Goal: Information Seeking & Learning: Learn about a topic

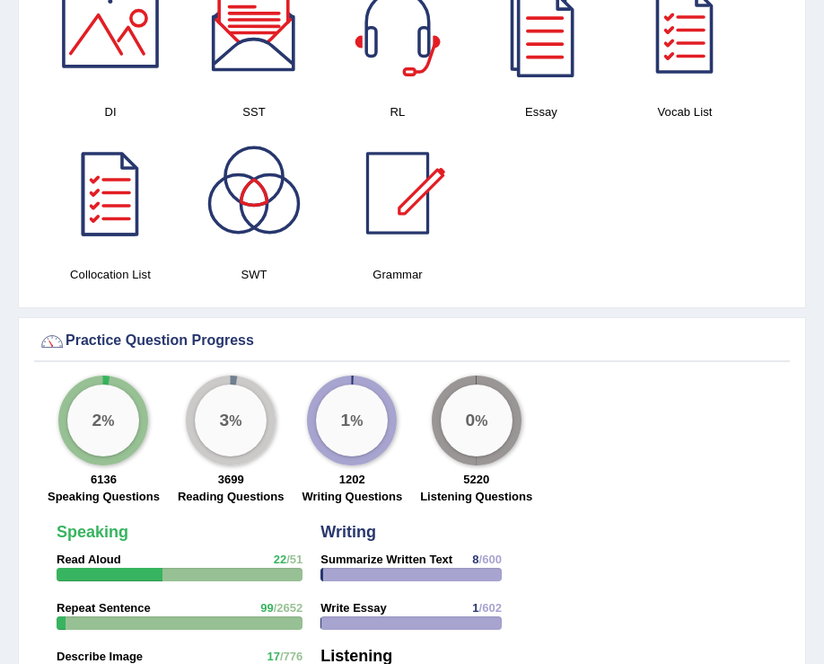
scroll to position [1751, 0]
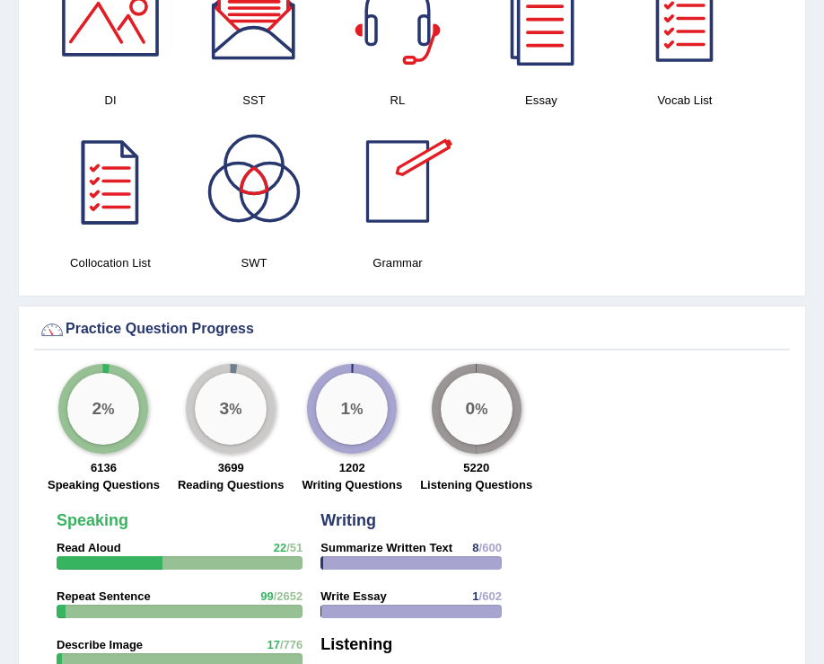
click at [397, 203] on div at bounding box center [398, 182] width 126 height 126
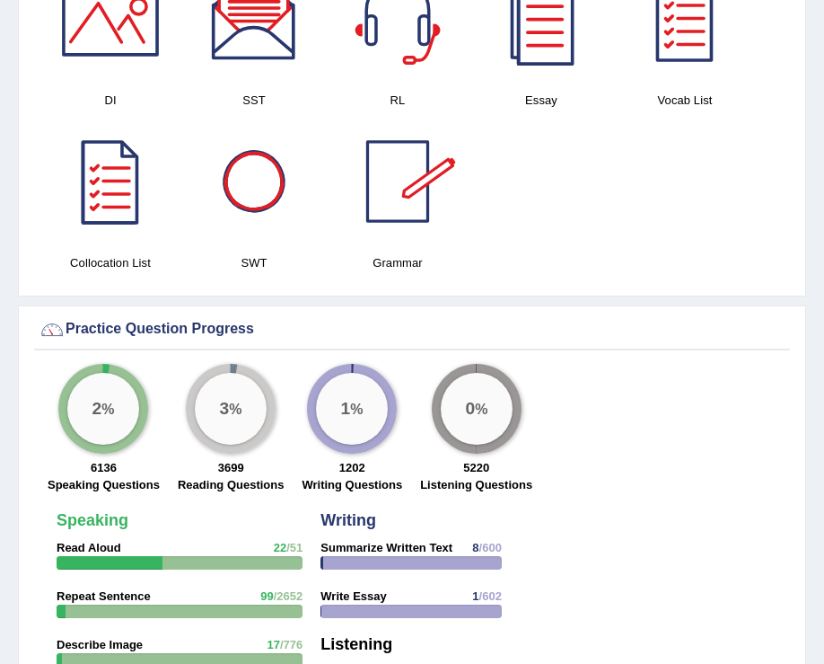
click at [263, 183] on div at bounding box center [254, 182] width 126 height 126
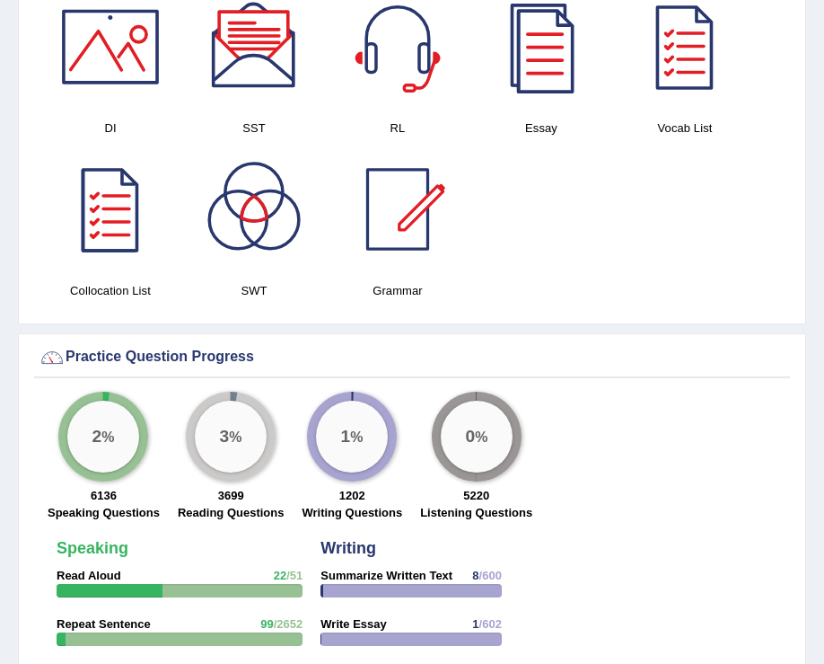
scroll to position [1723, 0]
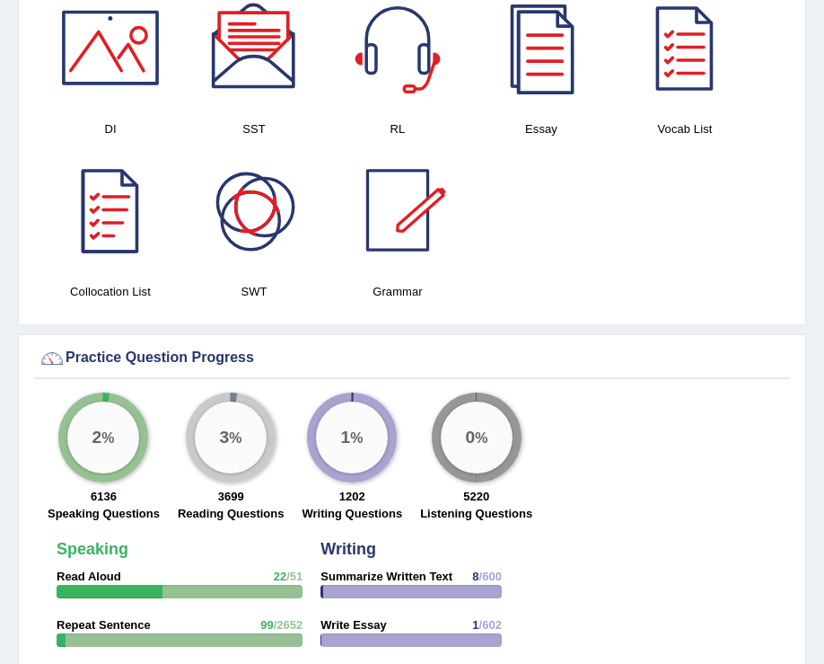
click at [119, 220] on div at bounding box center [111, 210] width 126 height 126
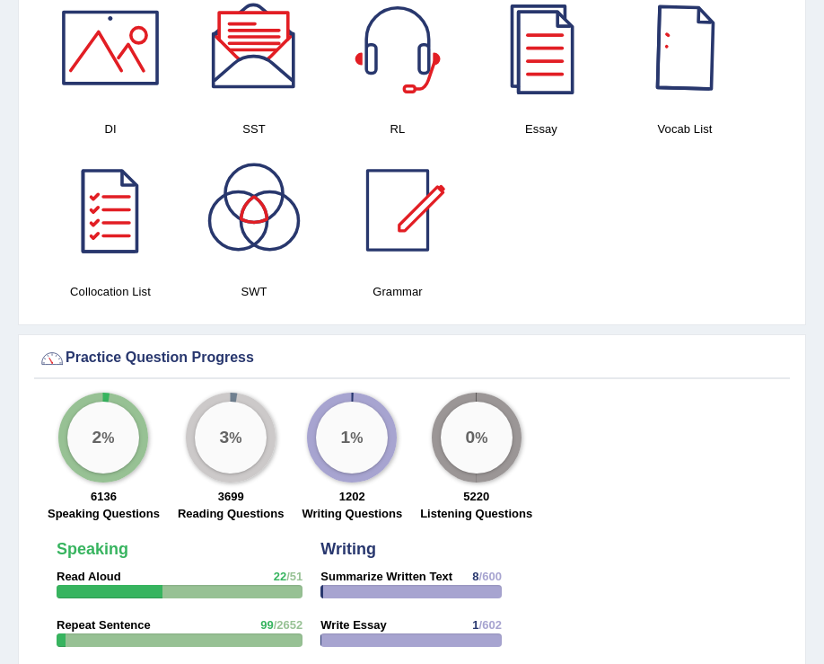
click at [666, 78] on div at bounding box center [685, 48] width 126 height 126
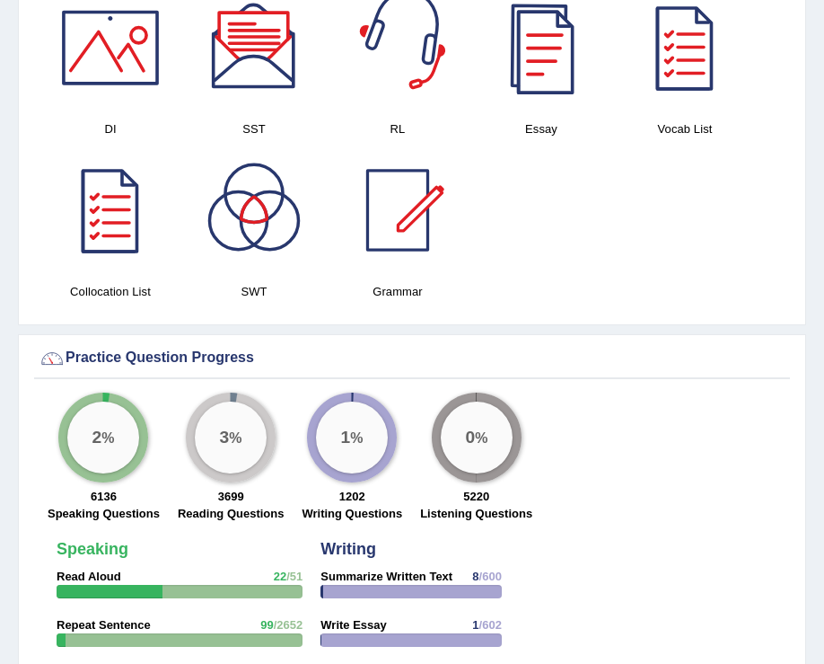
click at [397, 91] on div at bounding box center [398, 48] width 126 height 126
click at [252, 80] on div at bounding box center [254, 48] width 126 height 126
click at [107, 70] on div at bounding box center [111, 48] width 126 height 126
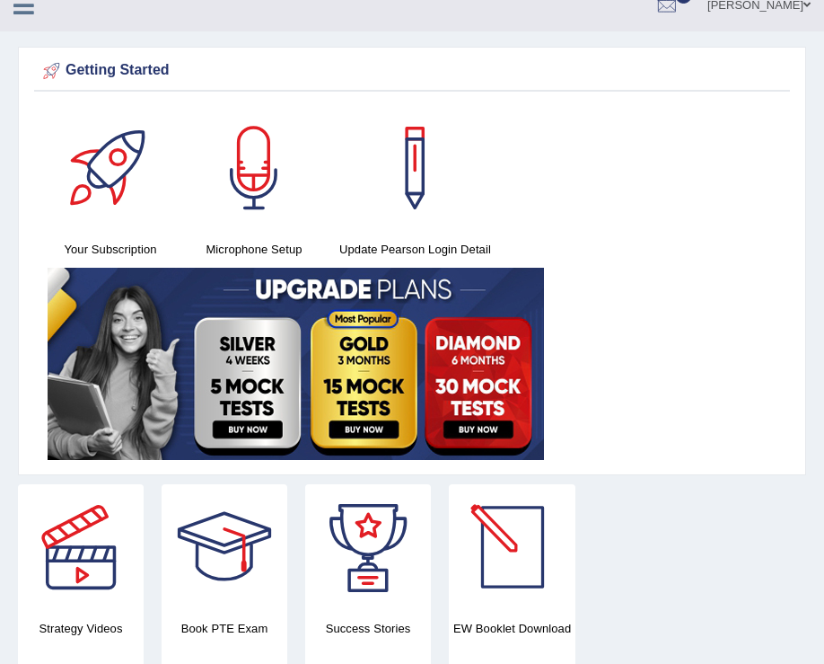
scroll to position [0, 0]
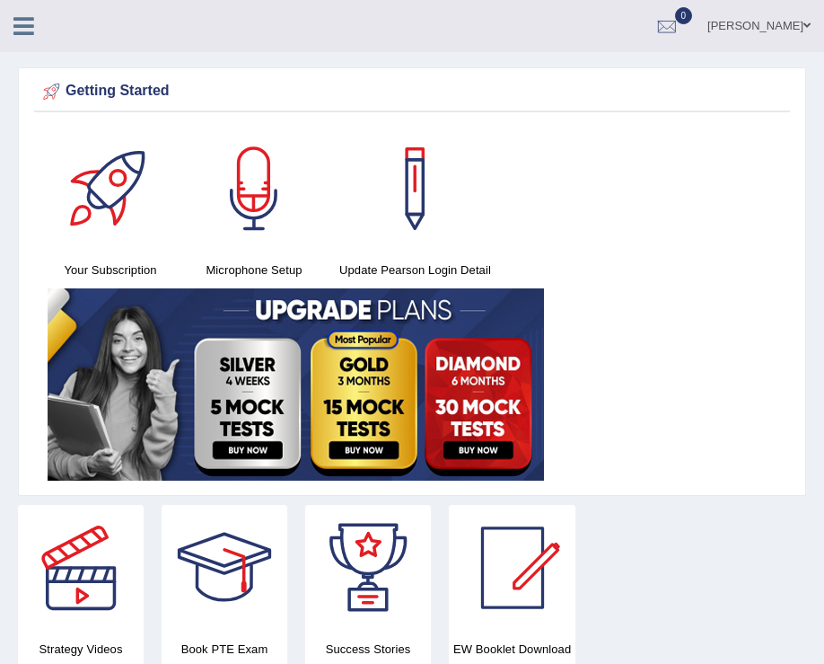
click at [262, 246] on div at bounding box center [254, 189] width 126 height 126
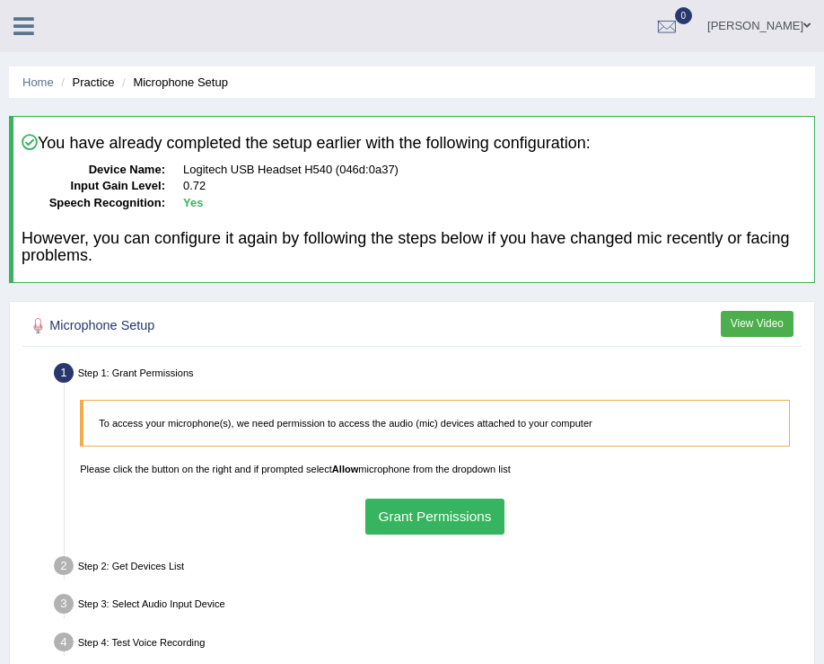
click at [445, 520] on button "Grant Permissions" at bounding box center [435, 515] width 139 height 35
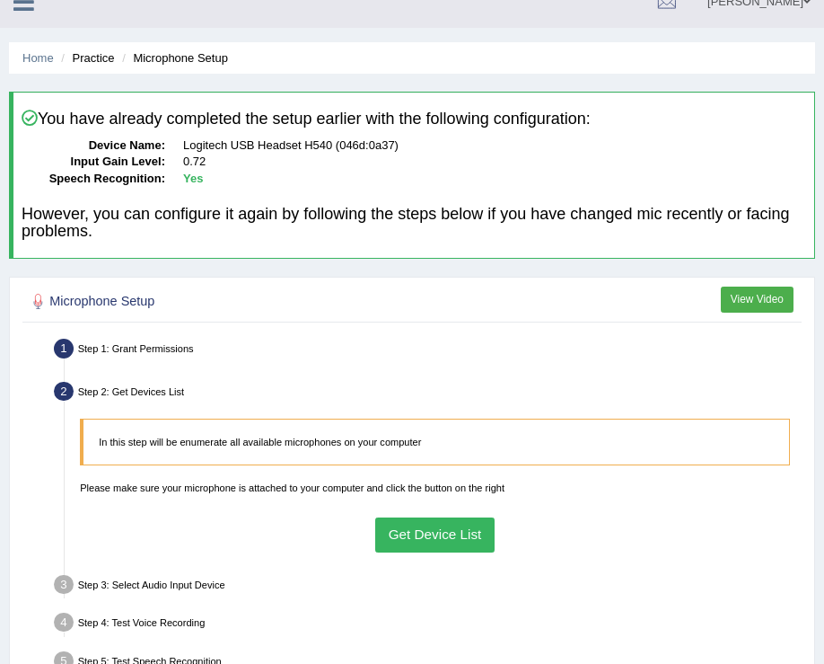
scroll to position [177, 0]
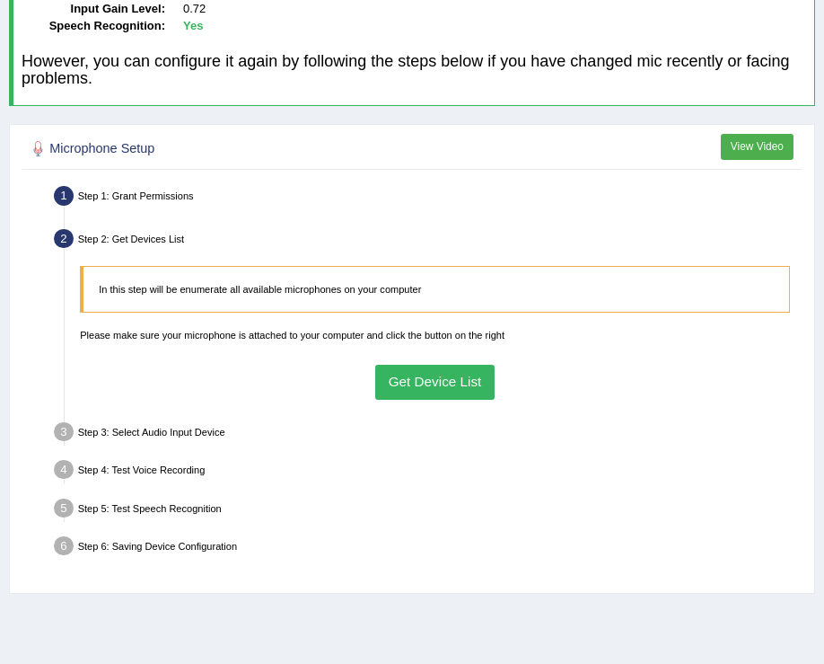
click at [409, 381] on button "Get Device List" at bounding box center [434, 382] width 119 height 35
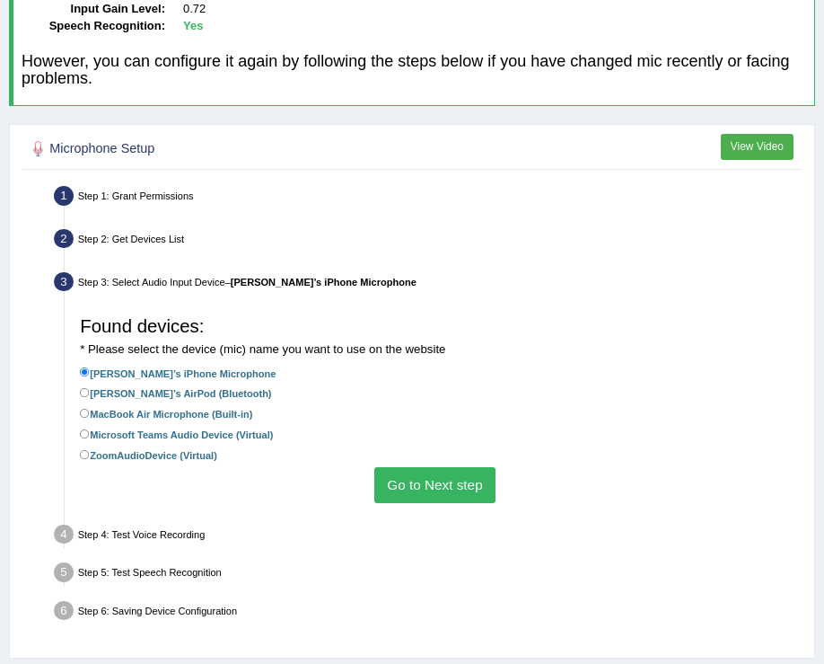
click at [188, 392] on label "Kanchan’s AirPod (Bluetooth)" at bounding box center [175, 392] width 191 height 17
click at [90, 392] on input "Kanchan’s AirPod (Bluetooth)" at bounding box center [85, 393] width 10 height 10
radio input "true"
click at [537, 366] on li "Kanchan’s iPhone Microphone" at bounding box center [435, 375] width 710 height 21
click at [454, 480] on button "Go to Next step" at bounding box center [435, 484] width 121 height 35
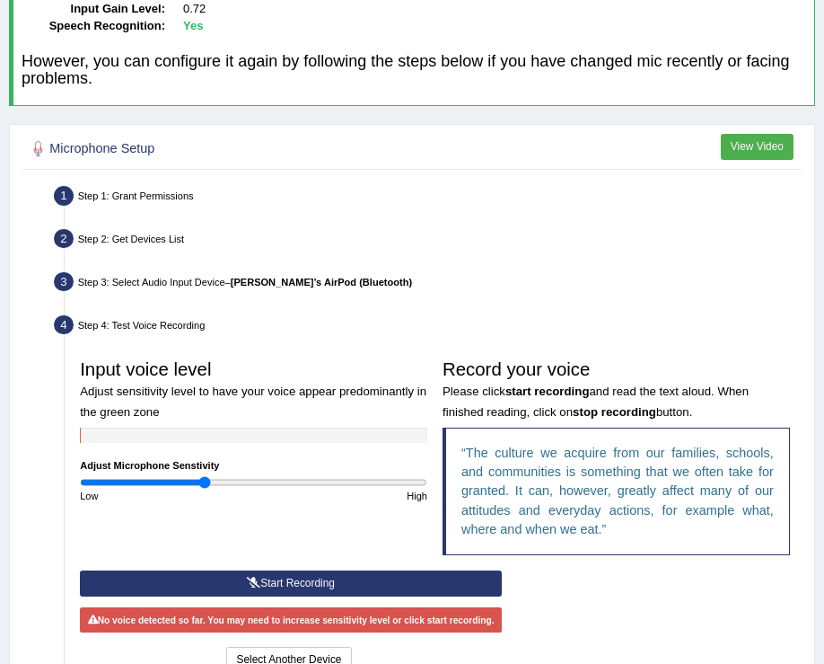
click at [339, 579] on button "Start Recording" at bounding box center [291, 583] width 422 height 26
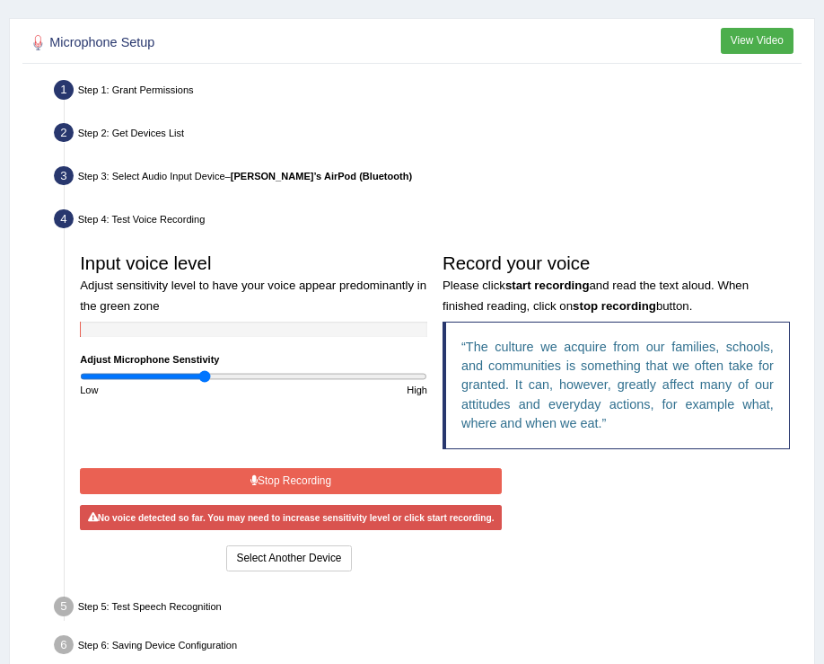
scroll to position [299, 0]
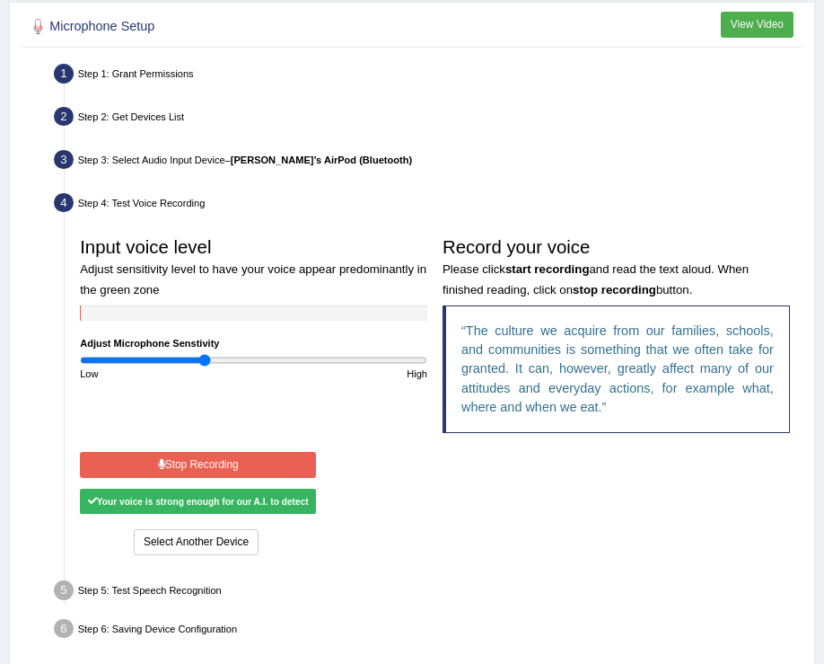
click at [239, 457] on button "Stop Recording" at bounding box center [198, 465] width 236 height 26
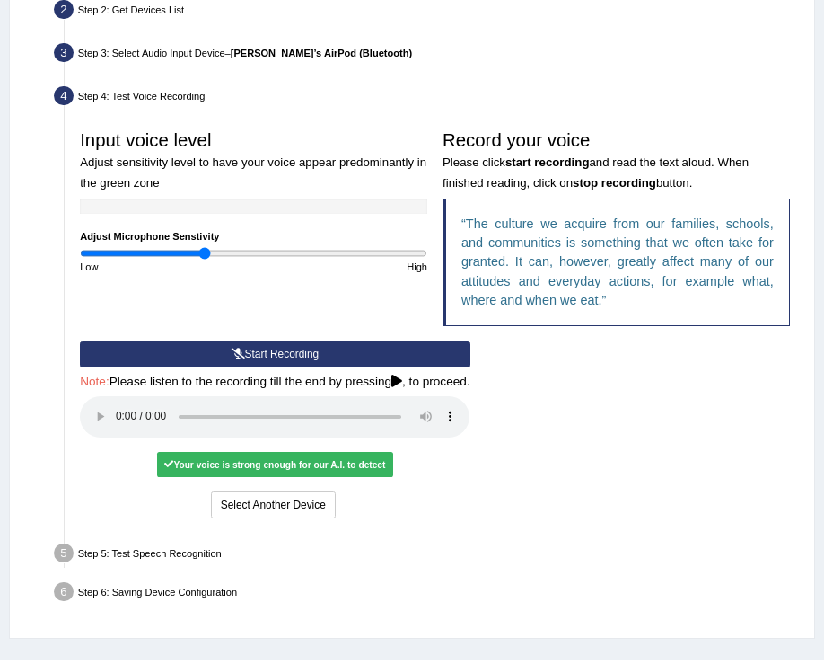
scroll to position [413, 0]
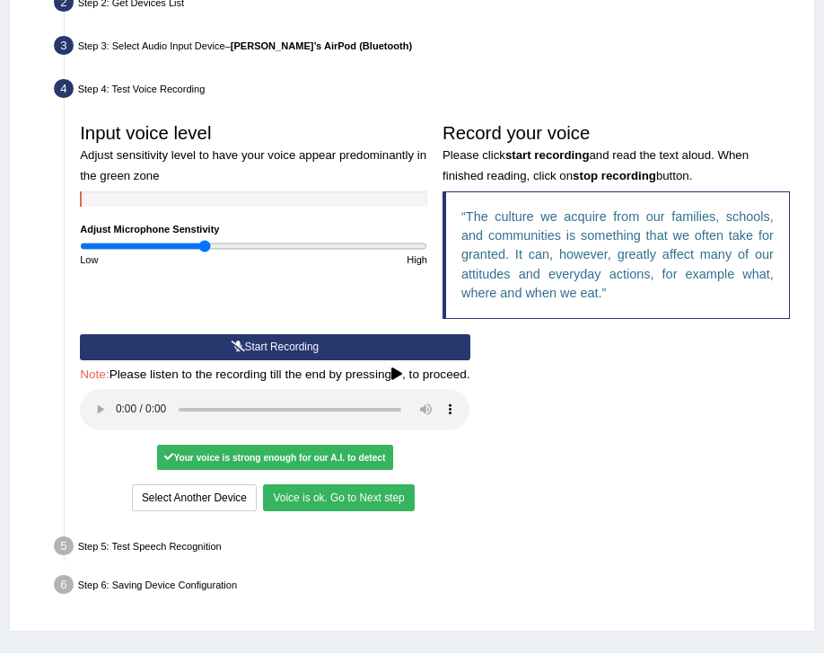
click at [378, 497] on button "Voice is ok. Go to Next step" at bounding box center [338, 497] width 151 height 26
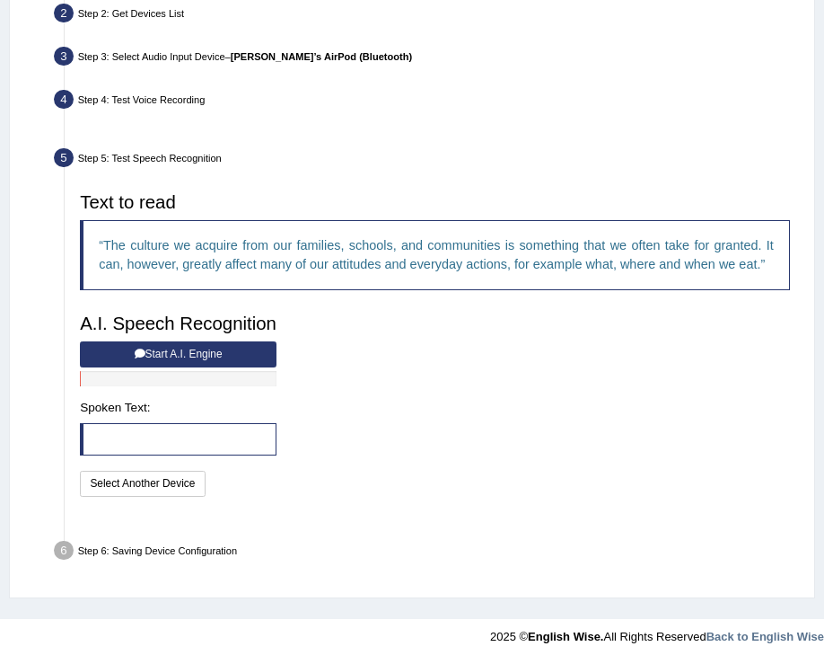
scroll to position [364, 0]
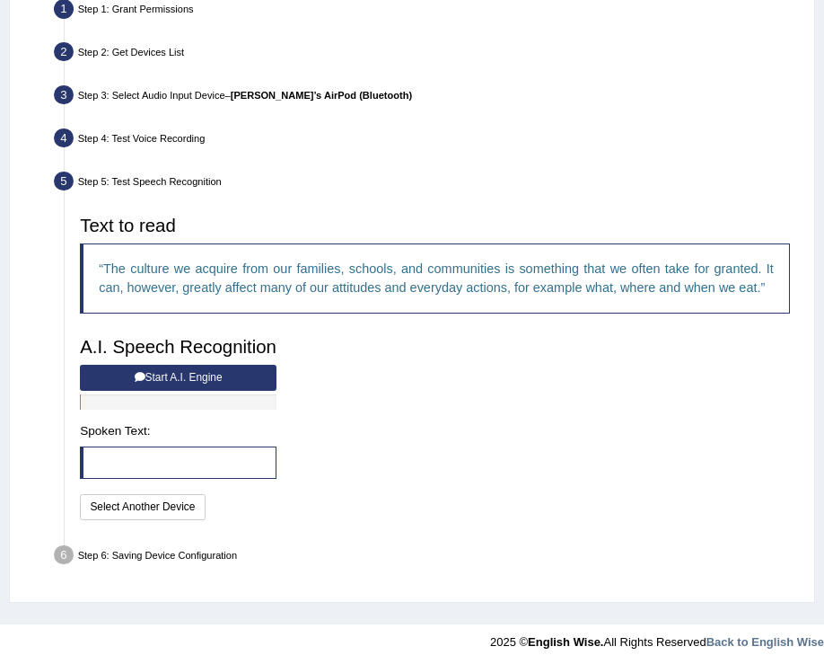
click at [226, 378] on button "Start A.I. Engine" at bounding box center [178, 378] width 197 height 26
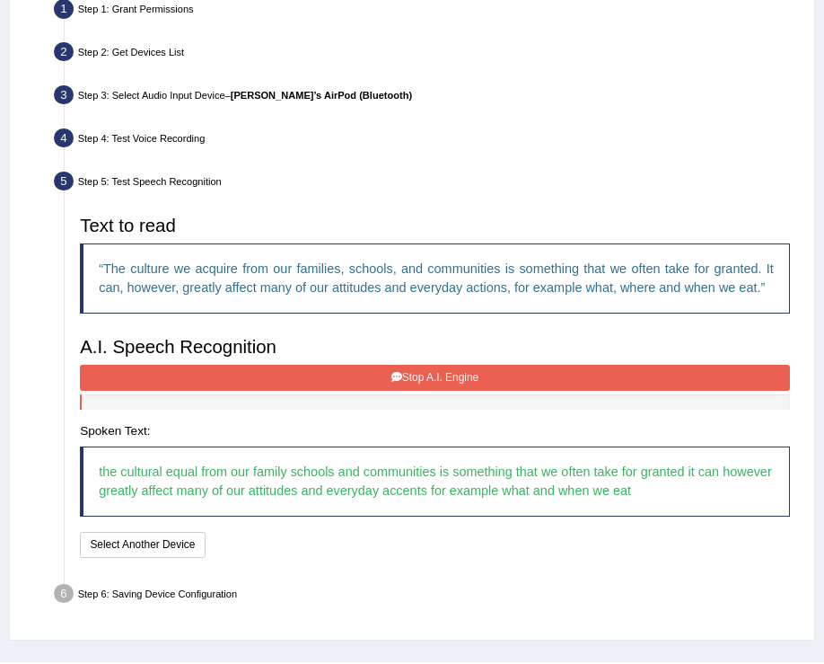
click at [436, 384] on button "Stop A.I. Engine" at bounding box center [435, 378] width 710 height 26
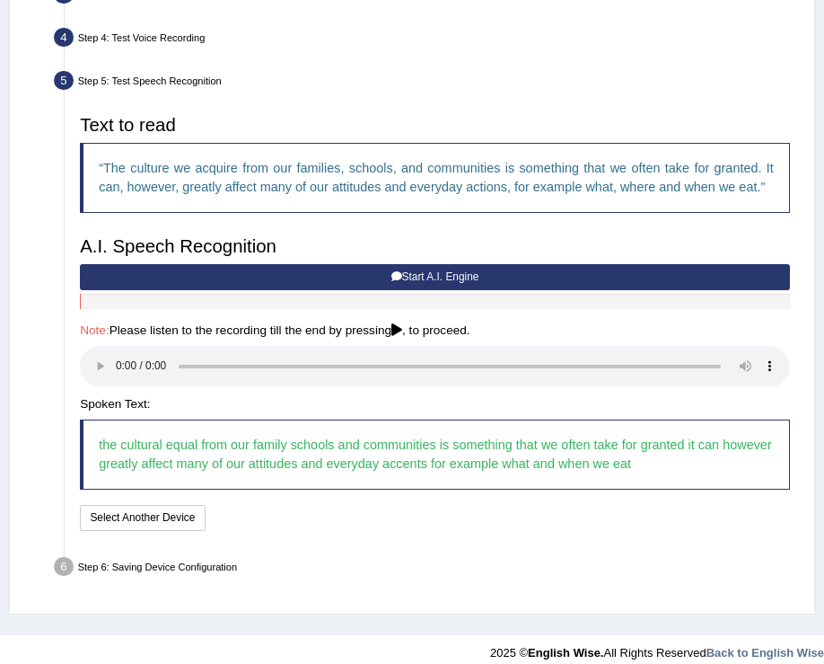
scroll to position [476, 0]
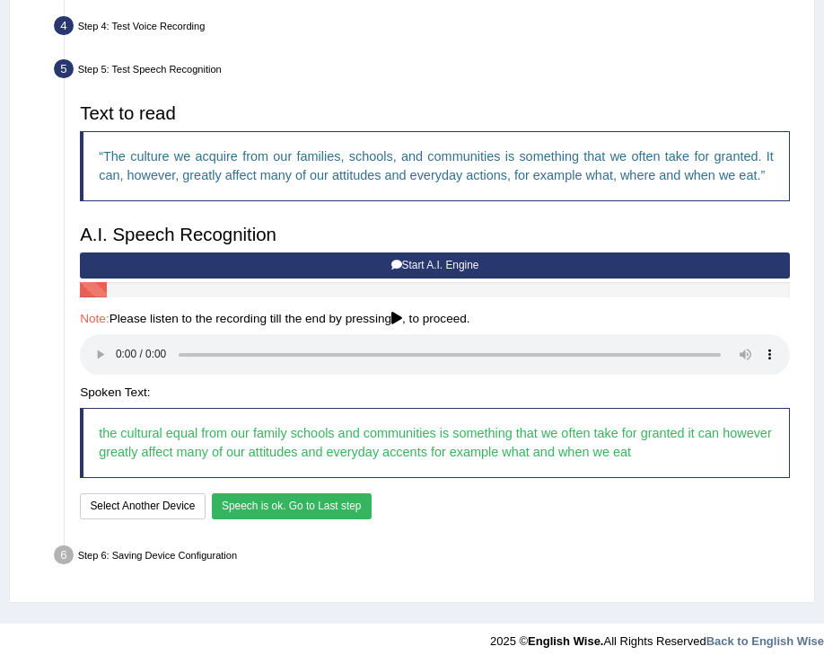
click at [287, 505] on button "Speech is ok. Go to Last step" at bounding box center [292, 506] width 160 height 26
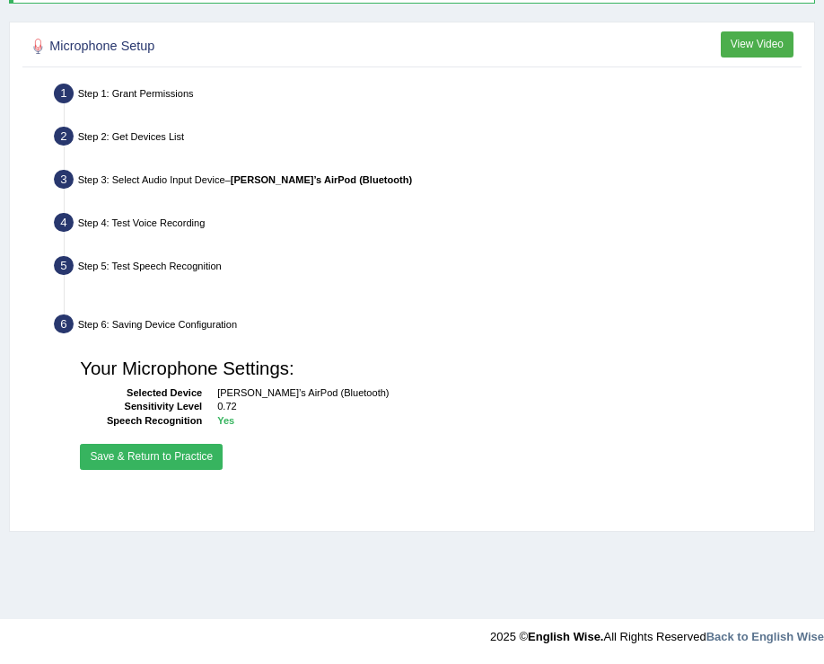
scroll to position [279, 0]
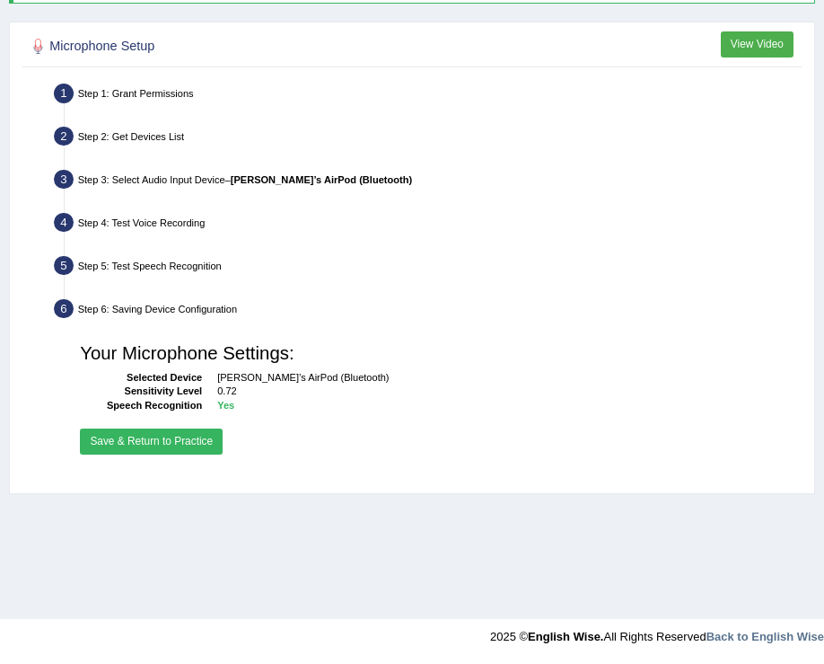
click at [116, 446] on button "Save & Return to Practice" at bounding box center [151, 441] width 143 height 26
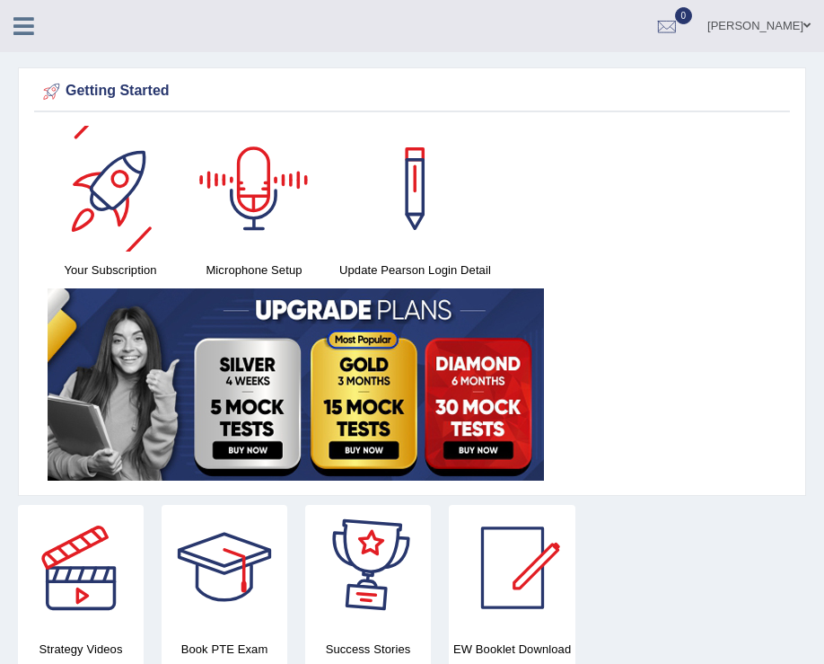
click at [13, 26] on icon at bounding box center [23, 25] width 21 height 23
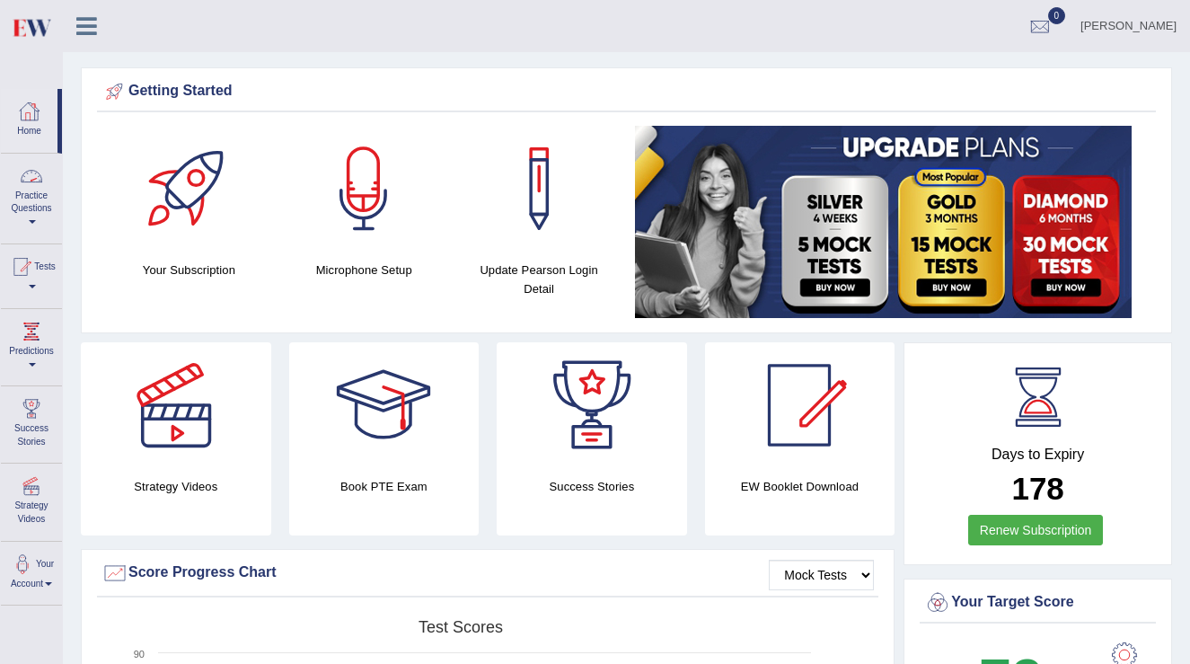
click at [31, 217] on link "Practice Questions" at bounding box center [31, 196] width 61 height 84
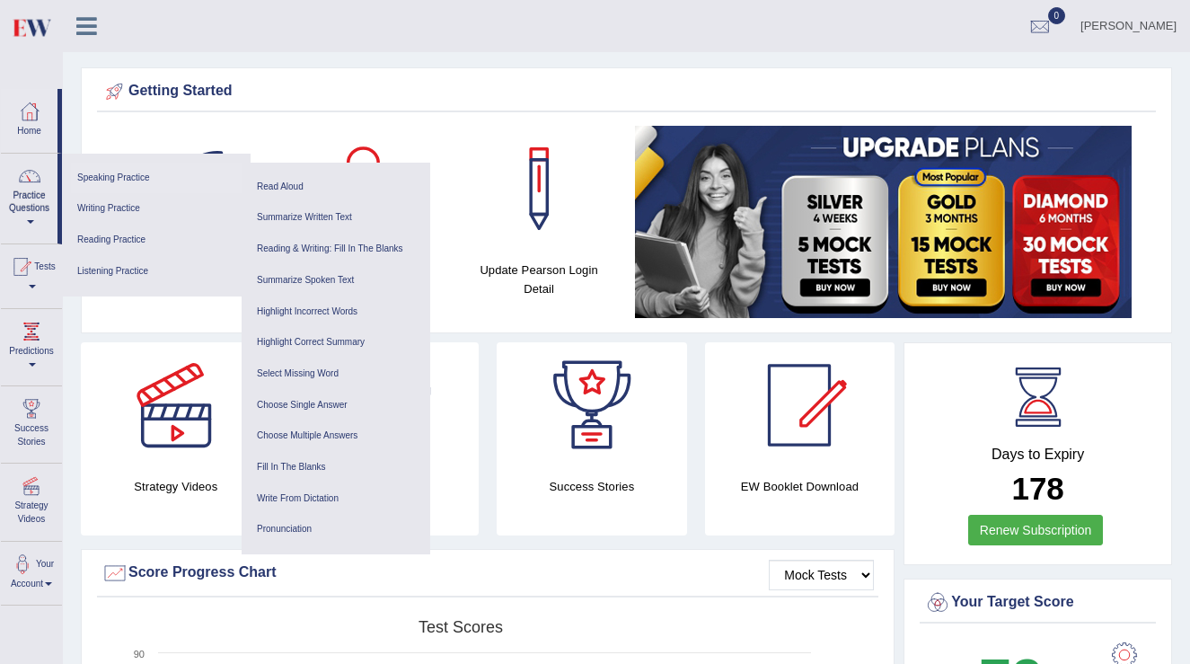
click at [99, 177] on link "Speaking Practice" at bounding box center [156, 178] width 171 height 31
click at [112, 213] on link "Writing Practice" at bounding box center [156, 208] width 171 height 31
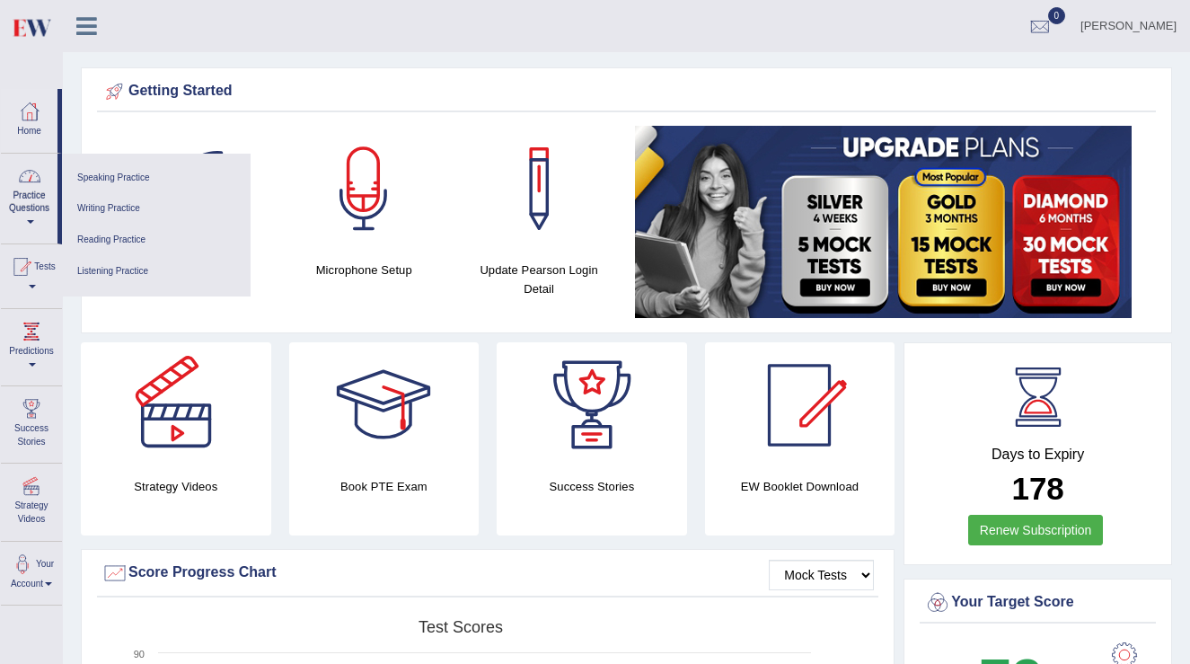
click at [8, 207] on link "Practice Questions" at bounding box center [29, 196] width 57 height 84
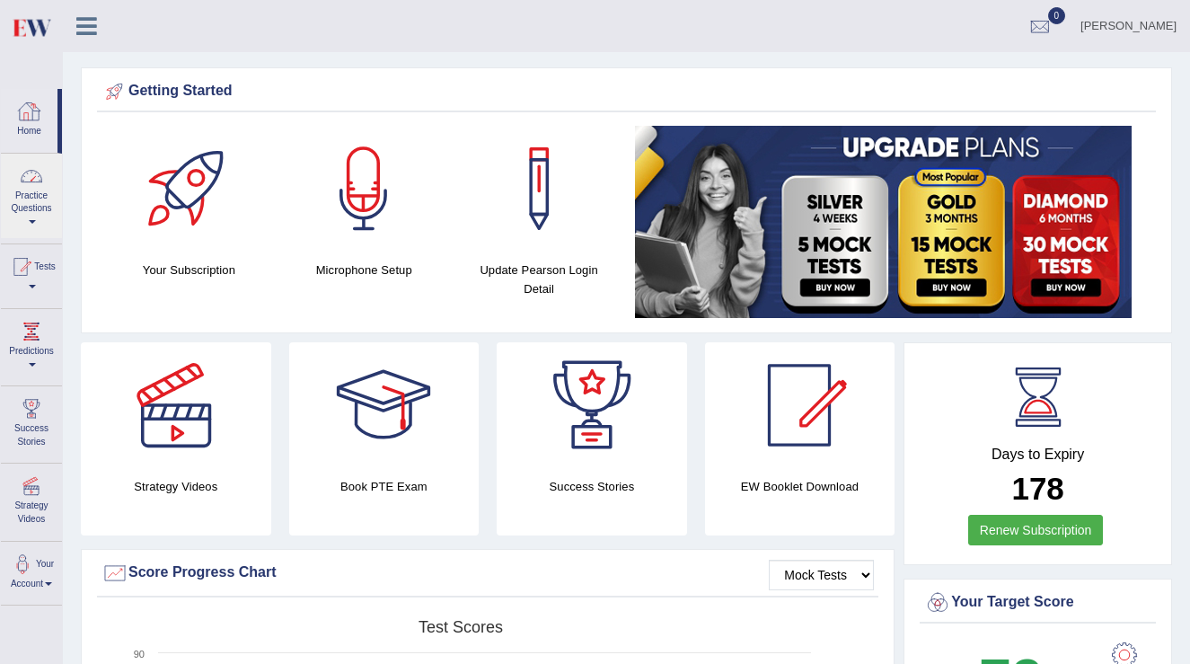
click at [26, 128] on link "Home" at bounding box center [29, 118] width 57 height 58
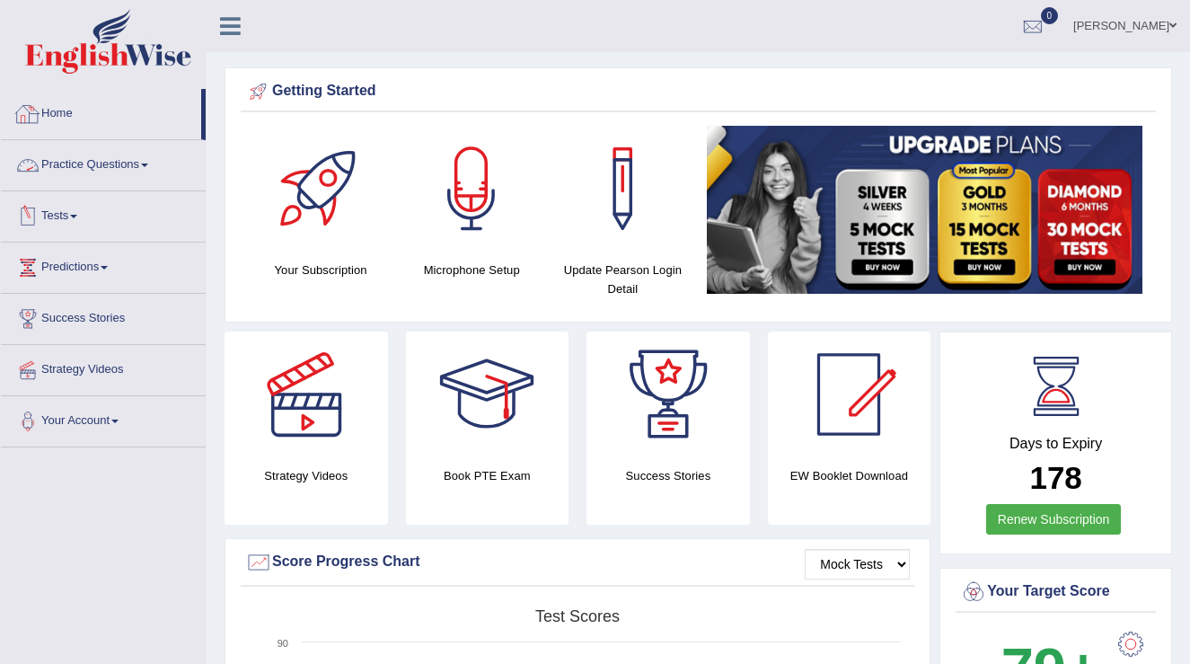
click at [66, 103] on link "Home" at bounding box center [101, 111] width 200 height 45
click at [141, 170] on link "Practice Questions" at bounding box center [103, 162] width 205 height 45
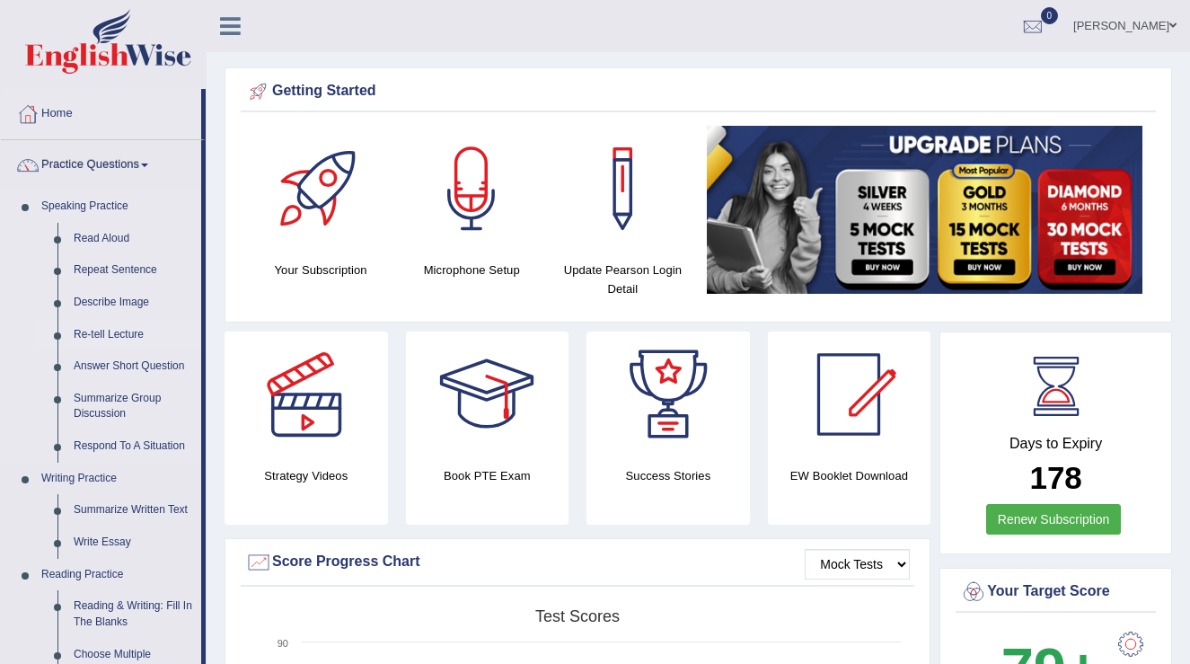
click at [123, 335] on link "Re-tell Lecture" at bounding box center [134, 335] width 136 height 32
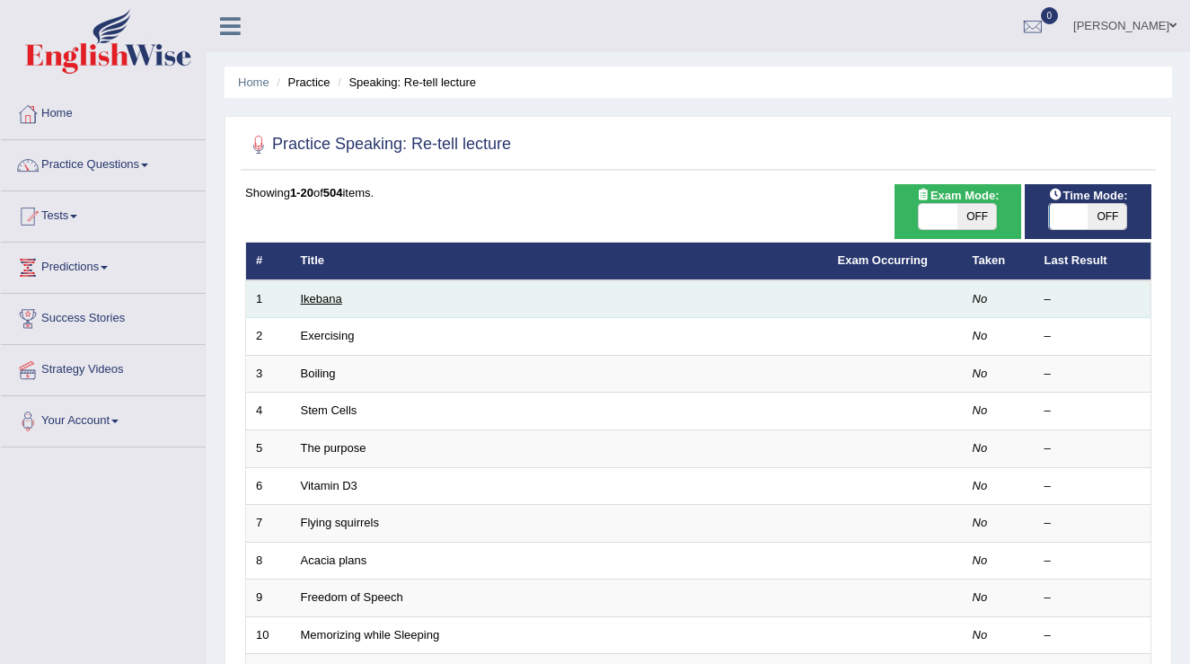
click at [322, 304] on link "Ikebana" at bounding box center [321, 298] width 41 height 13
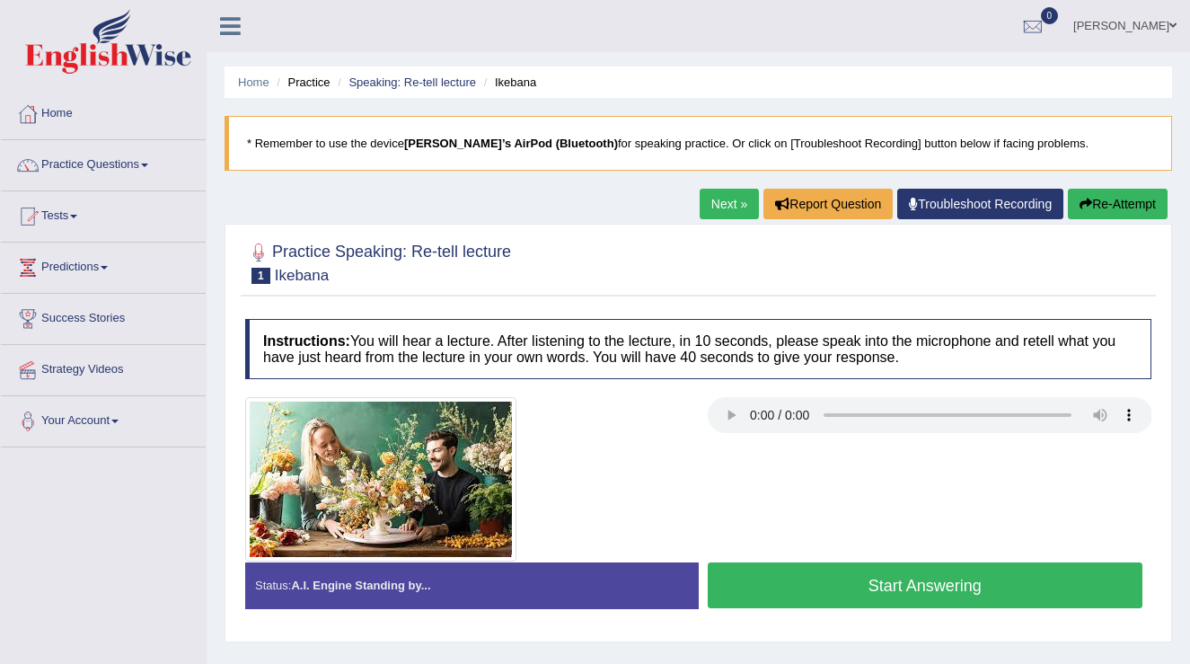
click at [915, 578] on button "Start Answering" at bounding box center [926, 585] width 436 height 46
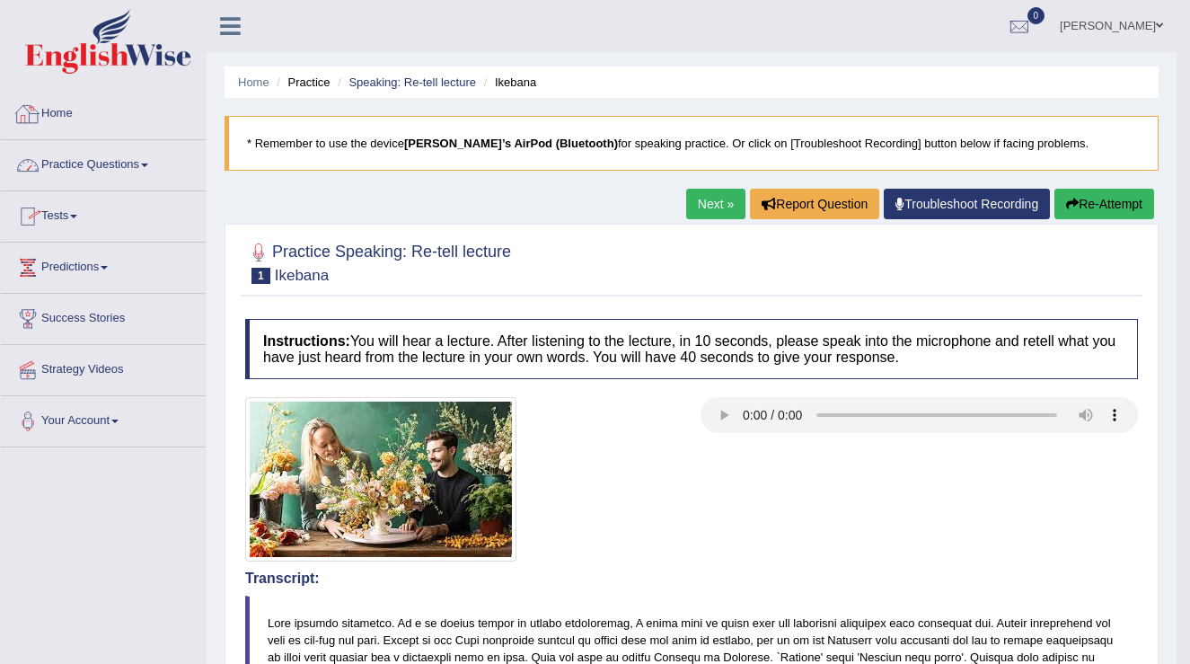
click at [69, 114] on link "Home" at bounding box center [103, 111] width 205 height 45
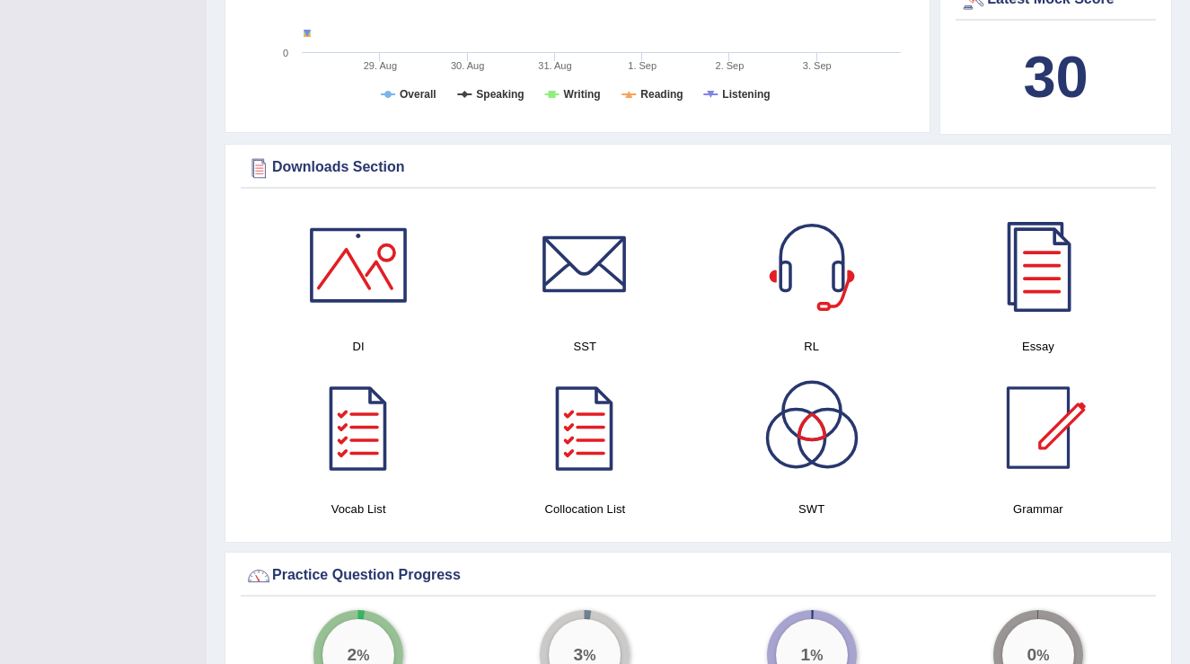
scroll to position [781, 0]
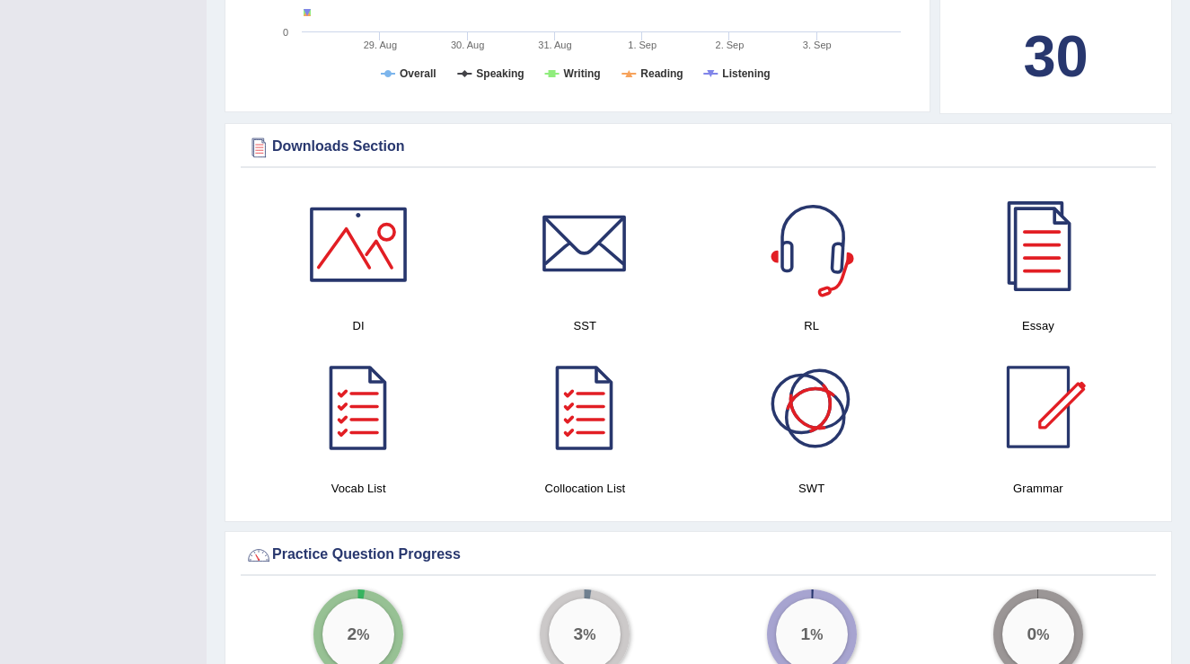
click at [822, 275] on div at bounding box center [812, 244] width 126 height 126
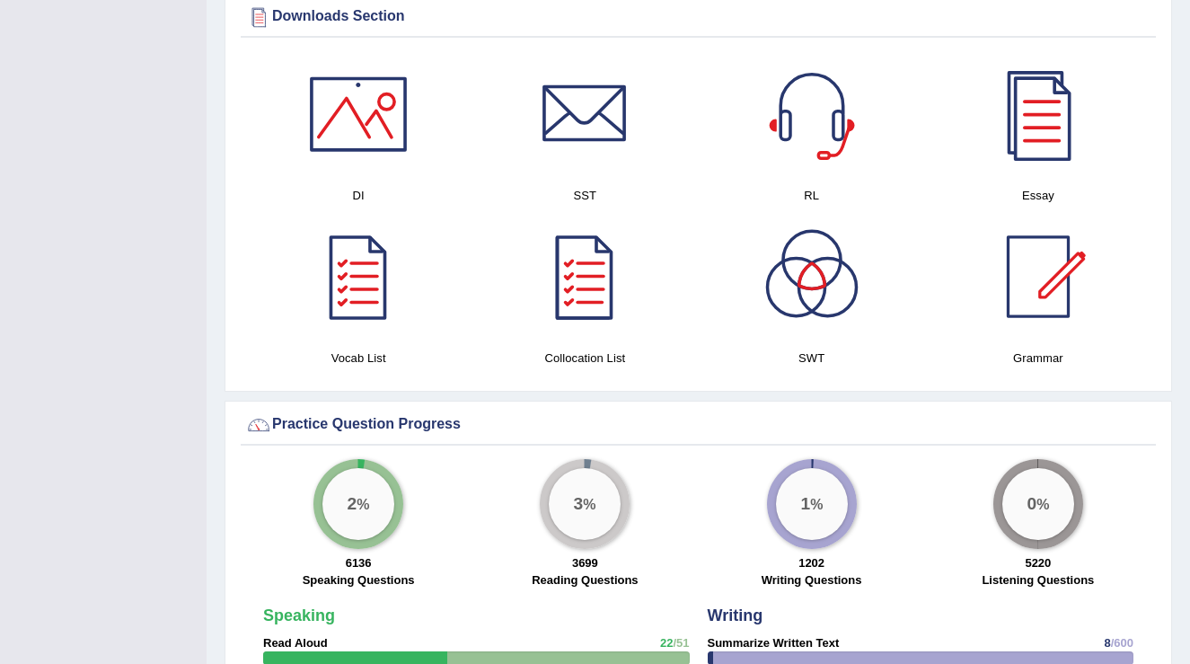
scroll to position [56, 0]
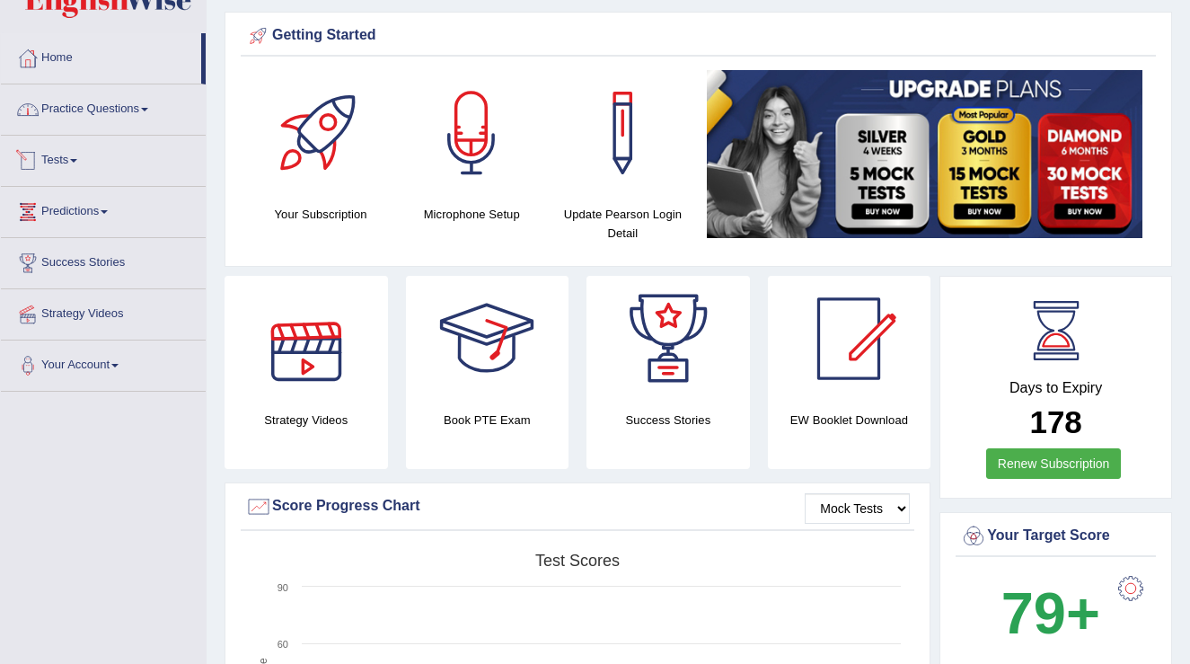
click at [146, 121] on link "Practice Questions" at bounding box center [103, 106] width 205 height 45
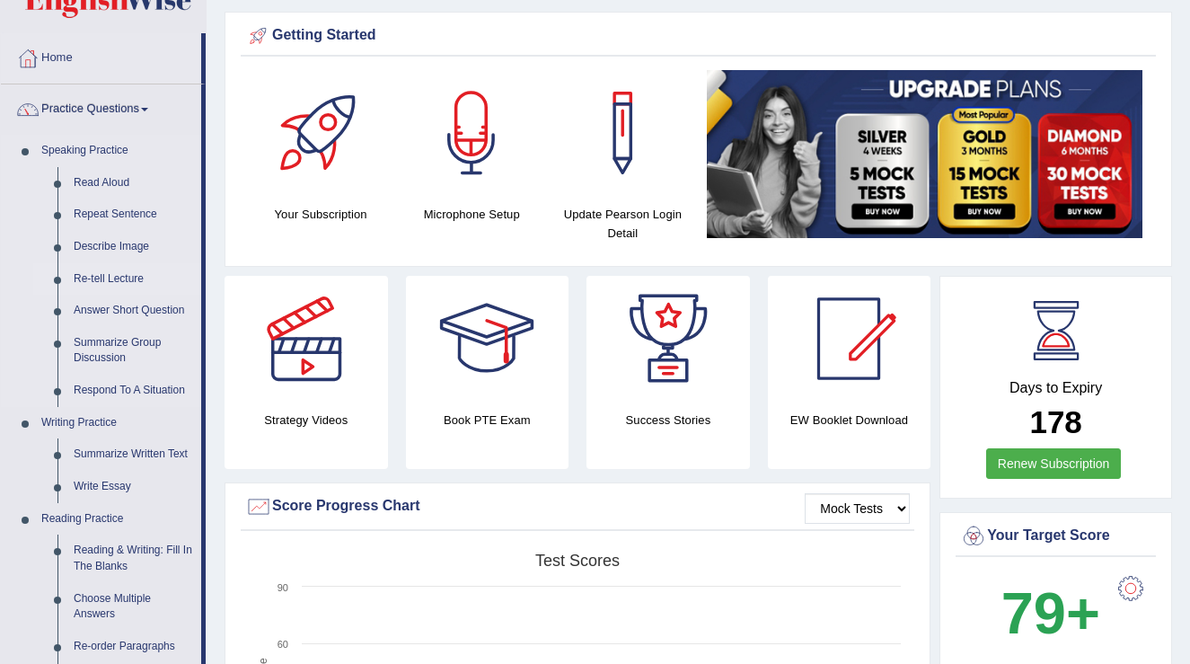
click at [114, 276] on link "Re-tell Lecture" at bounding box center [134, 279] width 136 height 32
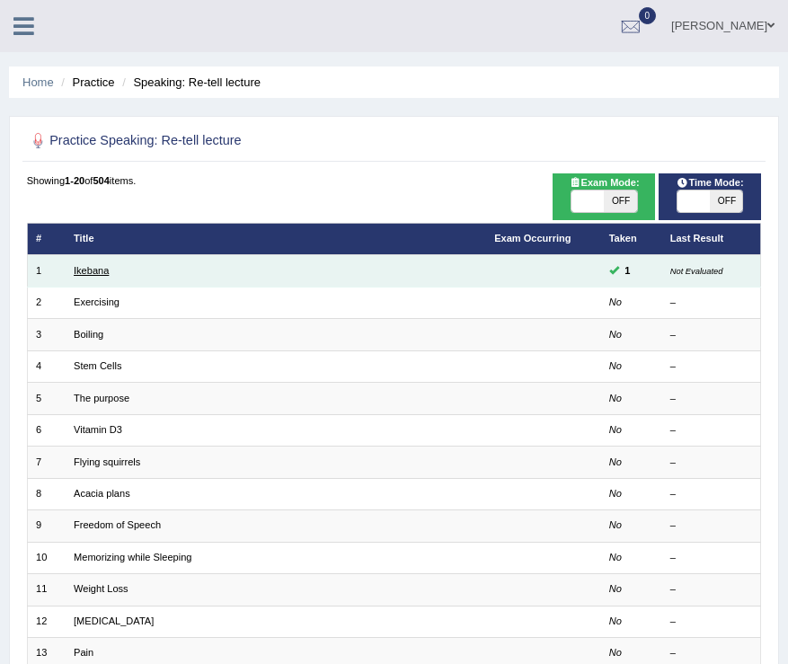
click at [95, 276] on link "Ikebana" at bounding box center [91, 270] width 35 height 11
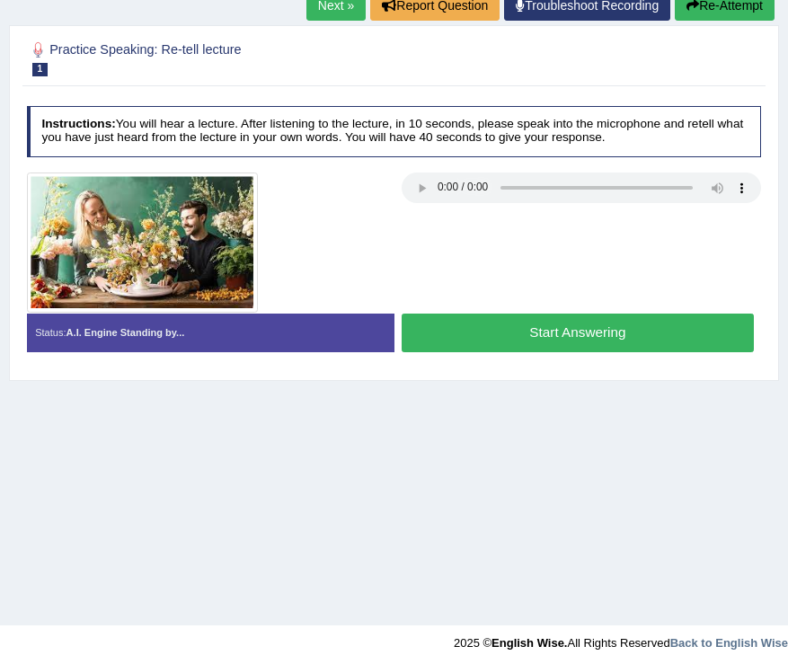
scroll to position [279, 0]
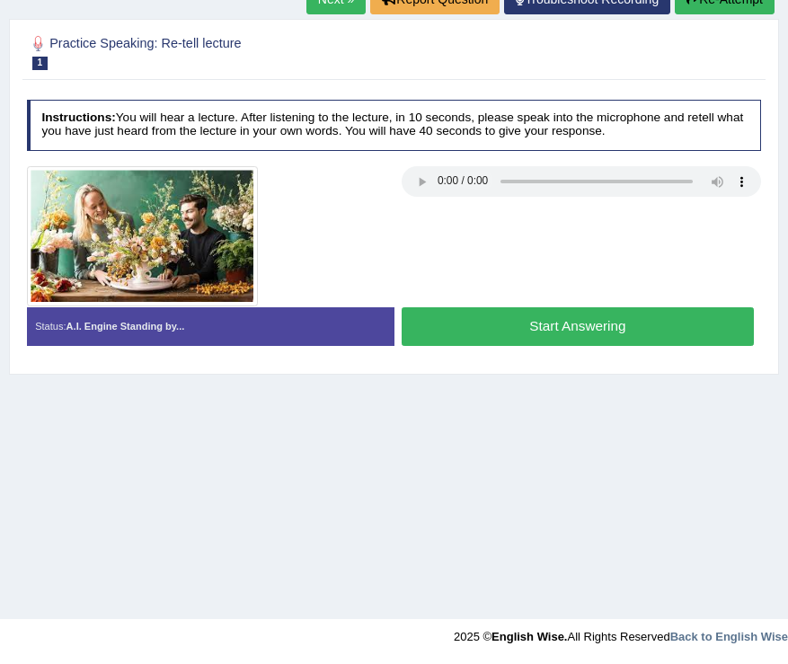
click at [516, 331] on button "Start Answering" at bounding box center [577, 326] width 352 height 39
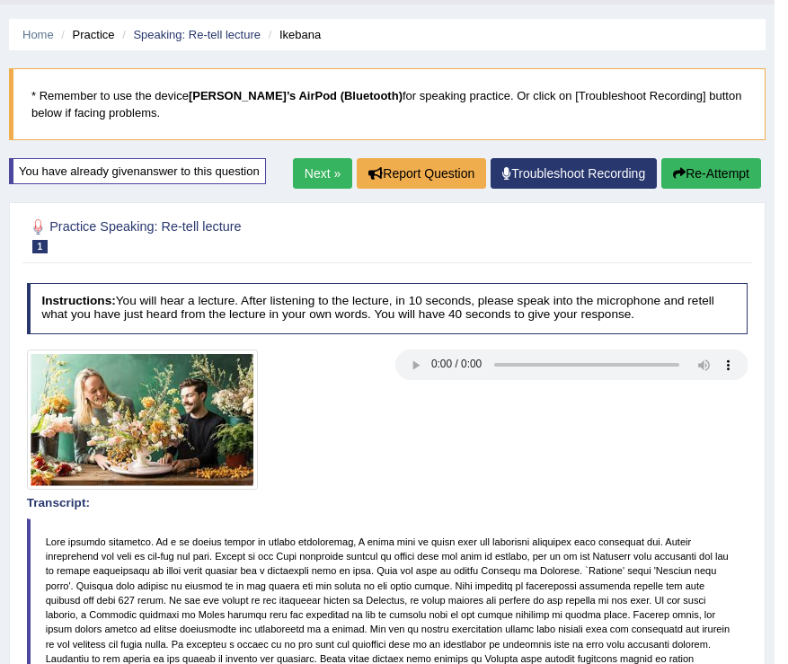
scroll to position [0, 0]
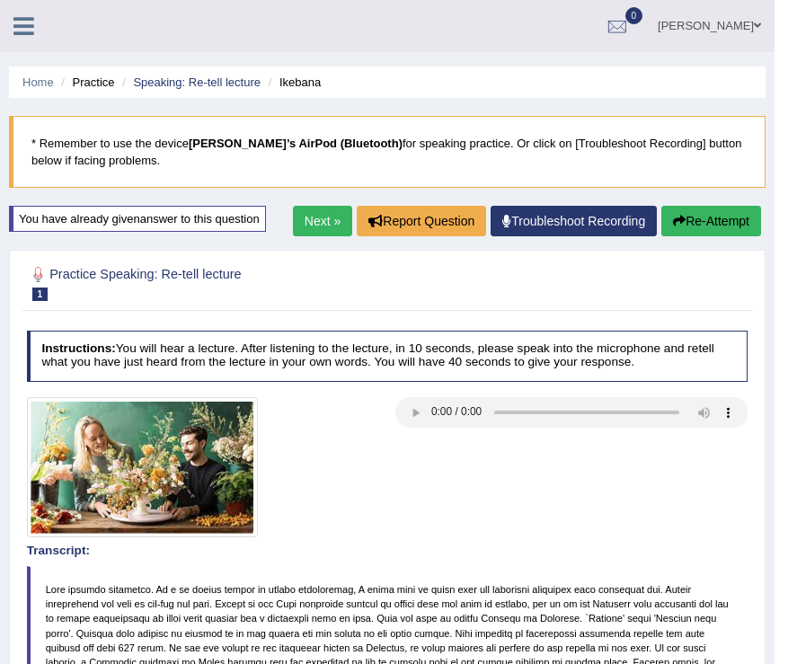
click at [673, 225] on icon "button" at bounding box center [679, 221] width 13 height 13
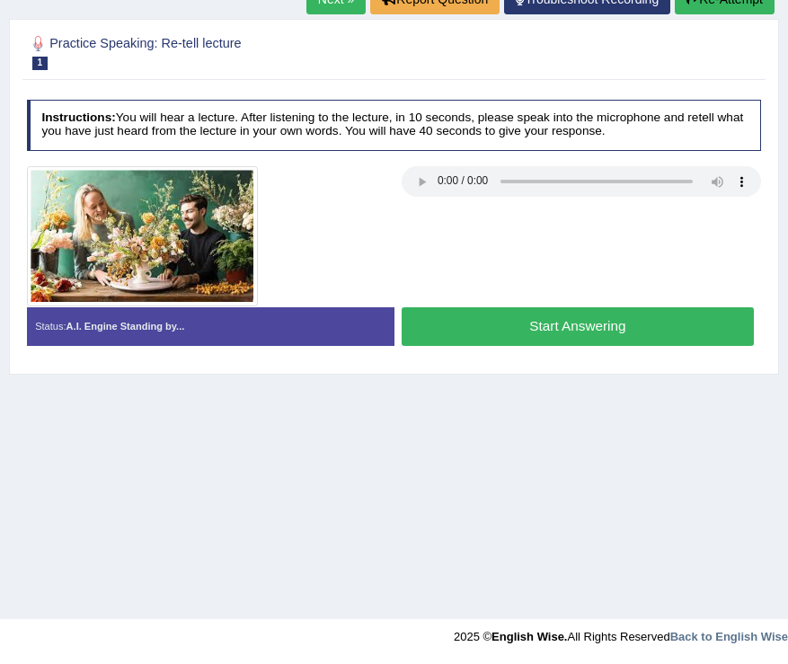
click at [570, 331] on button "Start Answering" at bounding box center [577, 326] width 352 height 39
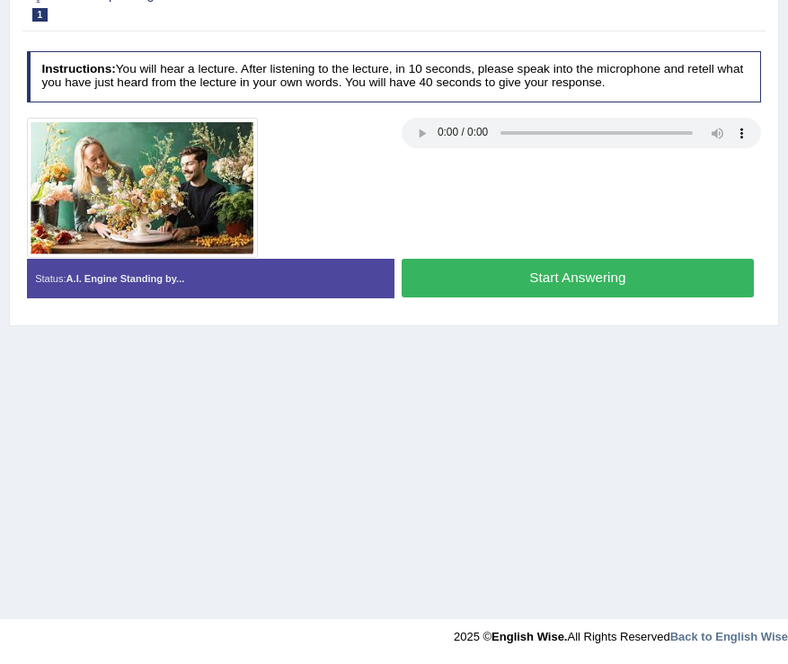
scroll to position [222, 0]
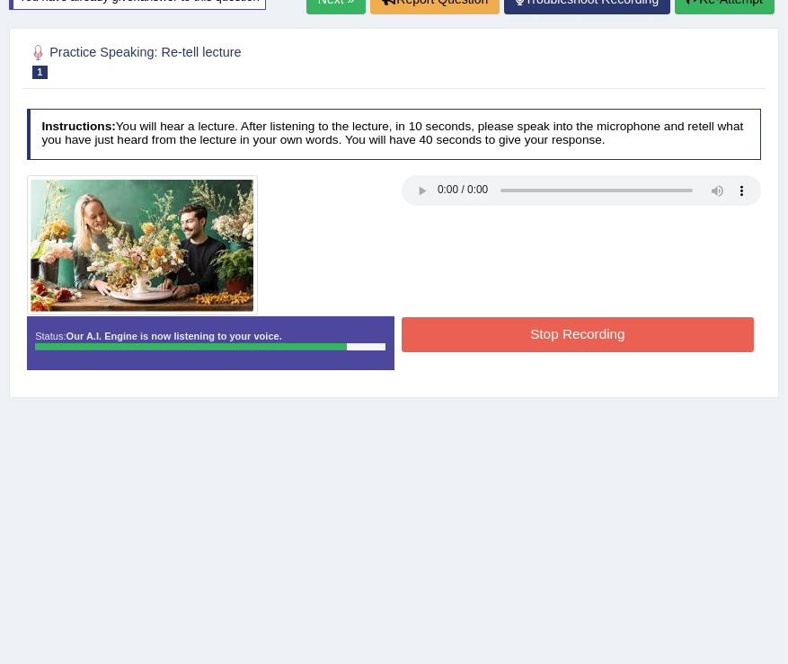
click at [580, 337] on button "Stop Recording" at bounding box center [577, 334] width 352 height 35
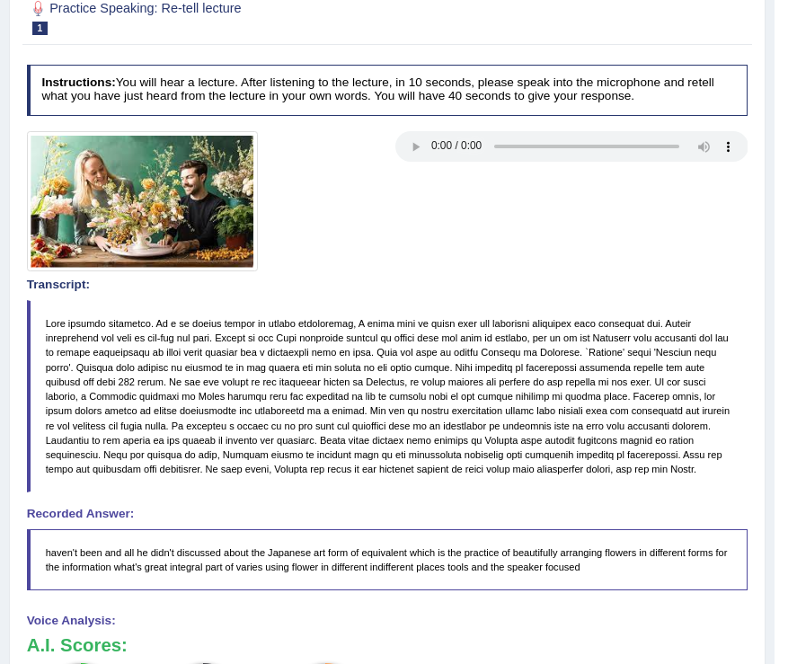
scroll to position [0, 0]
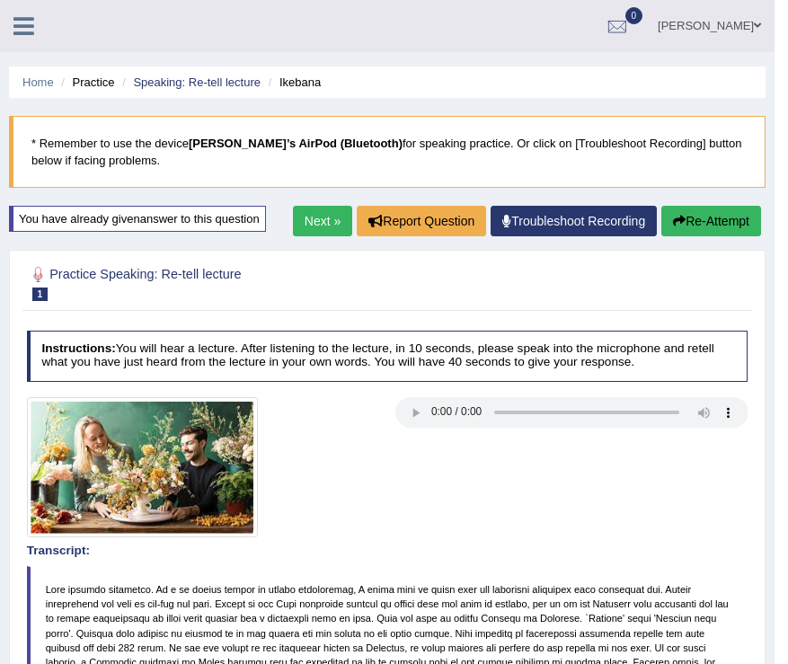
click at [676, 227] on button "Re-Attempt" at bounding box center [711, 221] width 100 height 31
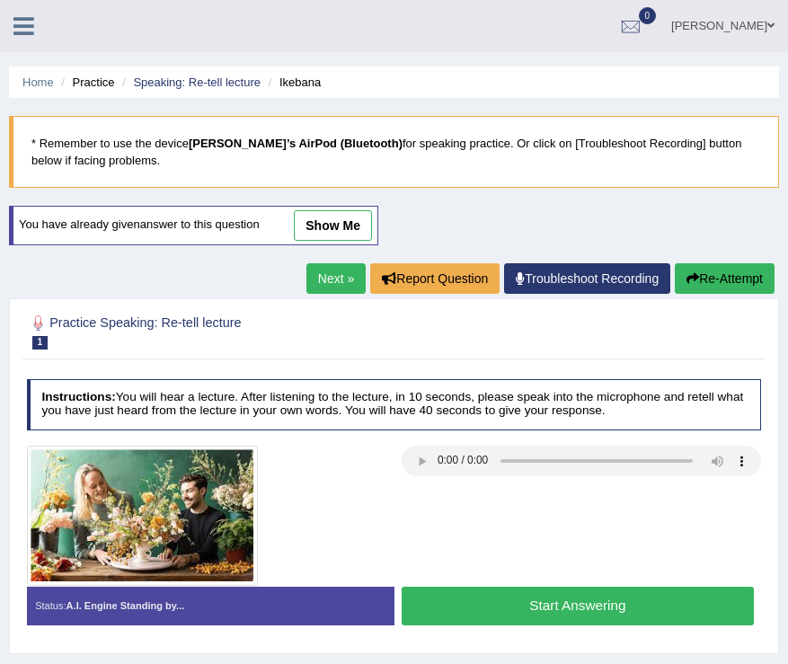
click at [549, 603] on button "Start Answering" at bounding box center [577, 605] width 352 height 39
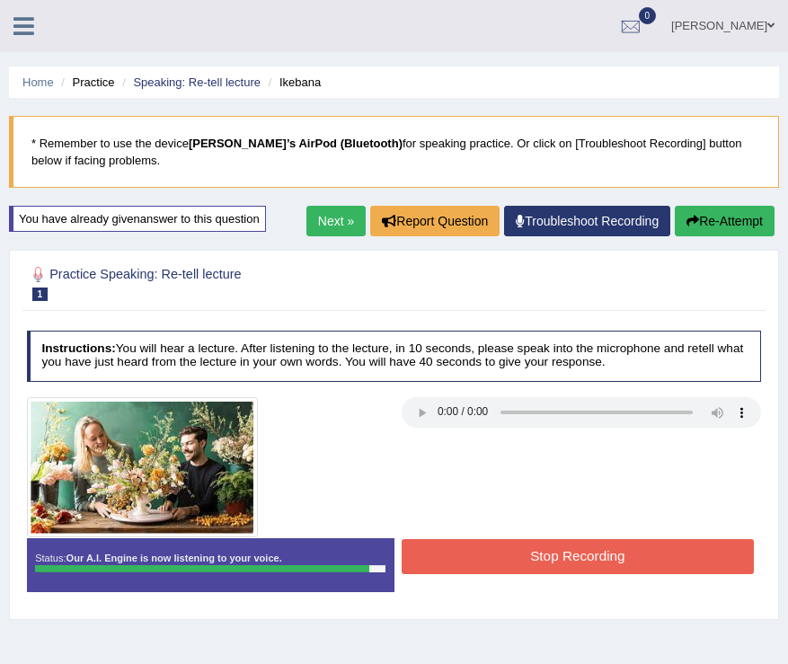
click at [528, 551] on button "Stop Recording" at bounding box center [577, 556] width 352 height 35
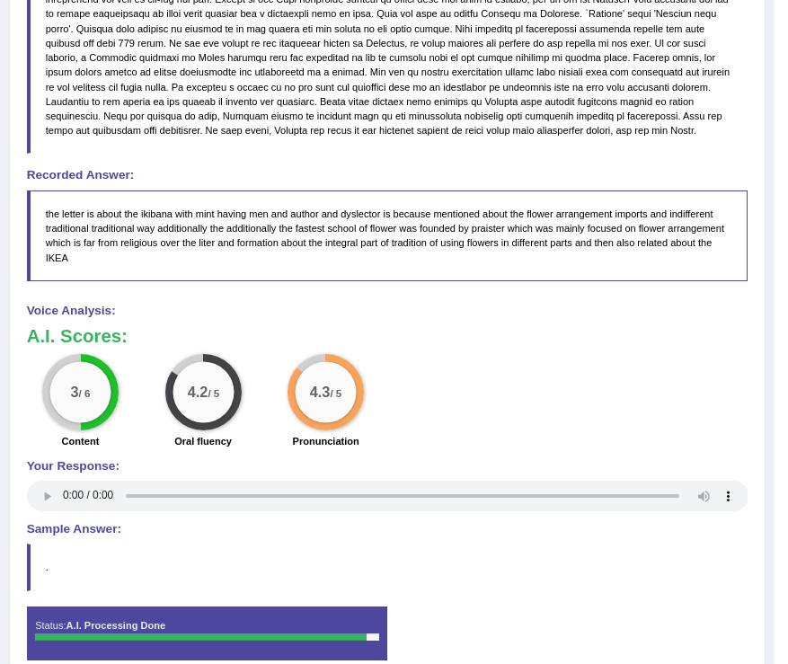
scroll to position [98, 0]
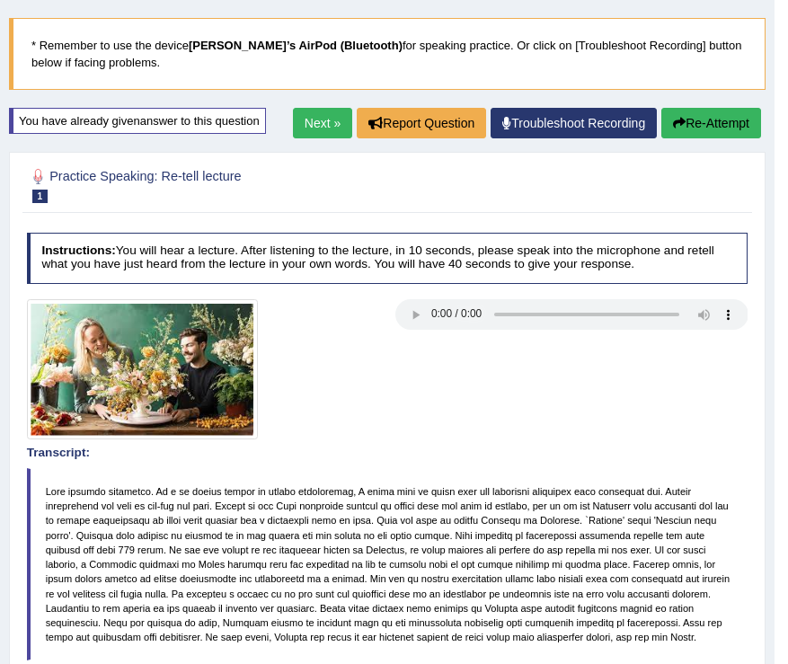
click at [318, 127] on link "Next »" at bounding box center [322, 123] width 59 height 31
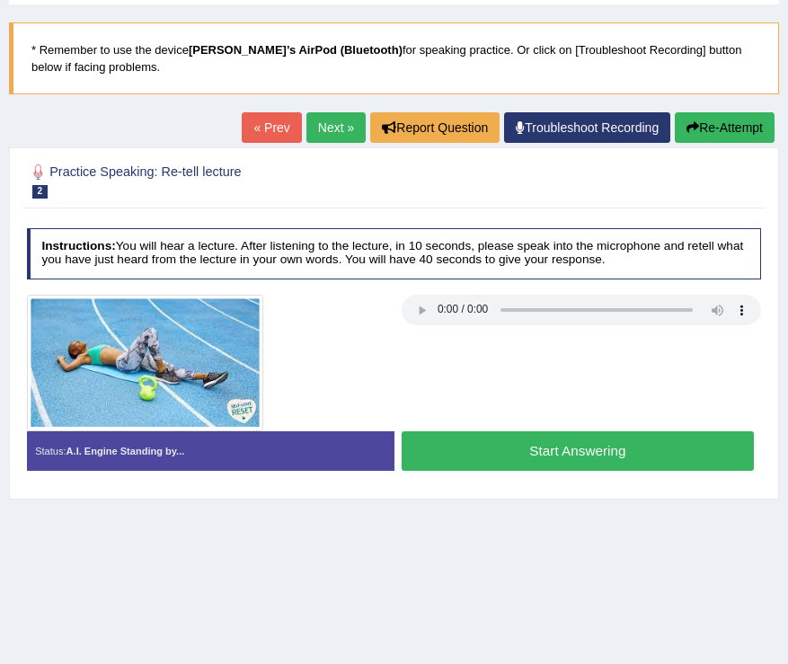
scroll to position [111, 0]
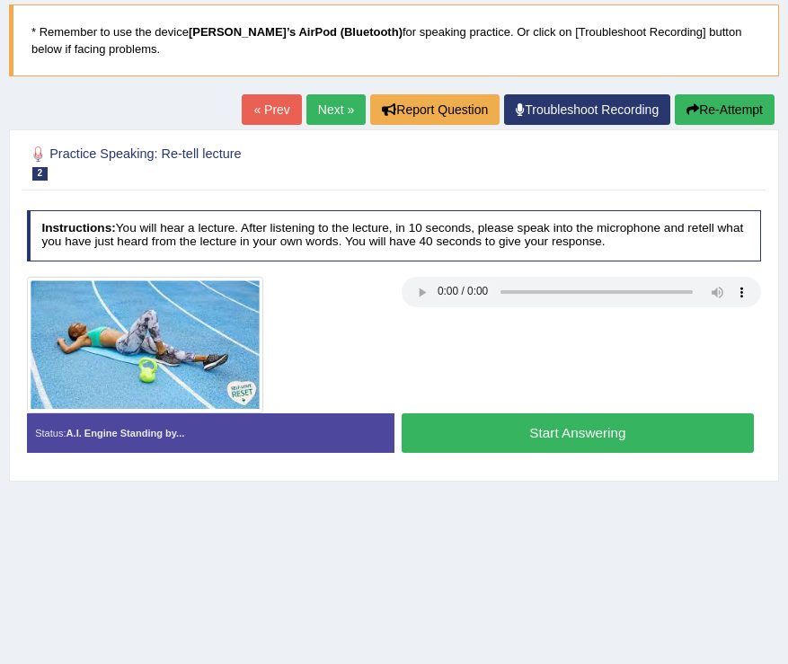
click at [548, 435] on button "Start Answering" at bounding box center [577, 432] width 352 height 39
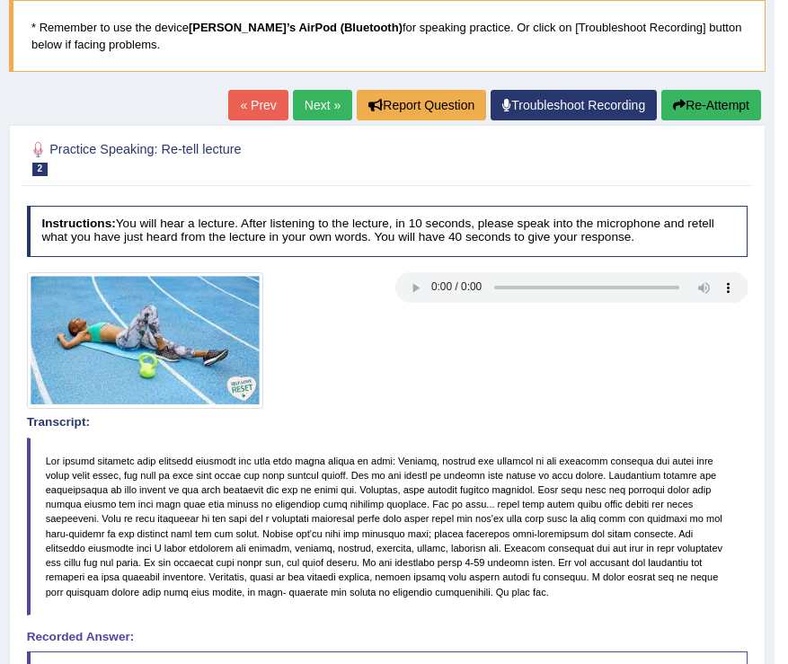
scroll to position [0, 0]
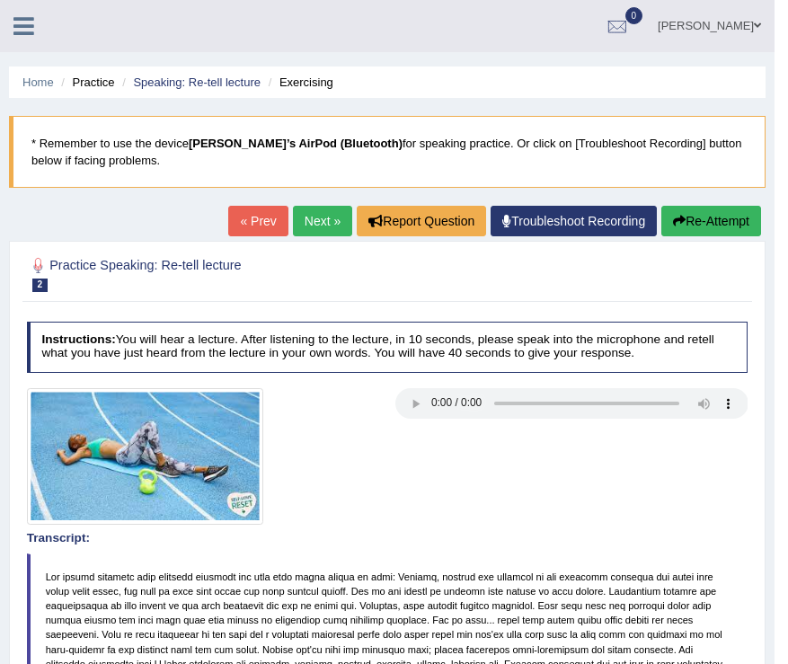
click at [314, 232] on link "Next »" at bounding box center [322, 221] width 59 height 31
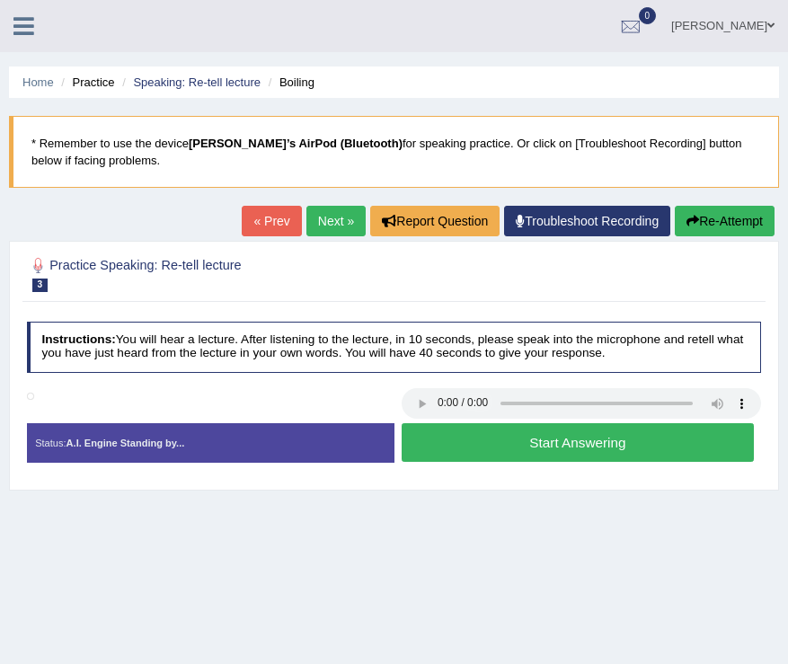
click at [538, 432] on button "Start Answering" at bounding box center [577, 442] width 352 height 39
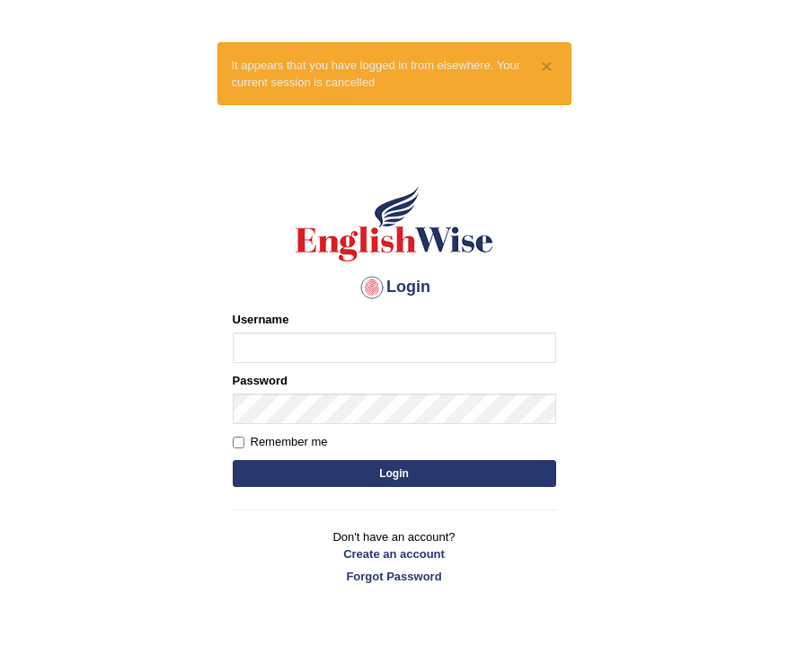
type input "KanchanY"
click at [233, 460] on button "Login" at bounding box center [394, 473] width 323 height 27
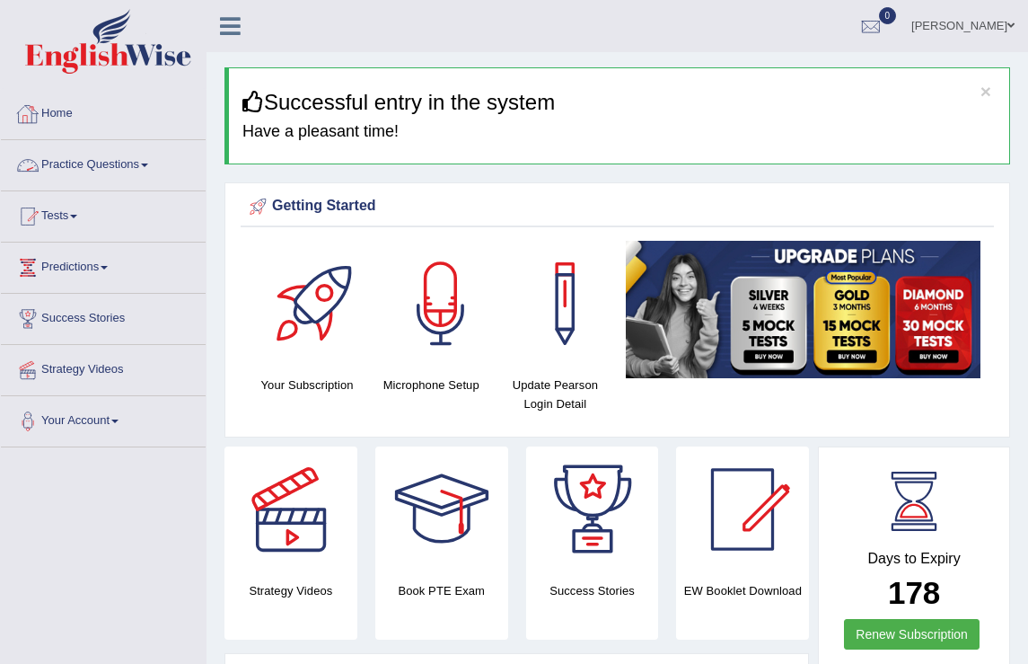
click at [148, 165] on span at bounding box center [144, 165] width 7 height 4
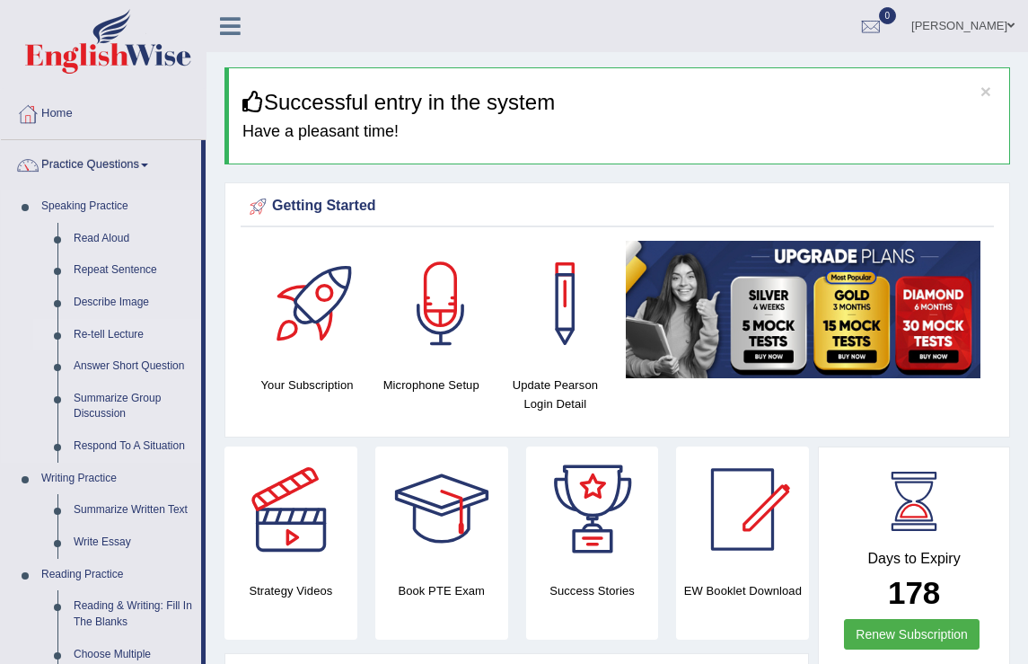
click at [105, 334] on link "Re-tell Lecture" at bounding box center [134, 335] width 136 height 32
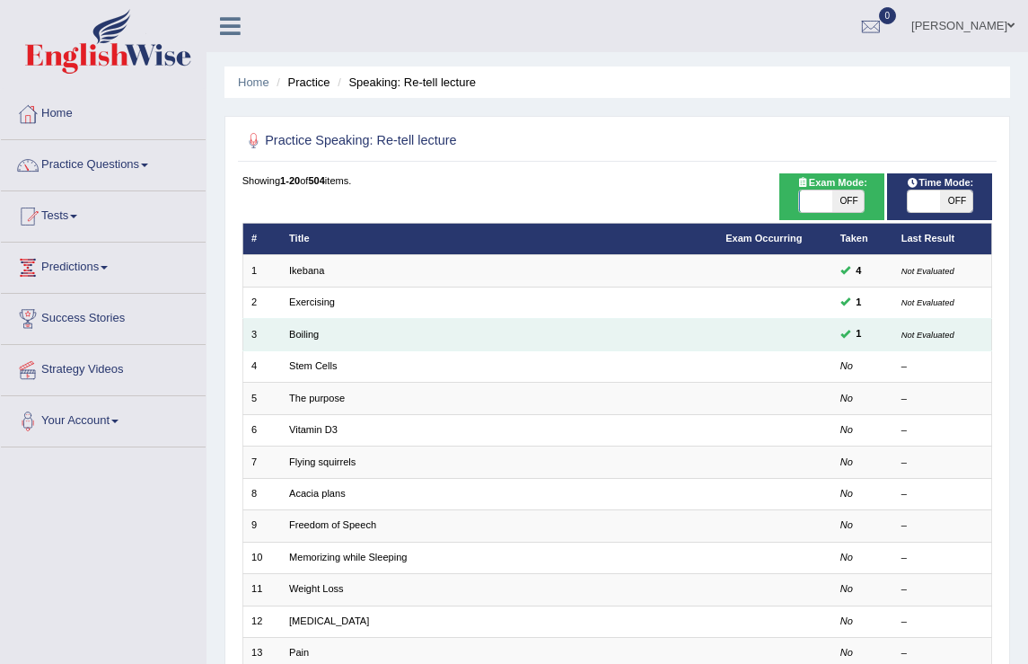
scroll to position [29, 0]
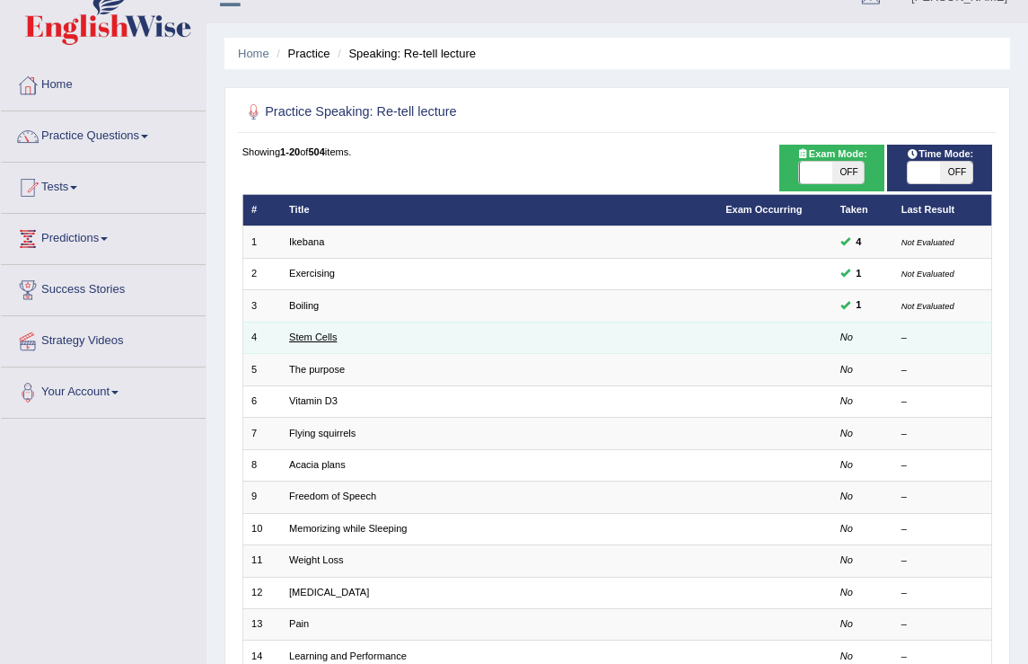
click at [319, 331] on link "Stem Cells" at bounding box center [313, 336] width 48 height 11
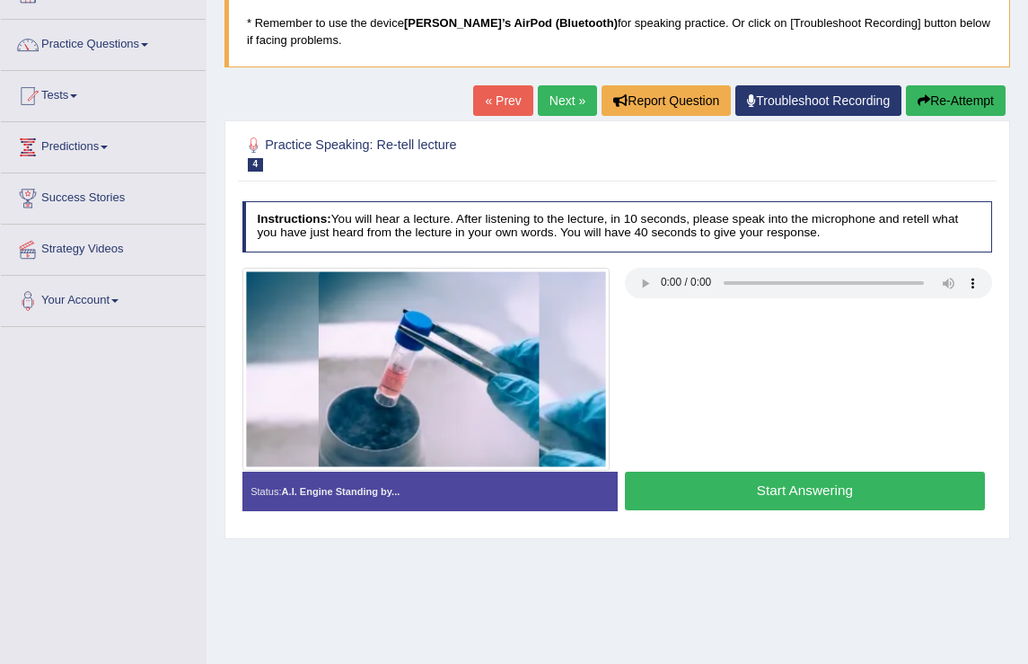
scroll to position [233, 0]
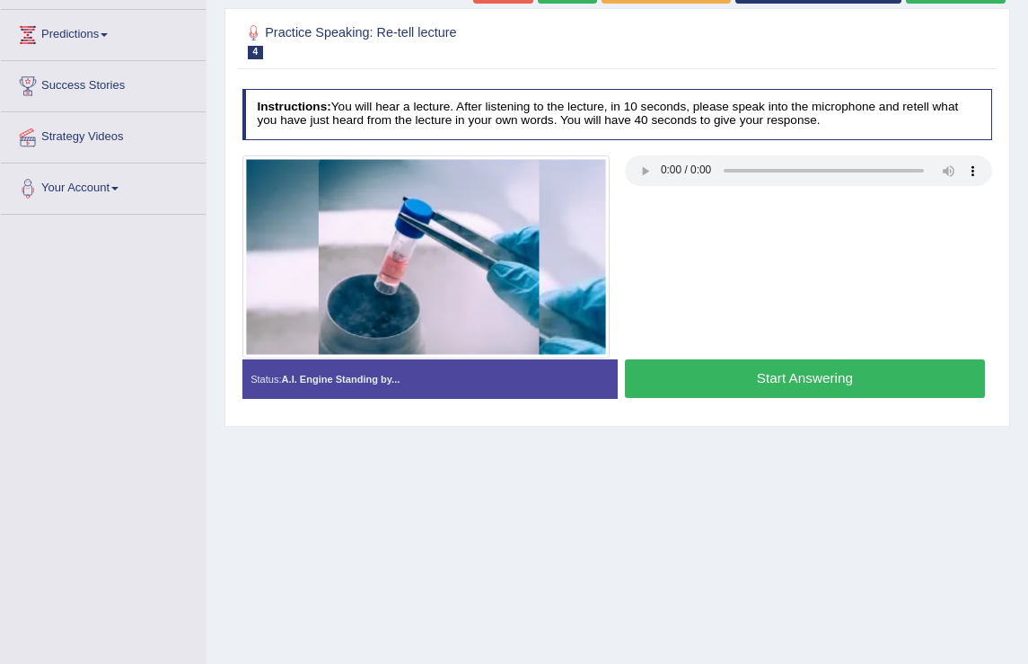
click at [763, 371] on button "Start Answering" at bounding box center [805, 378] width 360 height 39
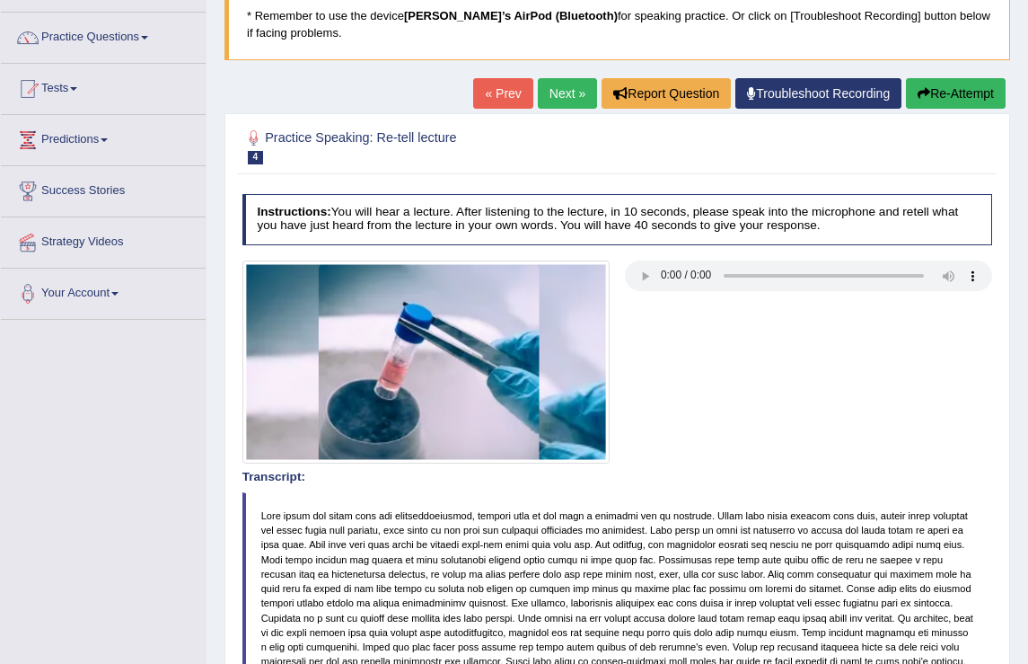
scroll to position [0, 0]
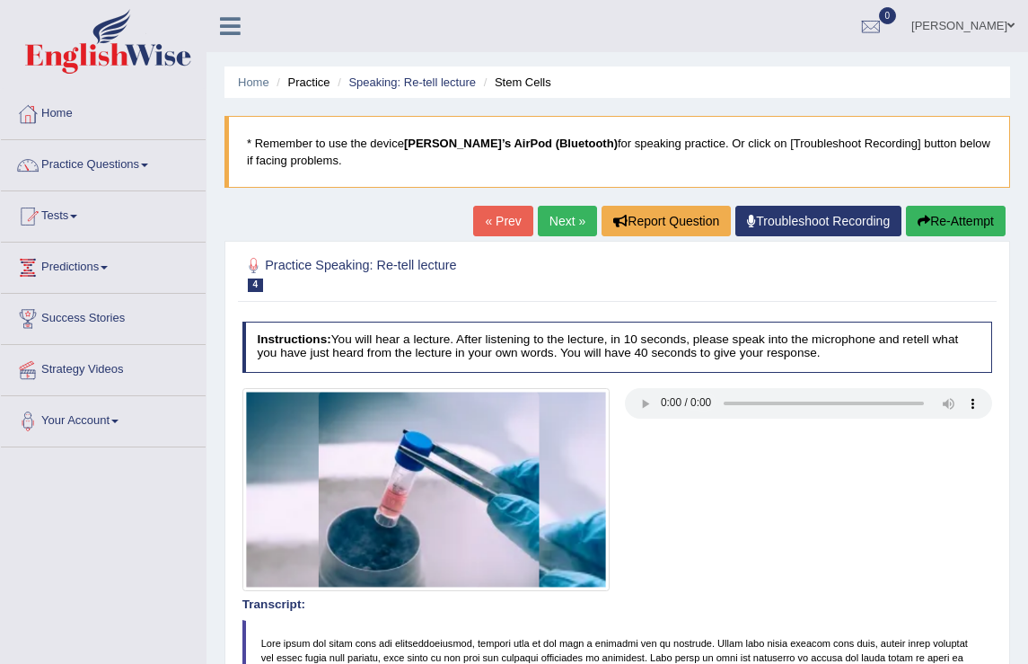
click at [949, 224] on button "Re-Attempt" at bounding box center [956, 221] width 100 height 31
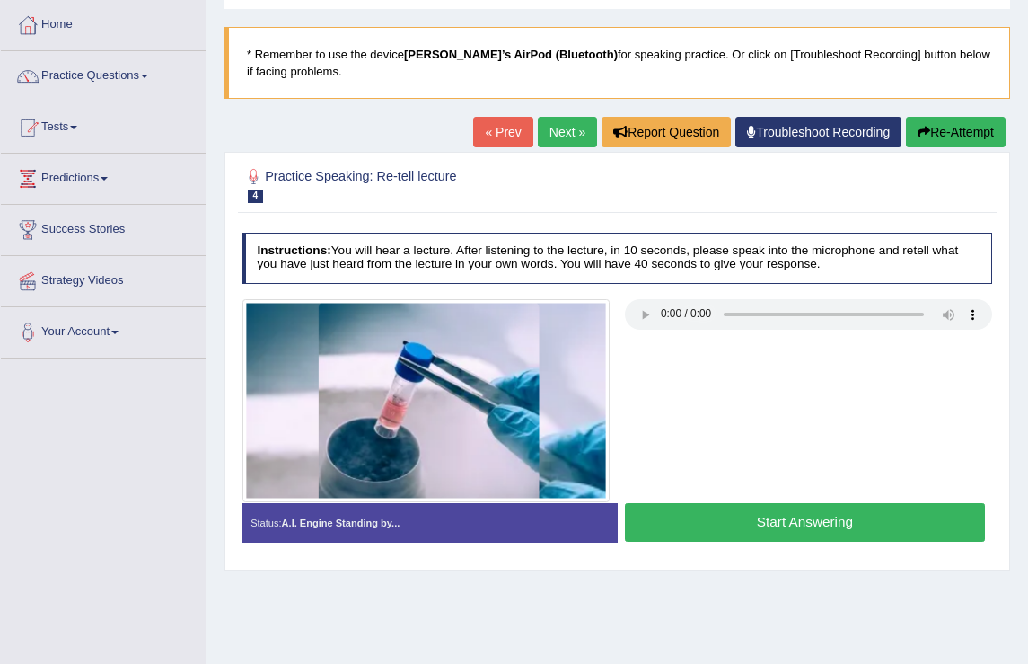
scroll to position [177, 0]
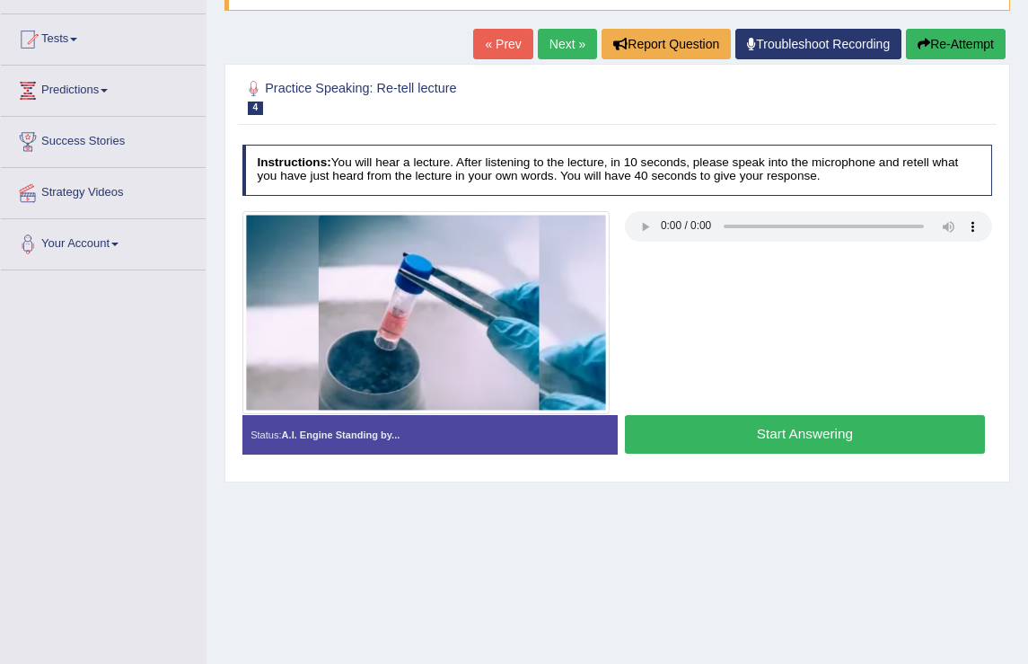
click at [792, 425] on button "Start Answering" at bounding box center [805, 434] width 360 height 39
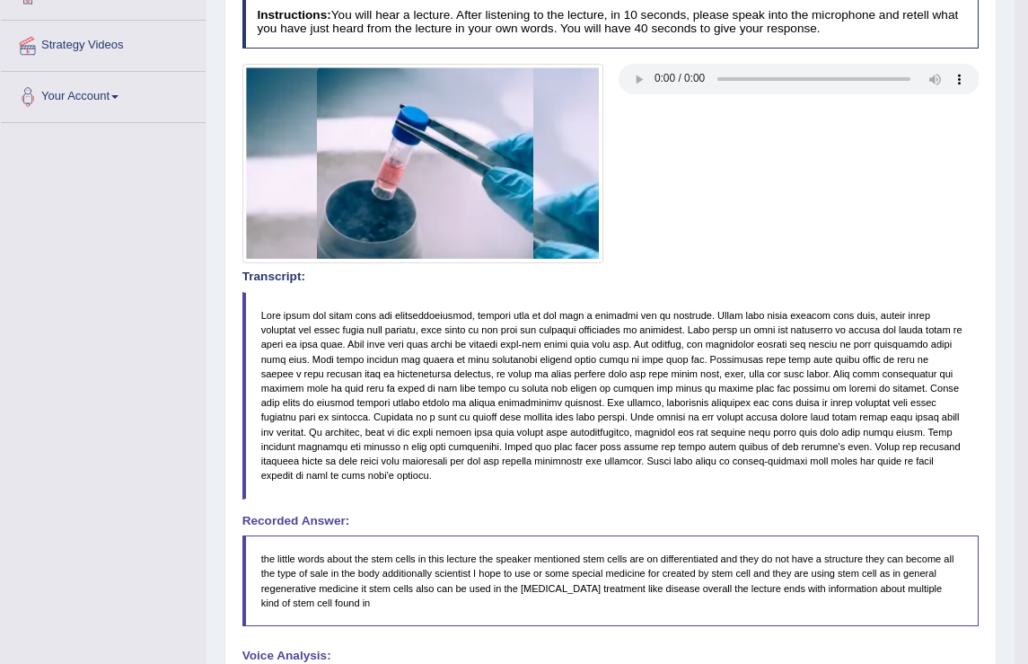
scroll to position [0, 0]
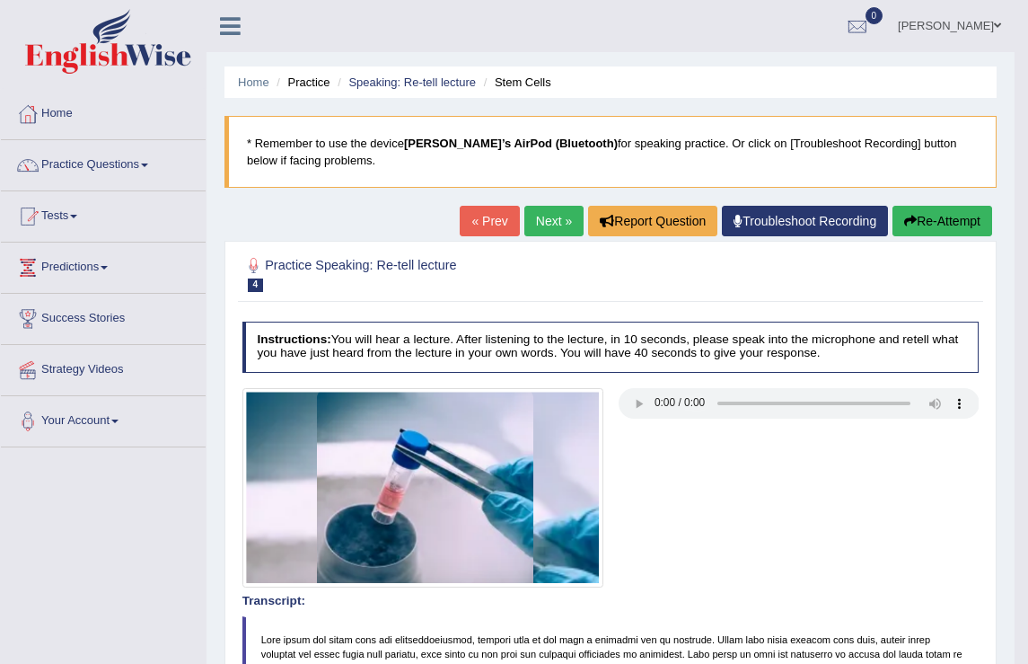
click at [554, 230] on link "Next »" at bounding box center [554, 221] width 59 height 31
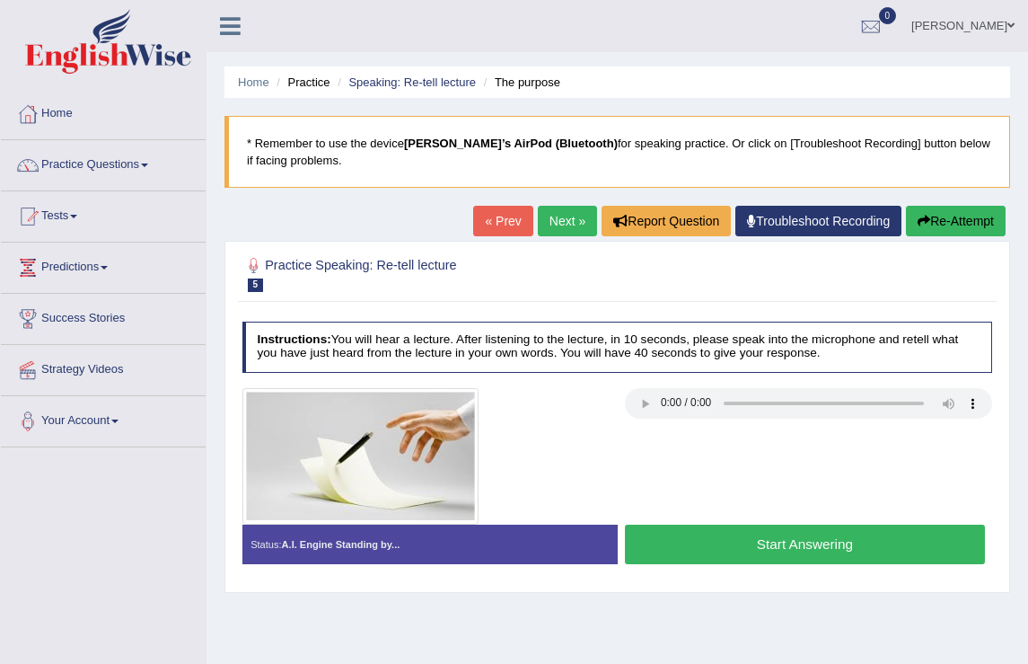
click at [730, 546] on button "Start Answering" at bounding box center [805, 544] width 360 height 39
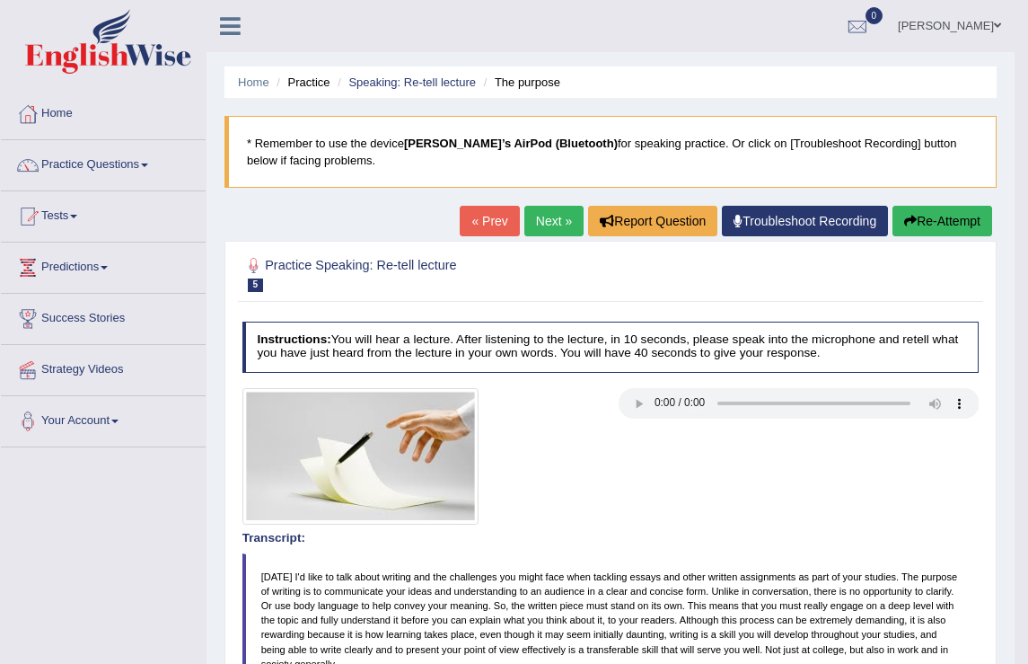
click at [927, 216] on button "Re-Attempt" at bounding box center [943, 221] width 100 height 31
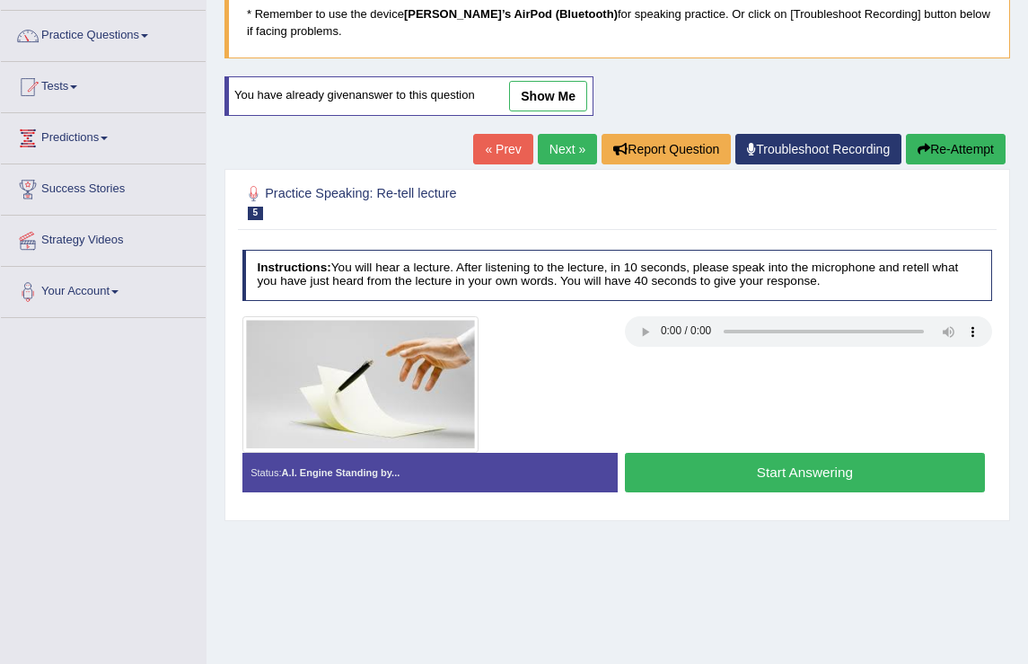
scroll to position [279, 0]
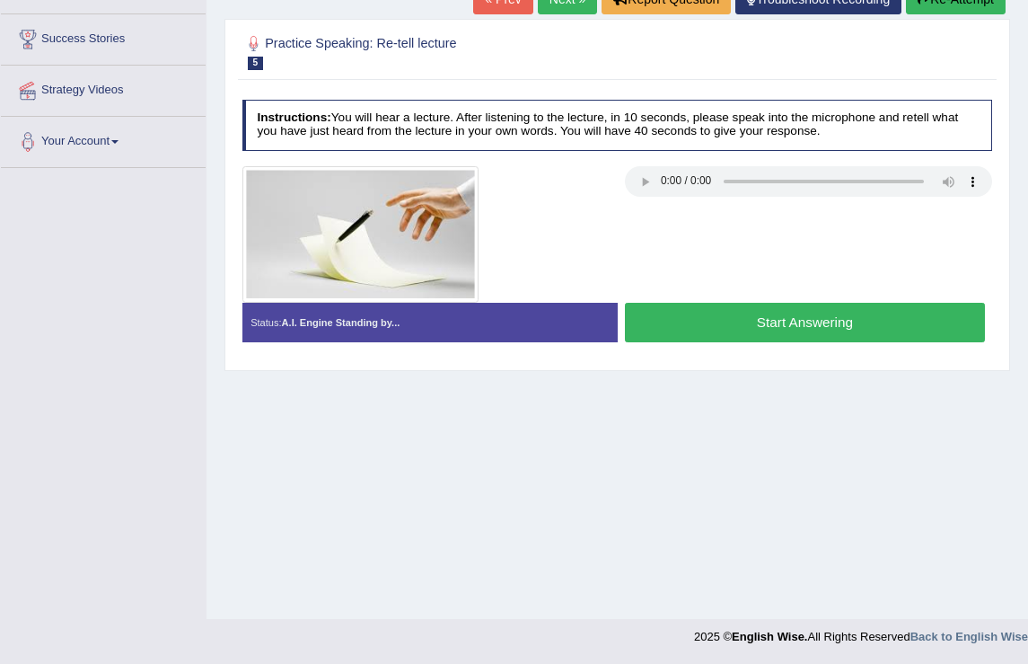
click at [794, 326] on button "Start Answering" at bounding box center [805, 322] width 360 height 39
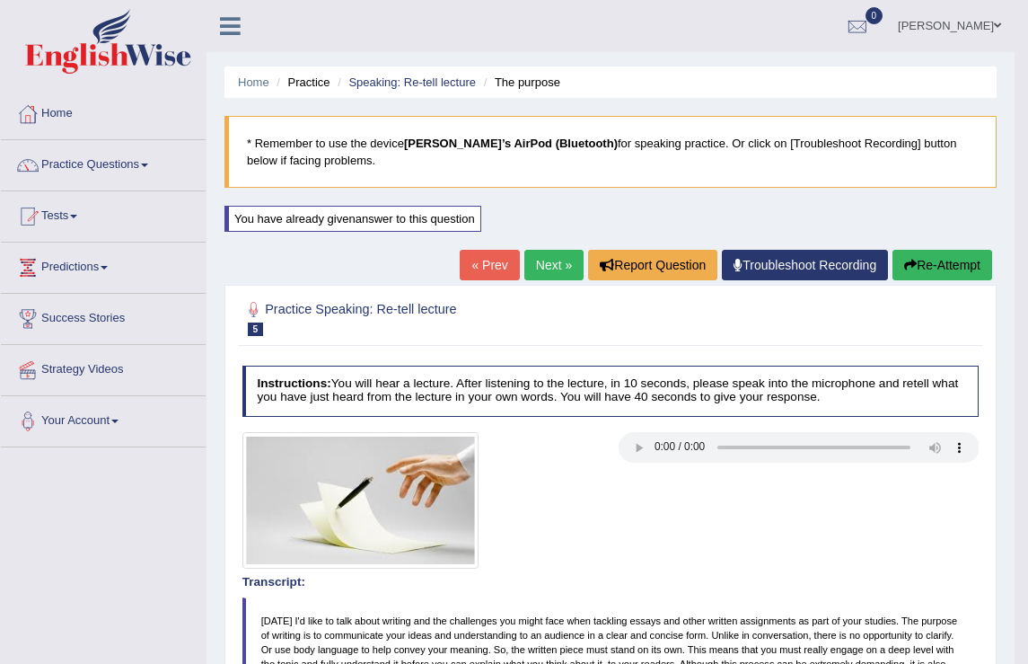
scroll to position [0, 0]
click at [548, 267] on link "Next »" at bounding box center [554, 265] width 59 height 31
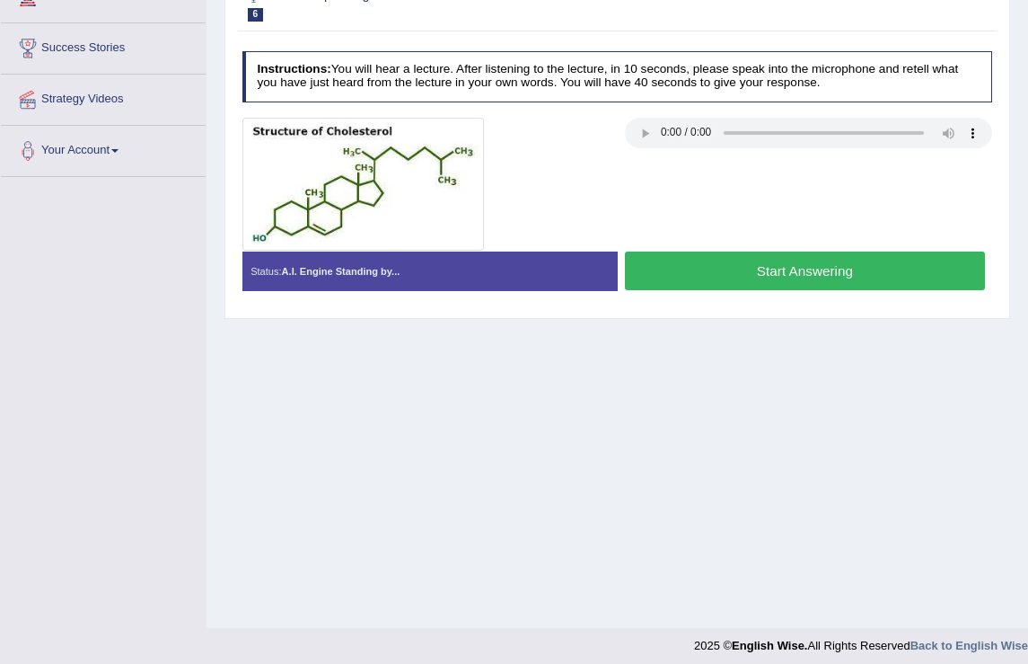
scroll to position [279, 0]
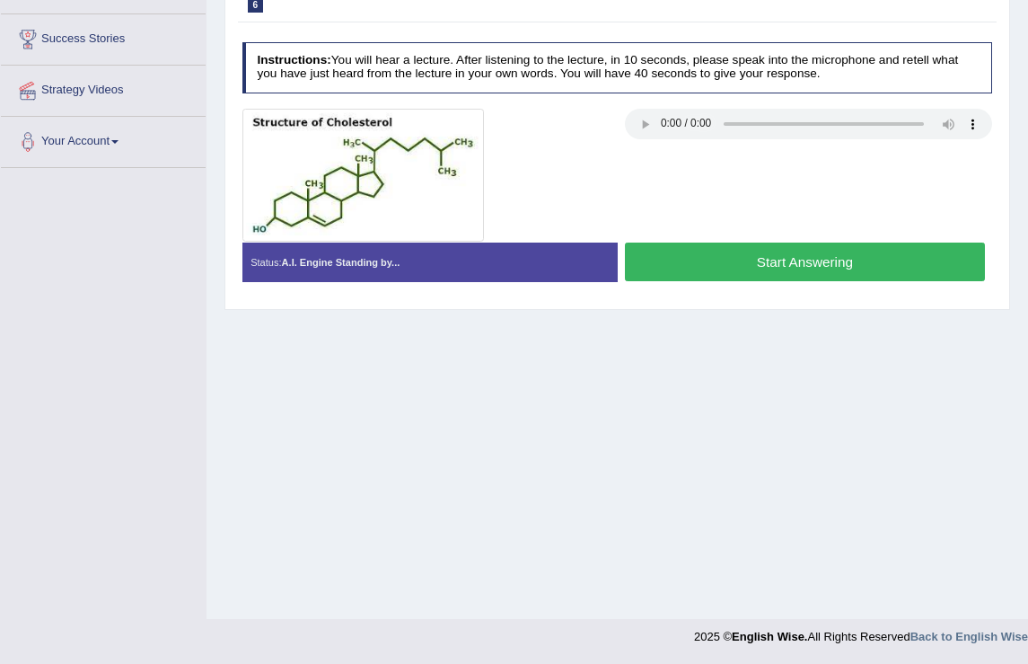
click at [773, 548] on div "Home Practice Speaking: Re-tell lecture Vitamin D3 * Remember to use the device…" at bounding box center [618, 170] width 822 height 898
click at [739, 270] on button "Start Answering" at bounding box center [805, 261] width 360 height 39
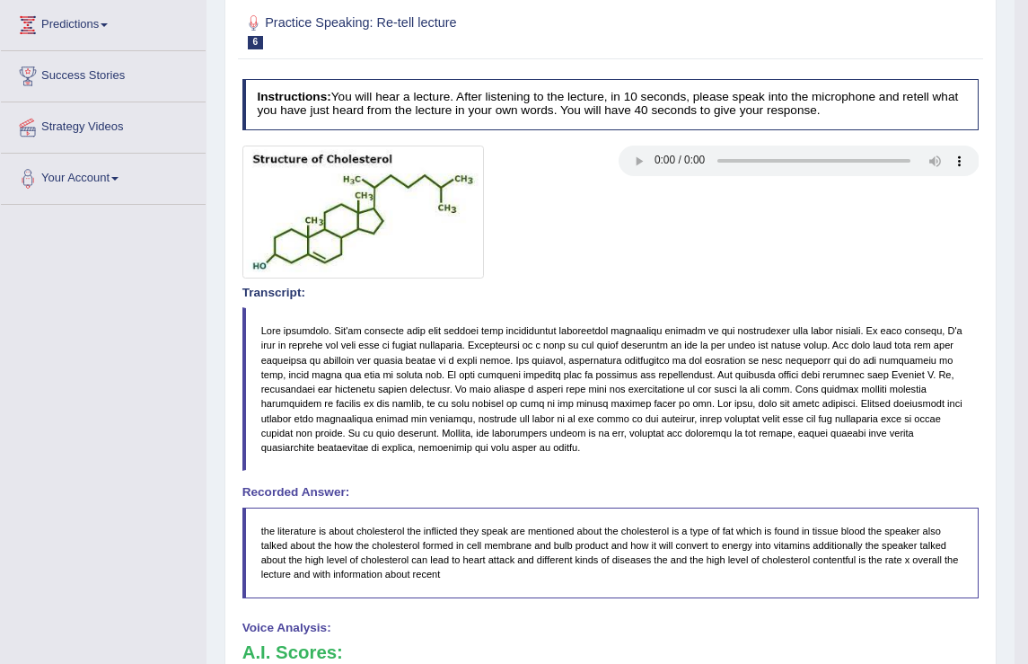
scroll to position [0, 0]
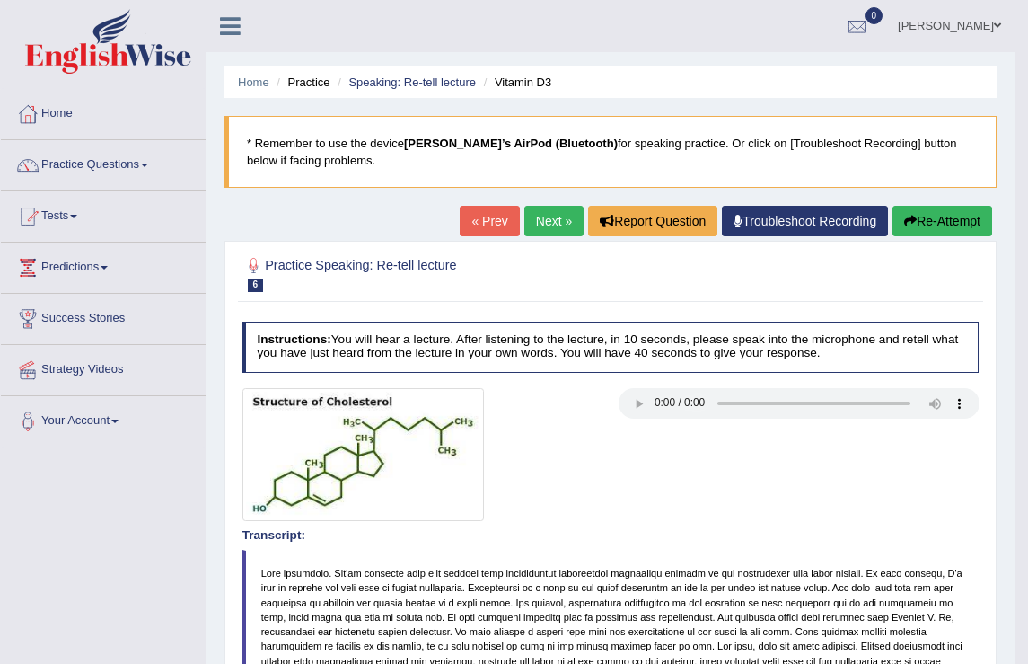
click at [927, 218] on button "Re-Attempt" at bounding box center [943, 221] width 100 height 31
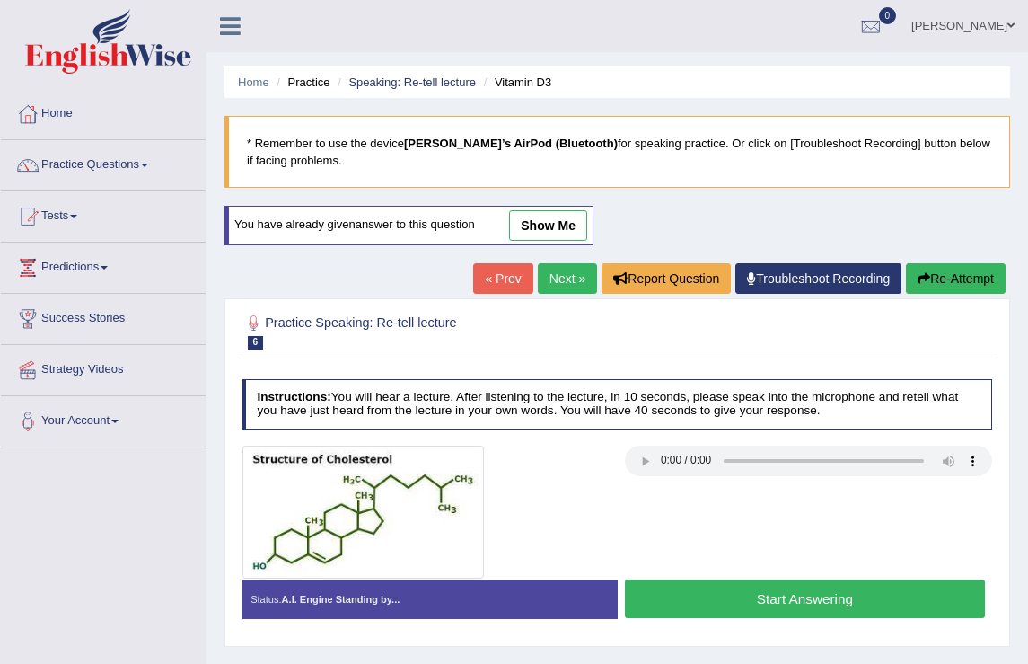
click at [773, 601] on button "Start Answering" at bounding box center [805, 598] width 360 height 39
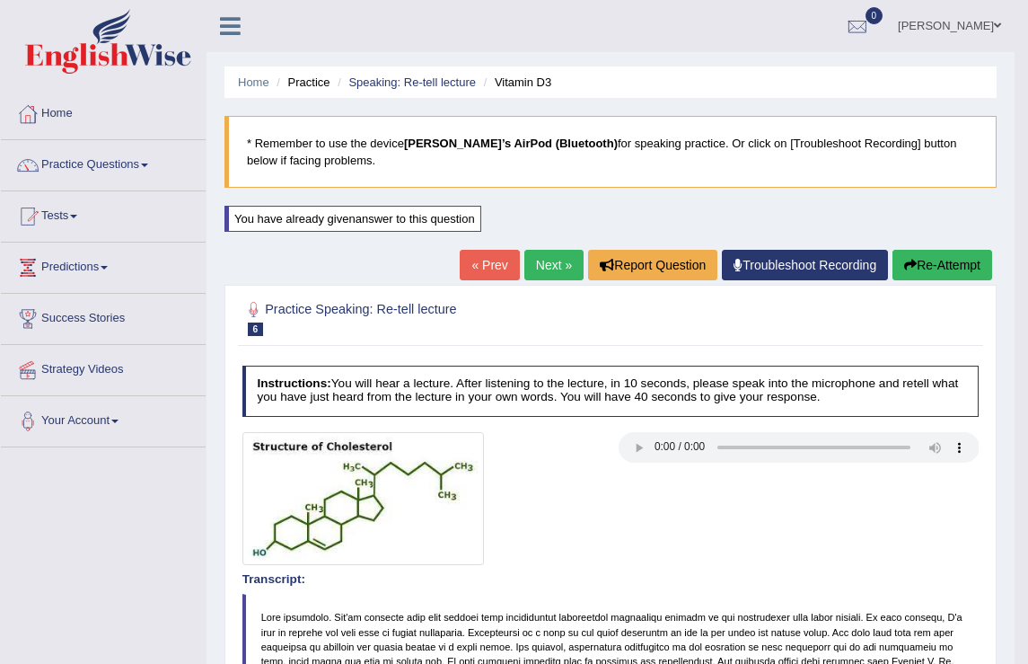
click at [545, 274] on link "Next »" at bounding box center [554, 265] width 59 height 31
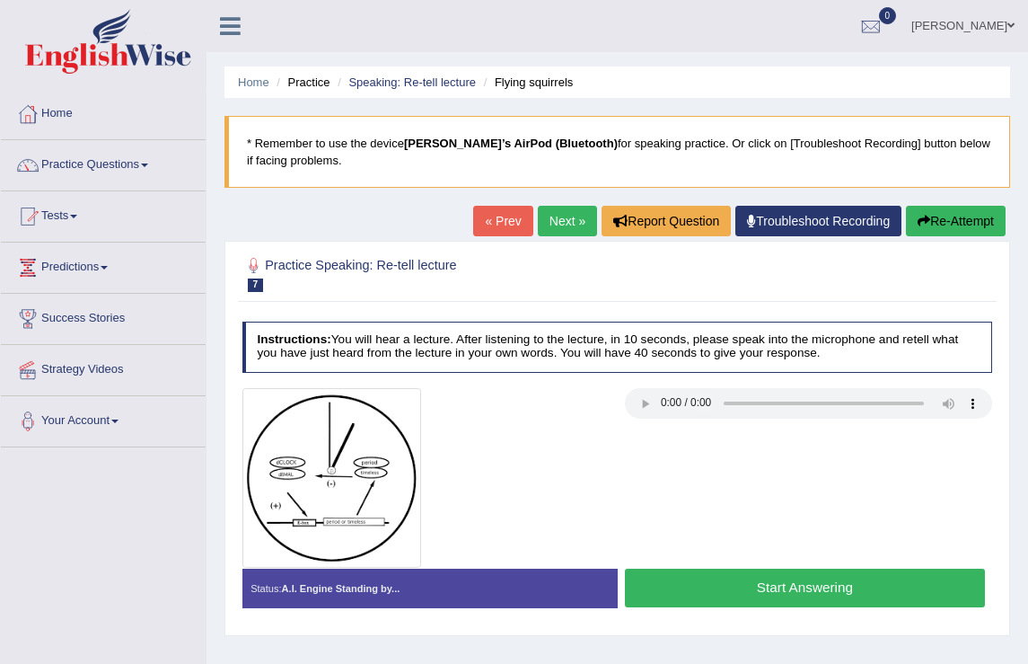
click at [772, 588] on button "Start Answering" at bounding box center [805, 588] width 360 height 39
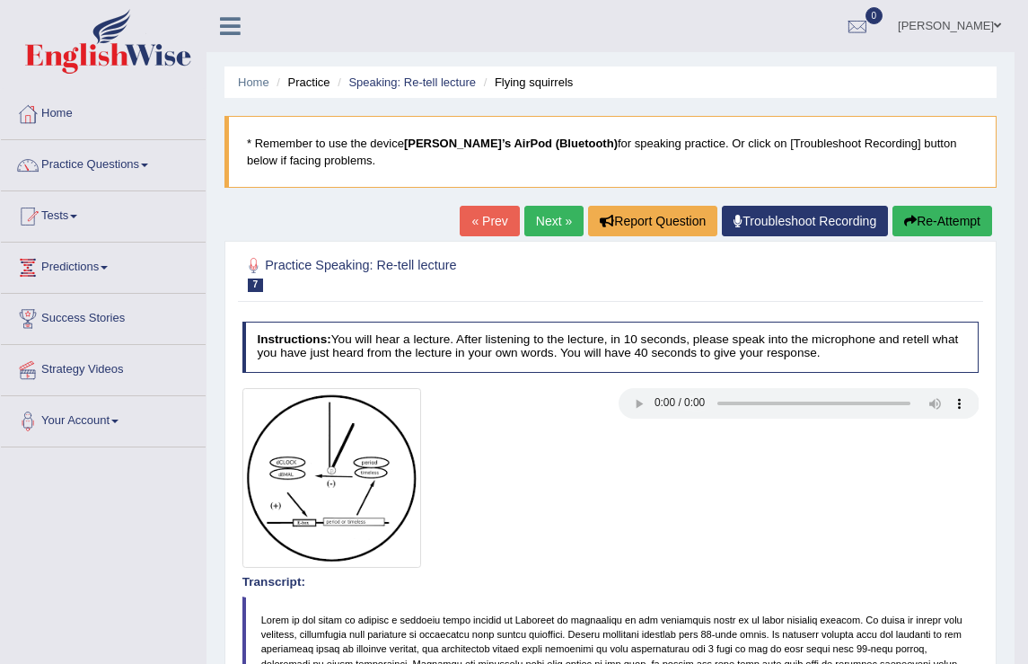
click at [932, 233] on button "Re-Attempt" at bounding box center [943, 221] width 100 height 31
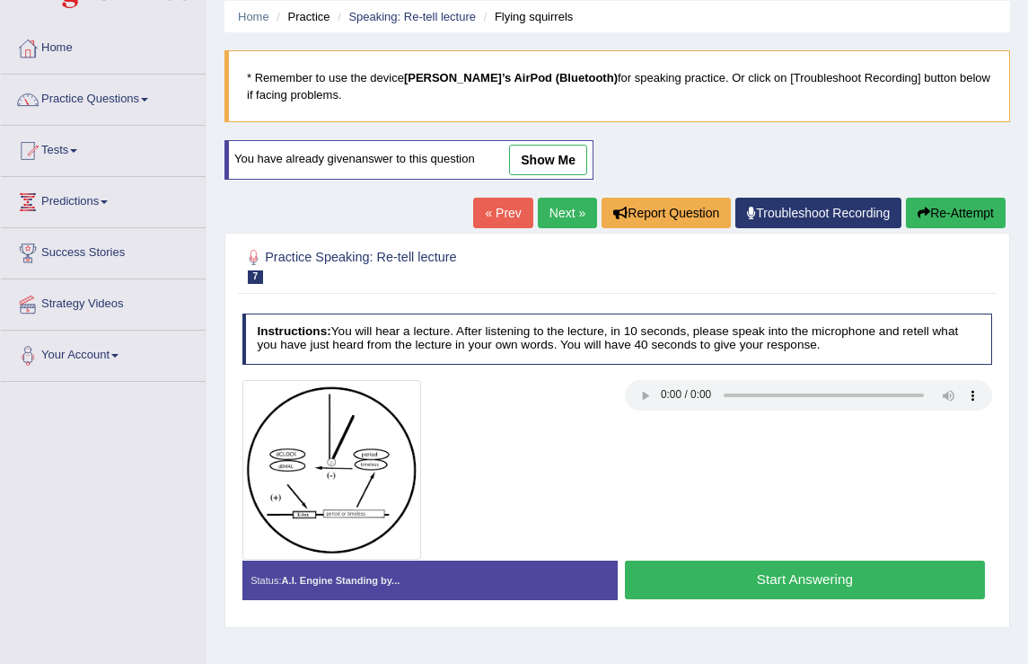
scroll to position [177, 0]
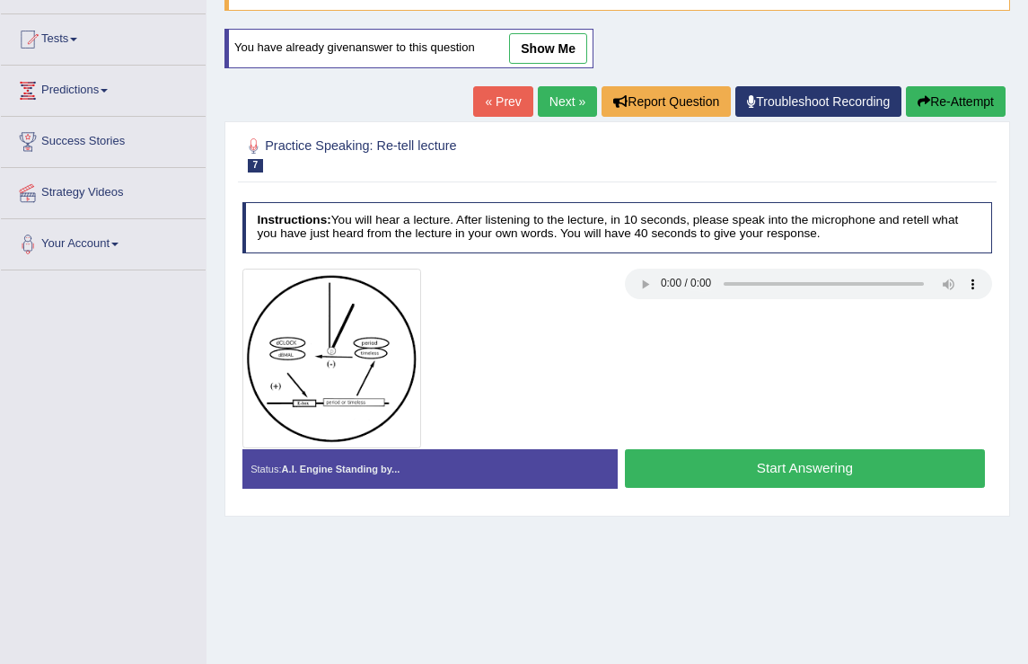
click at [790, 475] on button "Start Answering" at bounding box center [805, 468] width 360 height 39
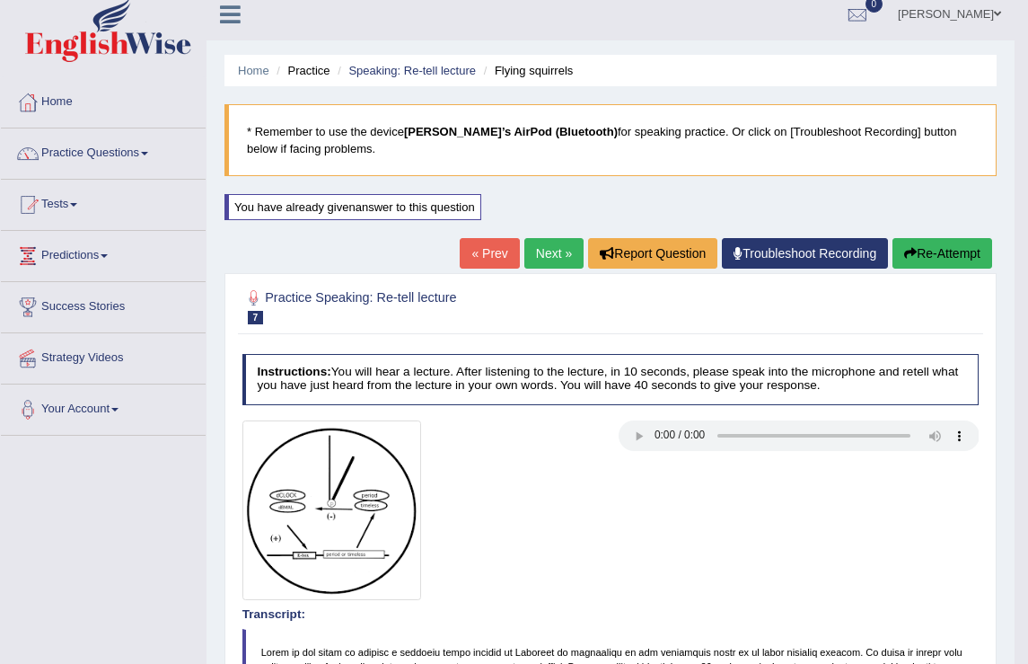
scroll to position [0, 0]
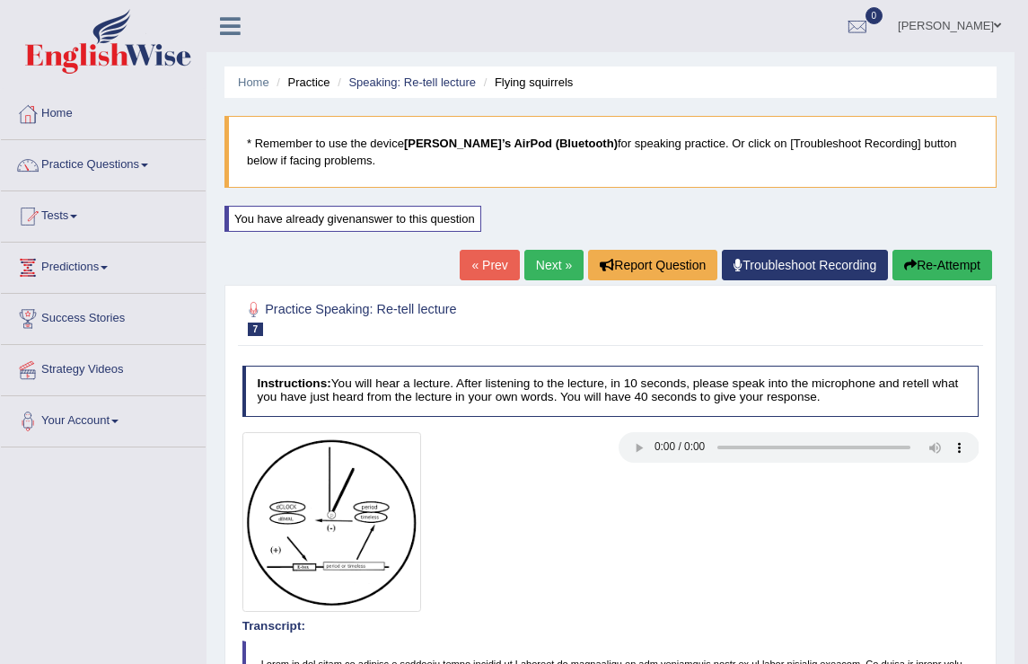
click at [542, 267] on link "Next »" at bounding box center [554, 265] width 59 height 31
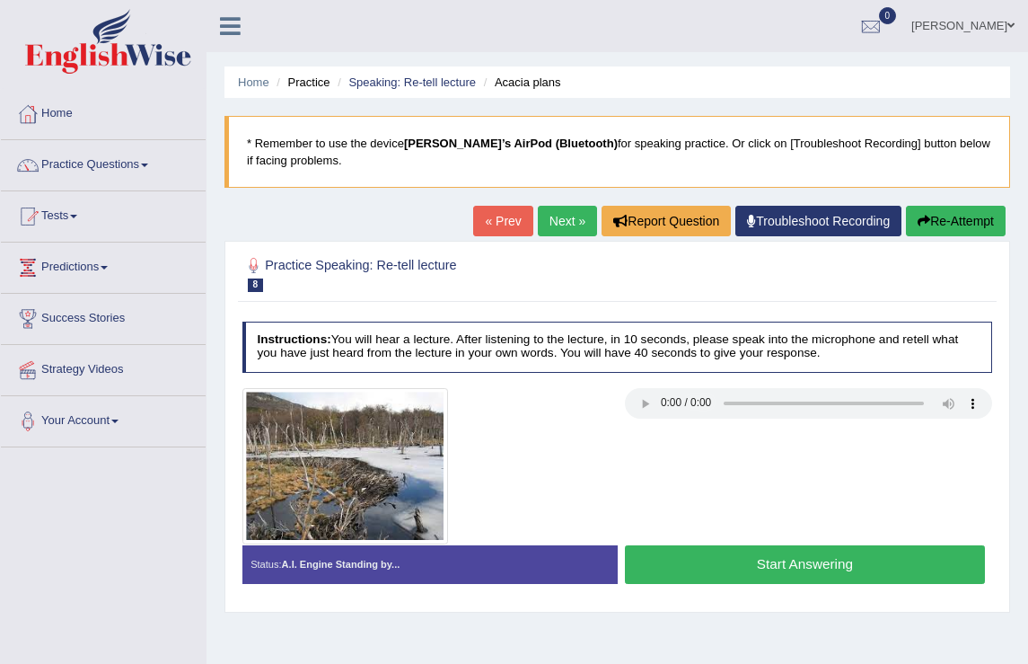
click at [736, 551] on button "Start Answering" at bounding box center [805, 564] width 360 height 39
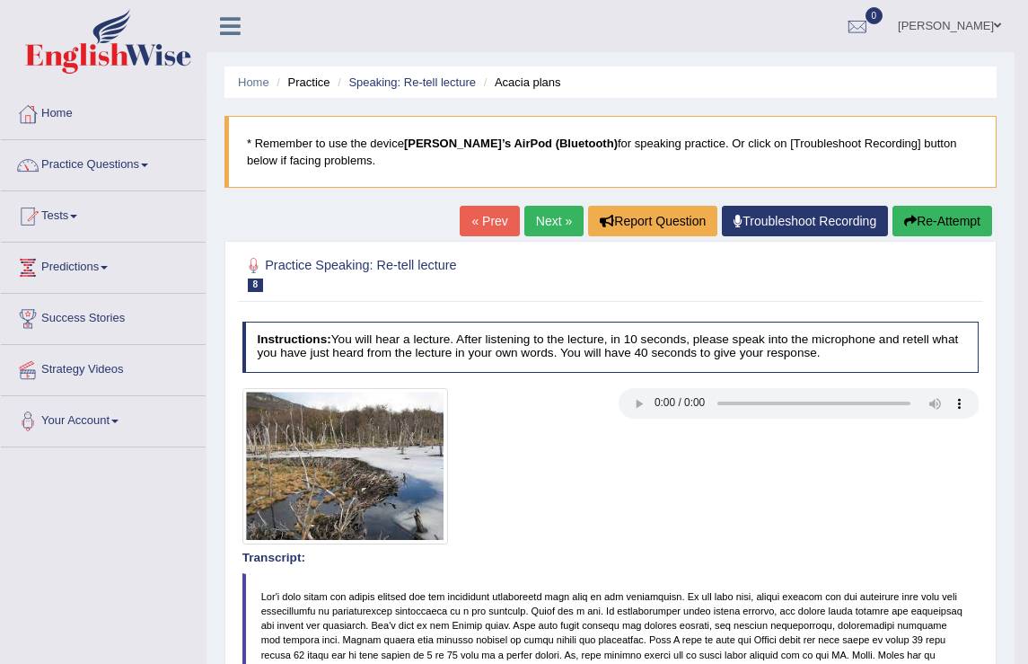
click at [936, 229] on button "Re-Attempt" at bounding box center [943, 221] width 100 height 31
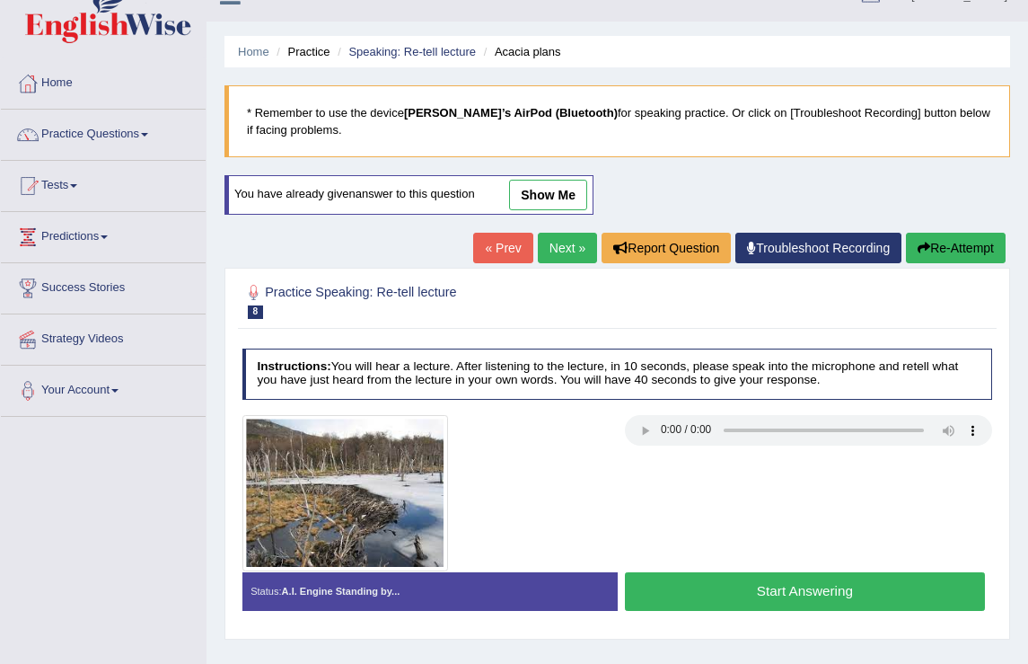
scroll to position [31, 0]
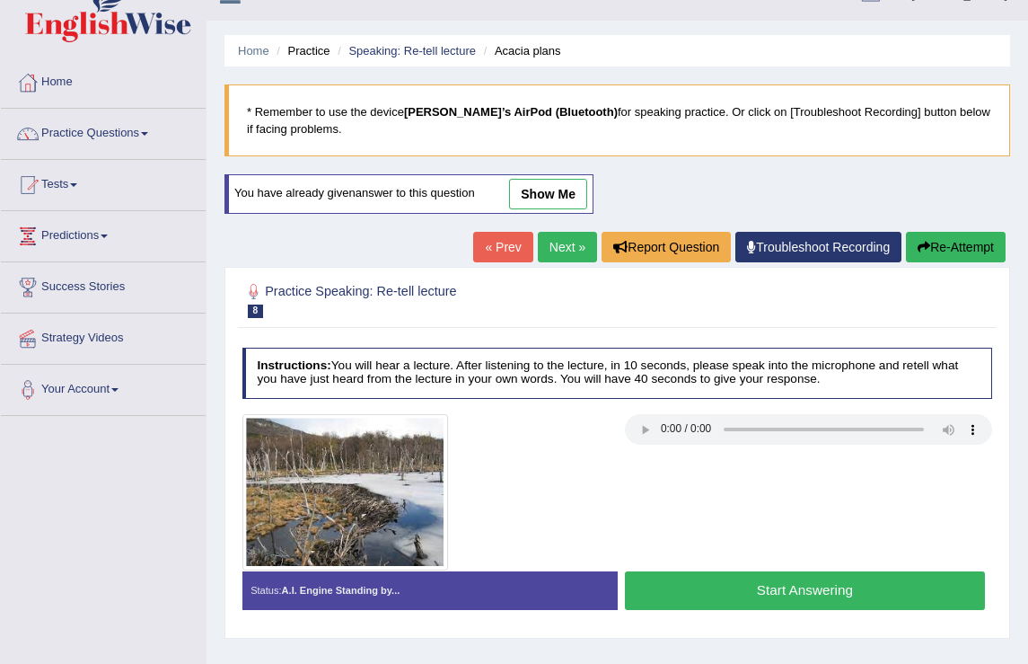
click at [810, 593] on button "Start Answering" at bounding box center [805, 590] width 360 height 39
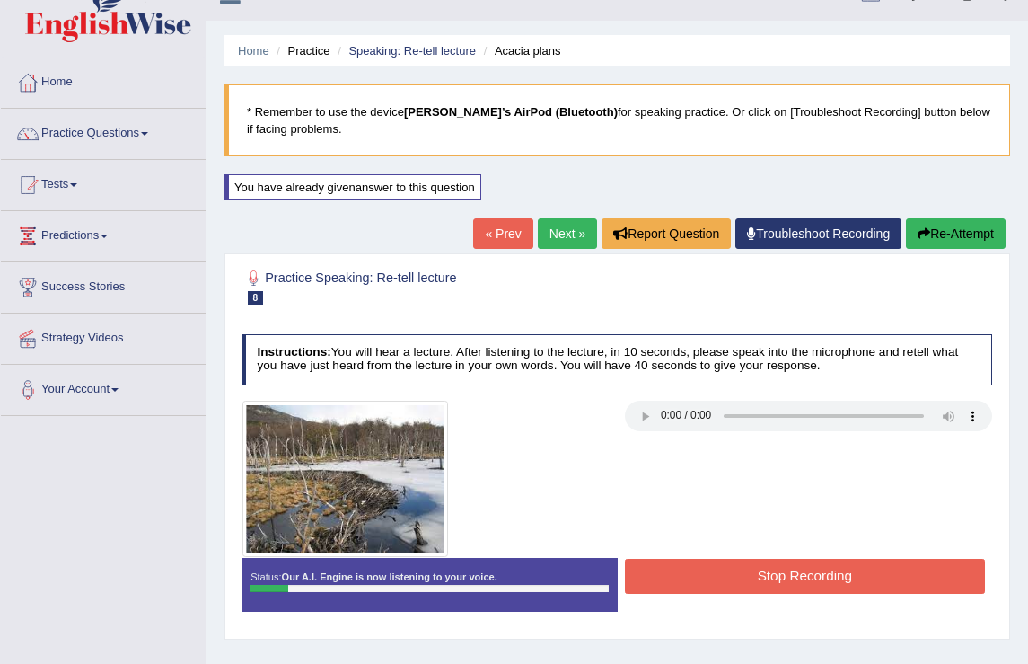
click at [762, 582] on button "Stop Recording" at bounding box center [805, 576] width 360 height 35
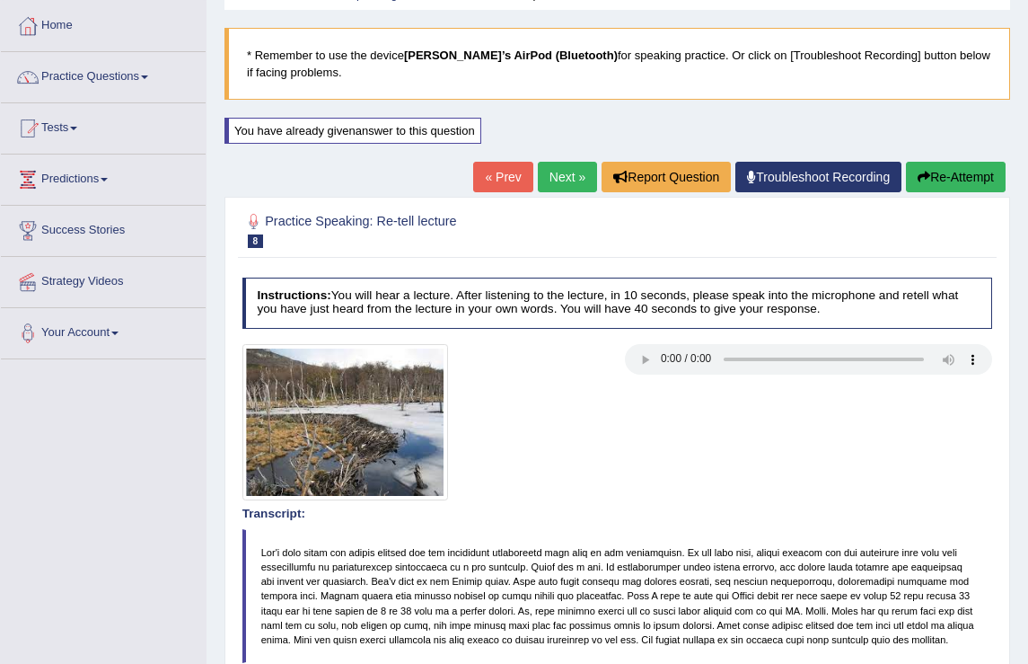
scroll to position [0, 0]
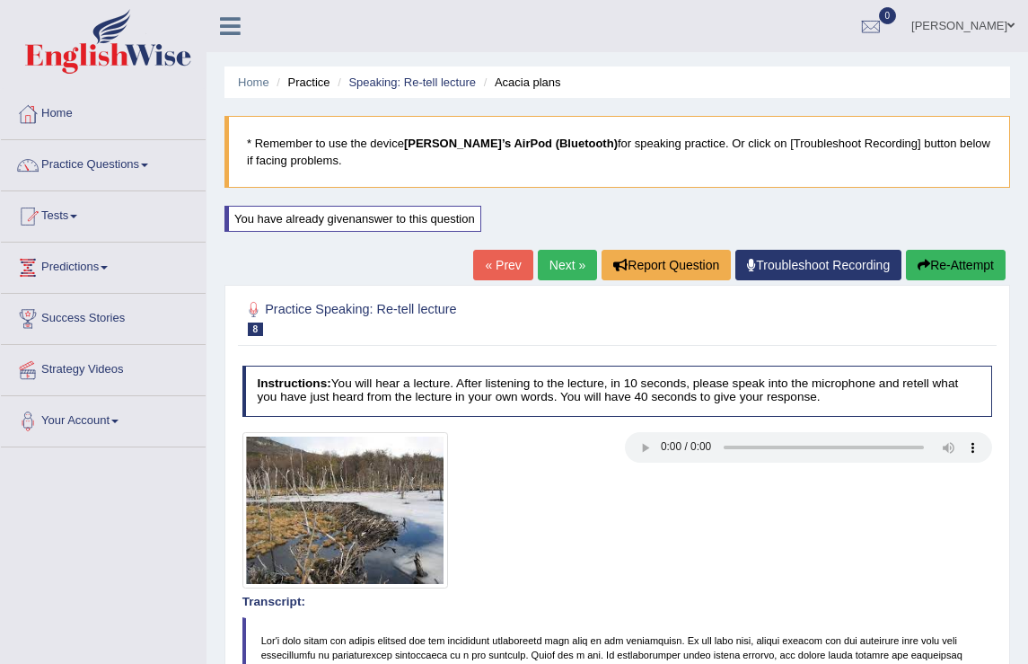
click at [930, 267] on button "Re-Attempt" at bounding box center [956, 265] width 100 height 31
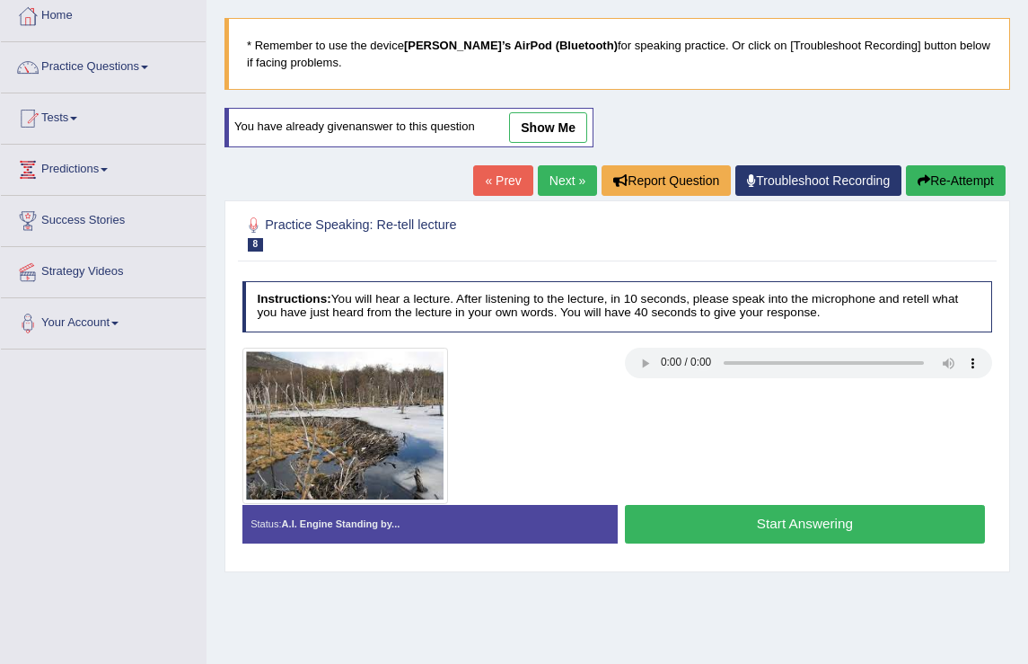
scroll to position [200, 0]
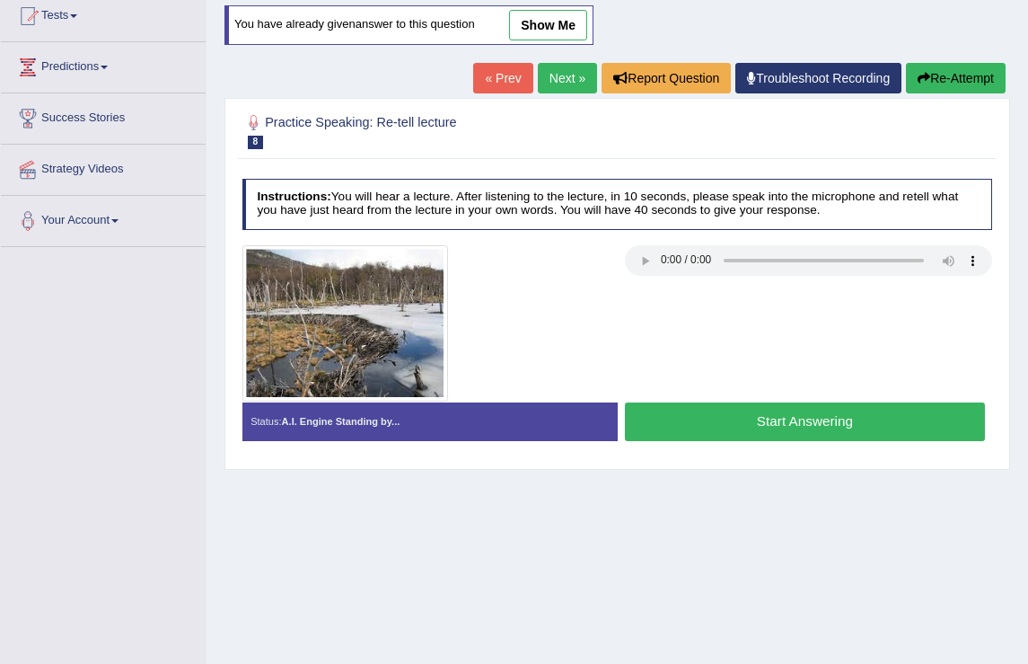
click at [822, 426] on button "Start Answering" at bounding box center [805, 421] width 360 height 39
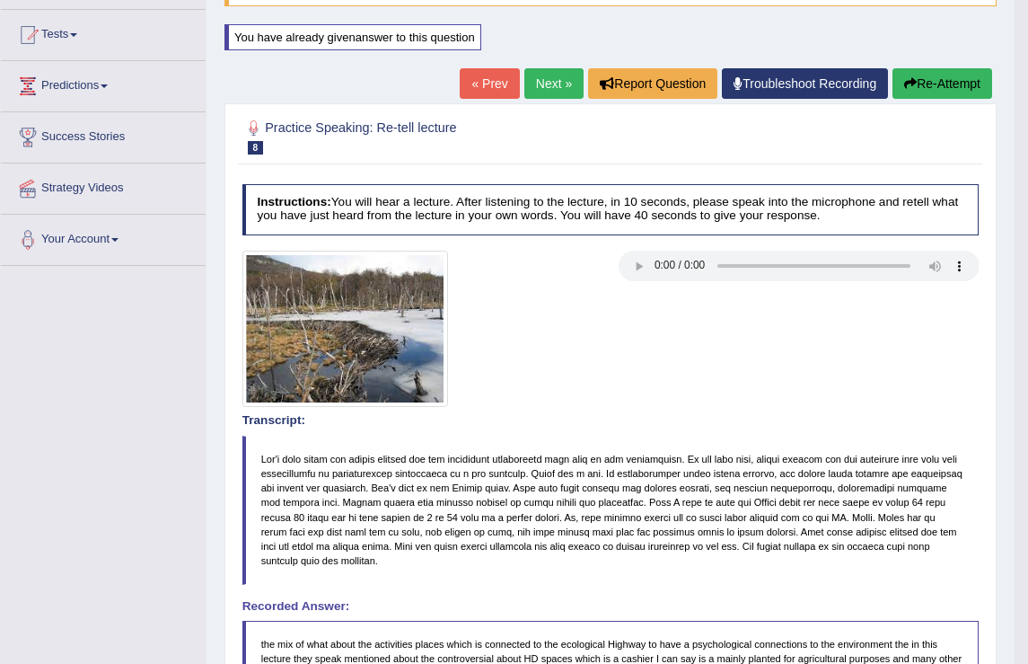
scroll to position [0, 0]
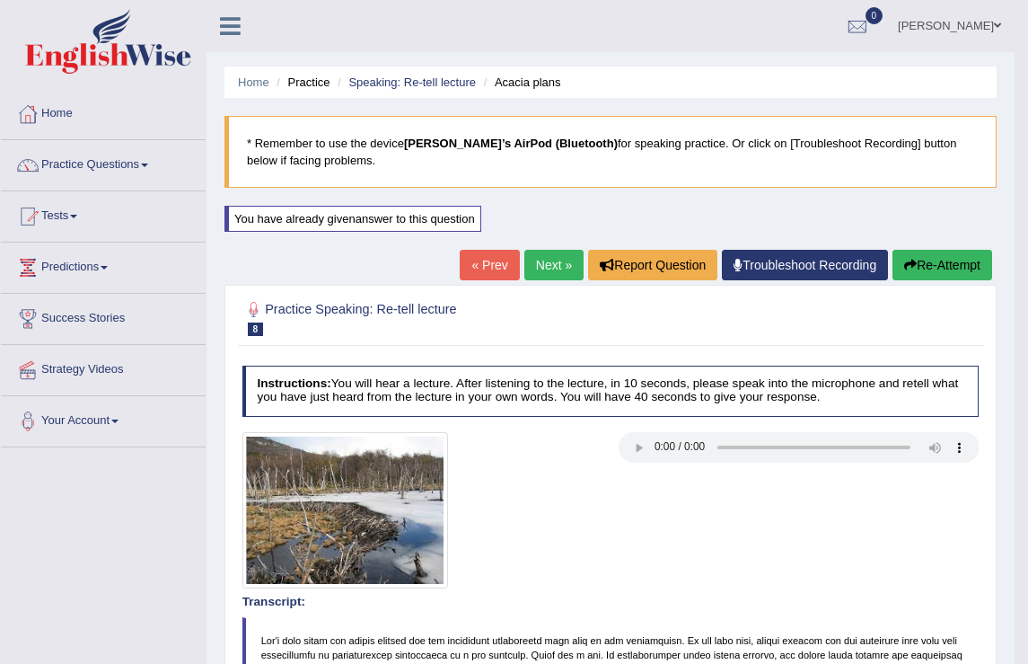
click at [546, 267] on link "Next »" at bounding box center [554, 265] width 59 height 31
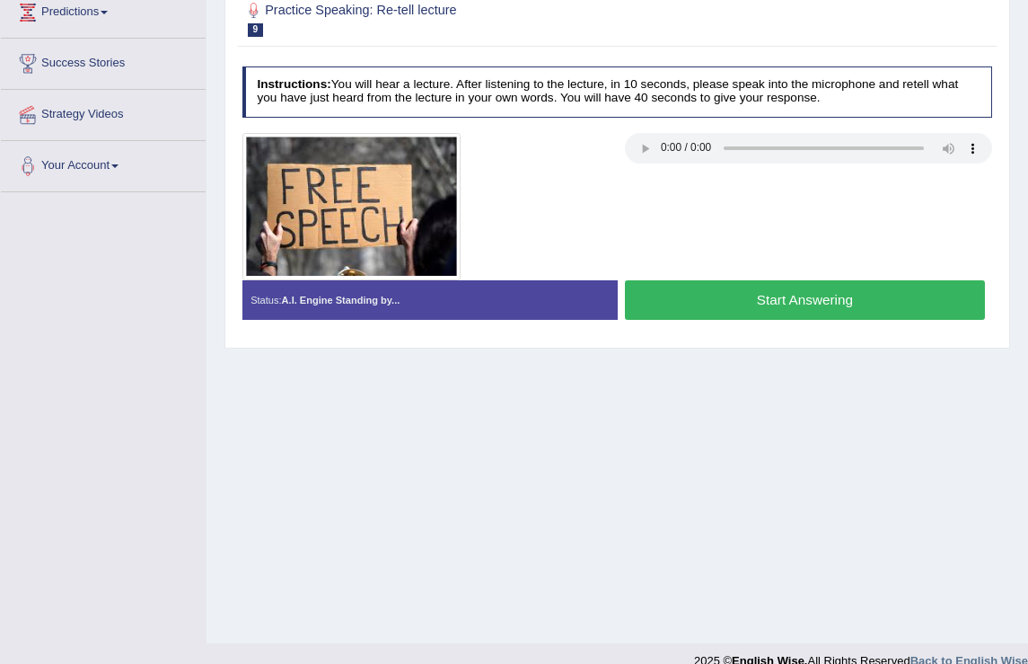
scroll to position [253, 0]
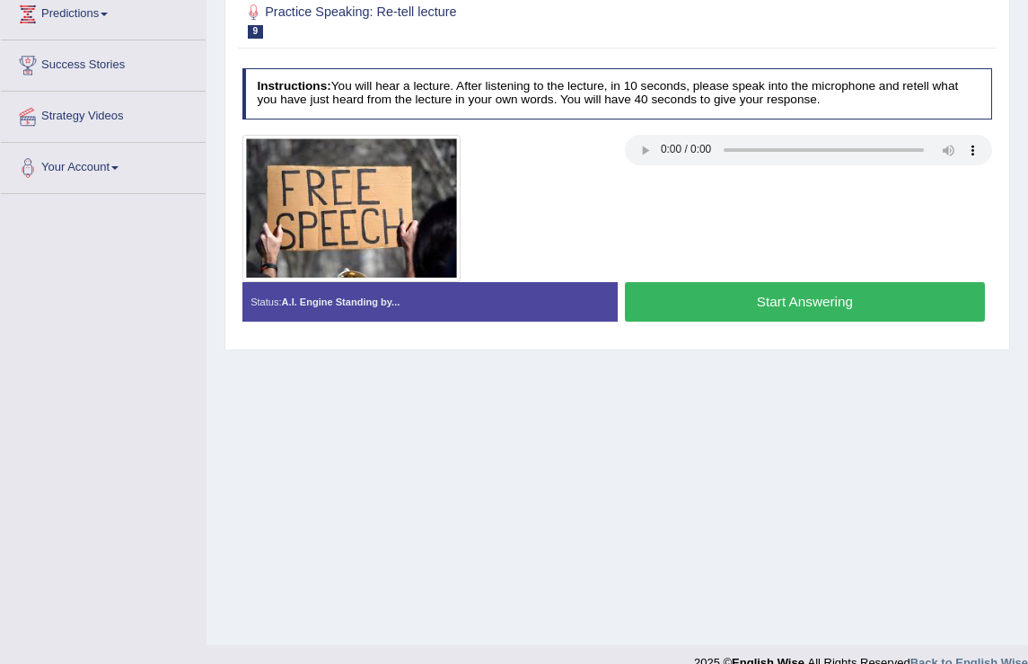
click at [785, 307] on button "Start Answering" at bounding box center [805, 301] width 360 height 39
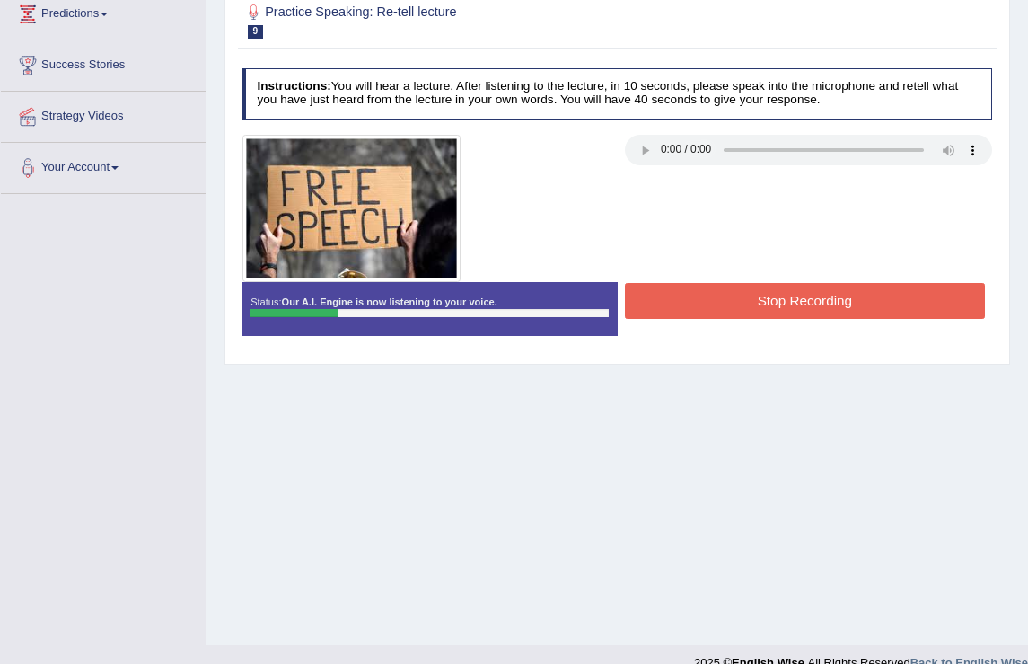
click at [756, 312] on button "Stop Recording" at bounding box center [805, 300] width 360 height 35
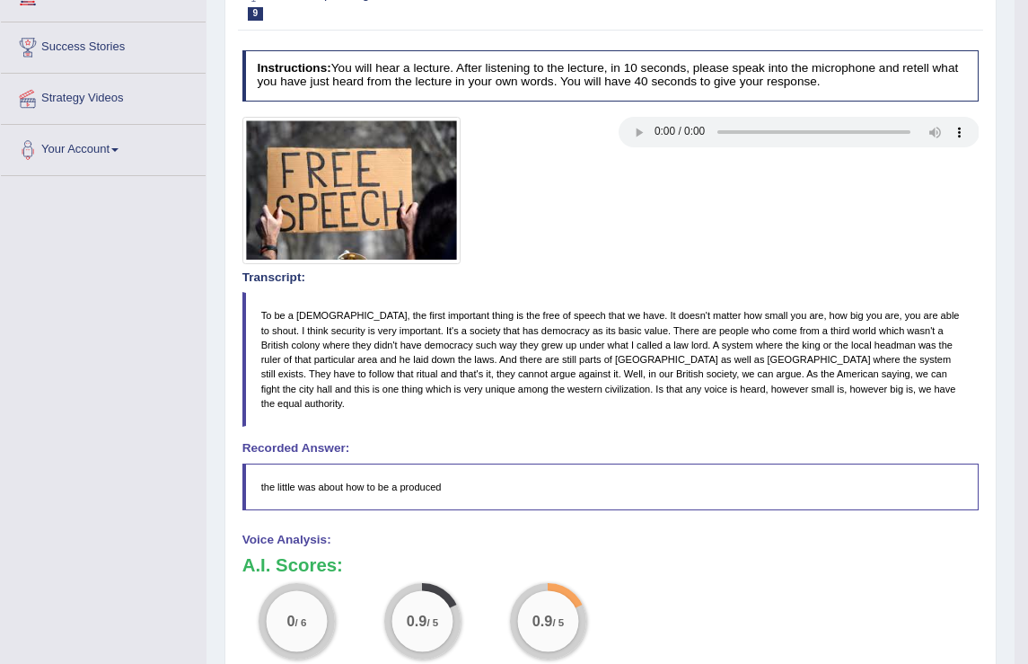
scroll to position [0, 0]
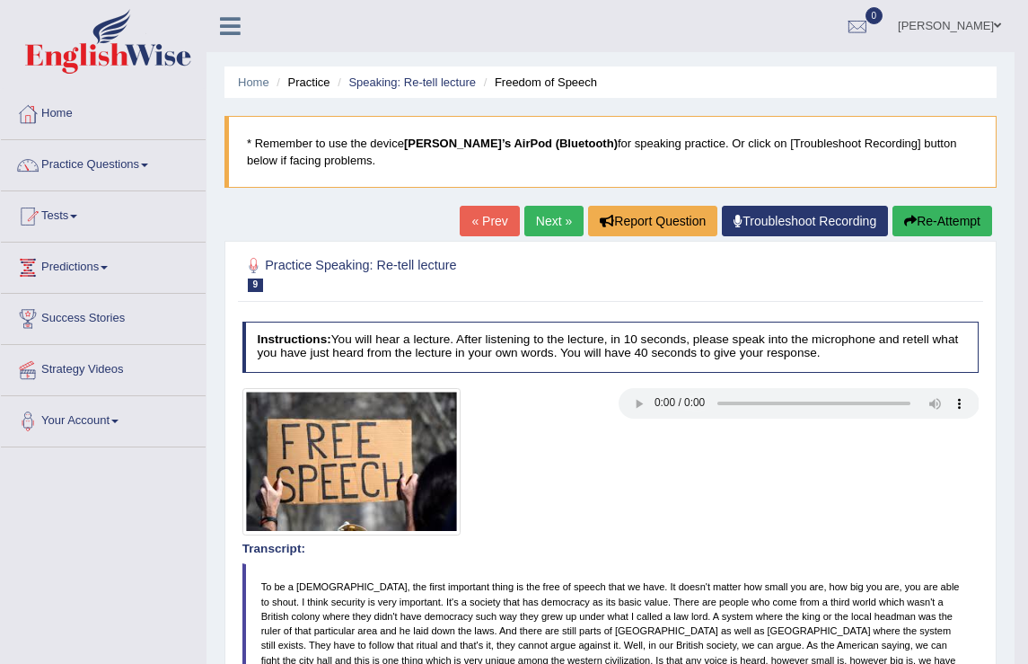
click at [945, 232] on button "Re-Attempt" at bounding box center [943, 221] width 100 height 31
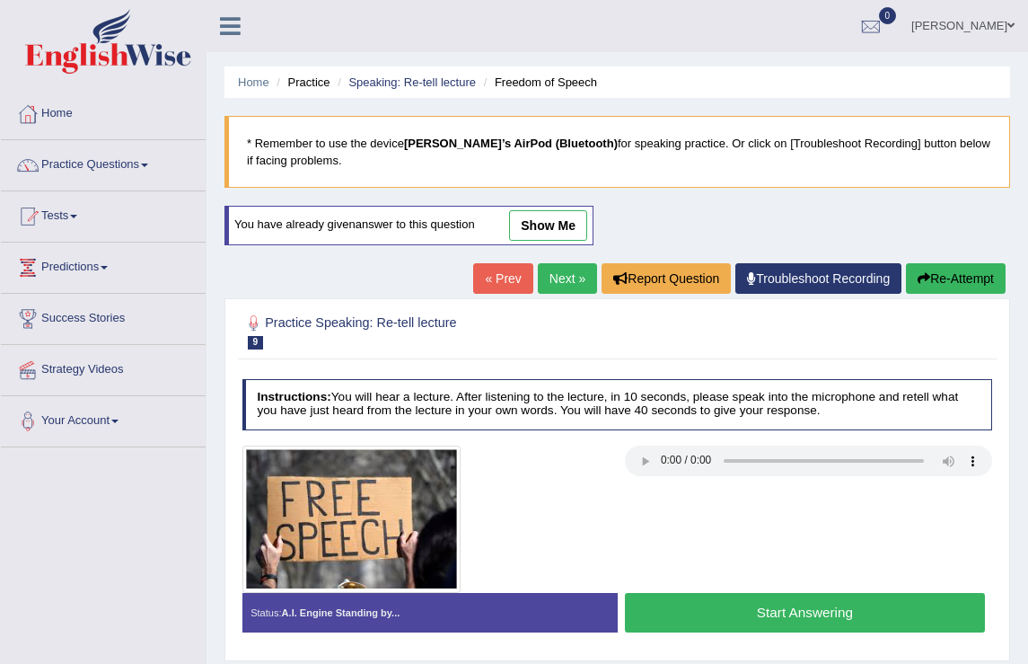
click at [752, 615] on button "Start Answering" at bounding box center [805, 612] width 360 height 39
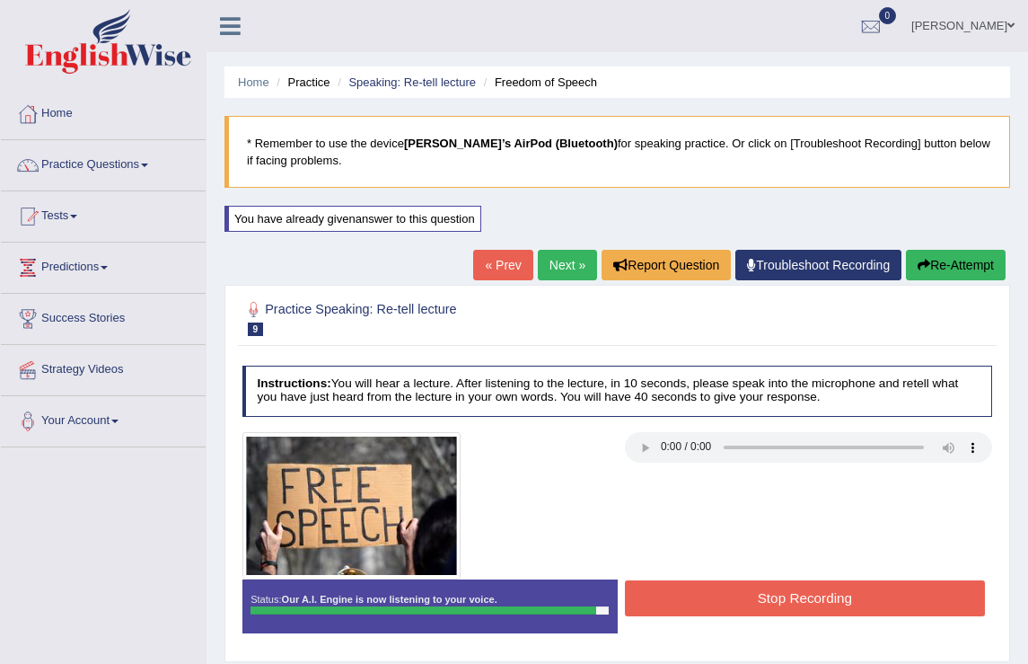
click at [779, 594] on button "Stop Recording" at bounding box center [805, 597] width 360 height 35
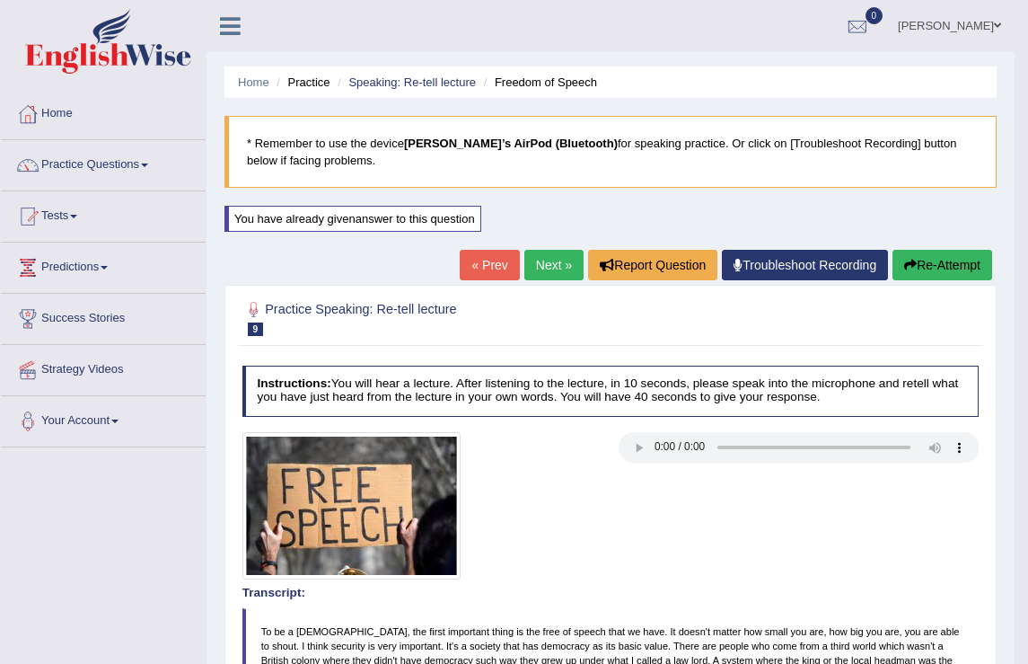
click at [921, 269] on button "Re-Attempt" at bounding box center [943, 265] width 100 height 31
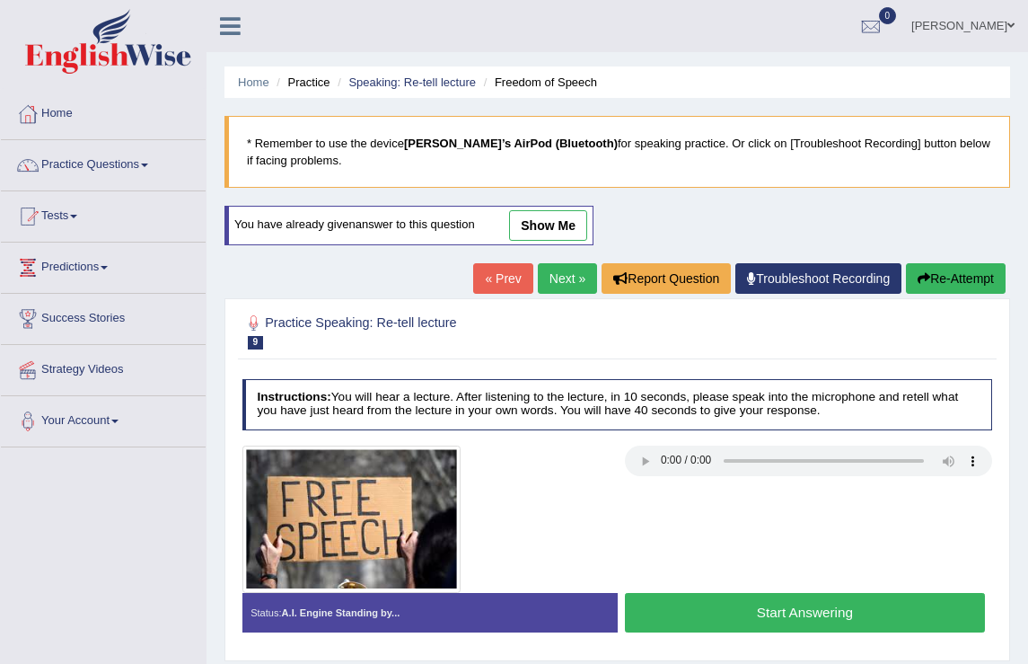
scroll to position [190, 0]
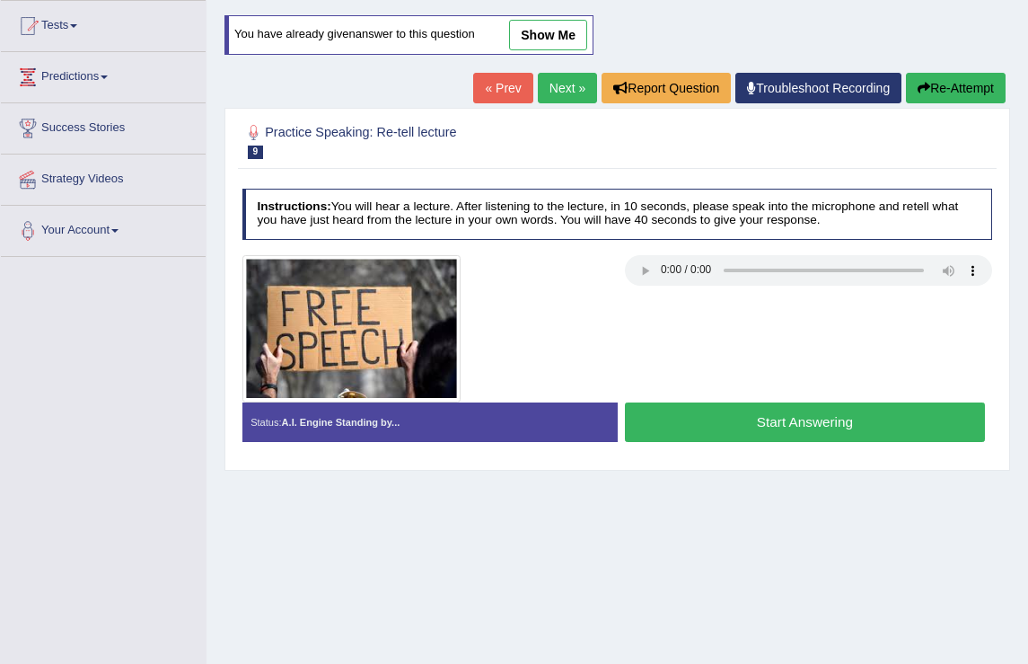
click at [731, 422] on button "Start Answering" at bounding box center [805, 421] width 360 height 39
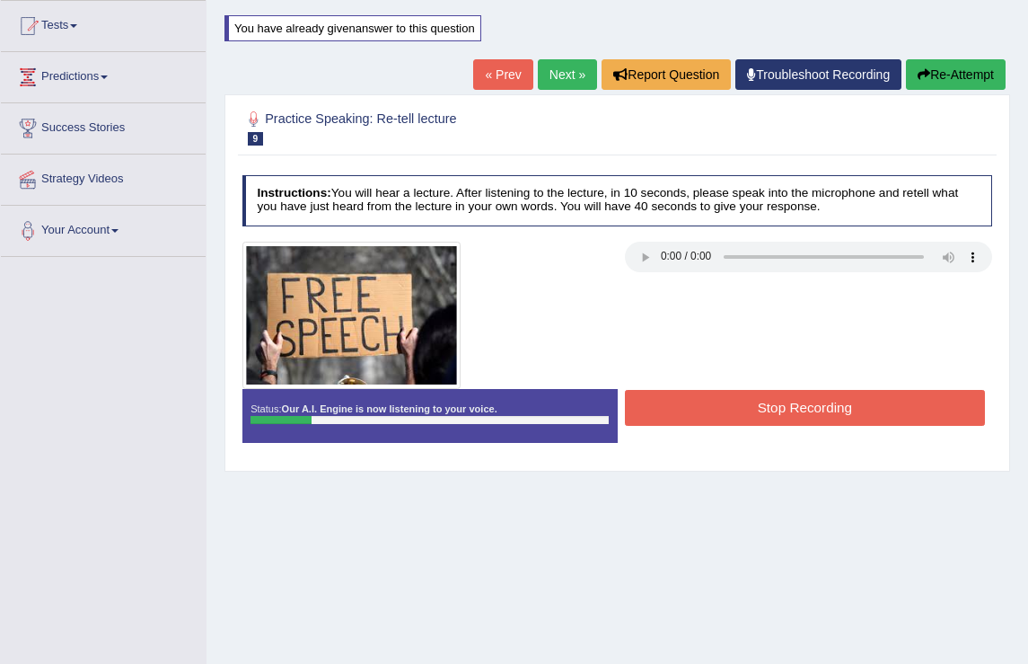
click button "Stop Recording" at bounding box center [805, 407] width 360 height 35
click at [785, 418] on div "Status: Our A.I. Engine is now listening to your voice. Start Answering Stop Re…" at bounding box center [617, 423] width 751 height 69
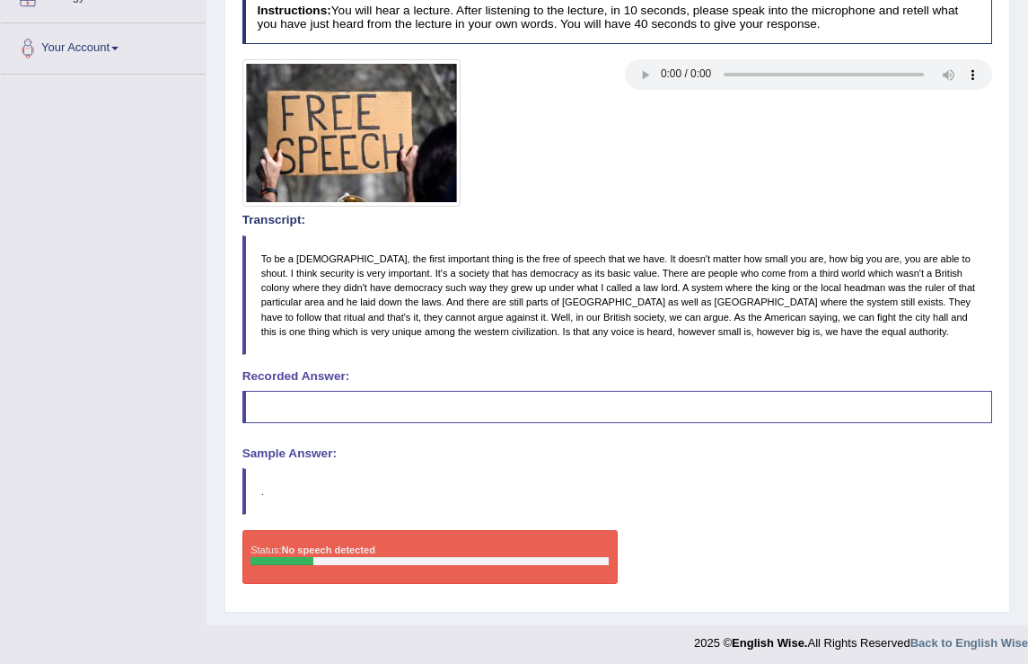
scroll to position [0, 0]
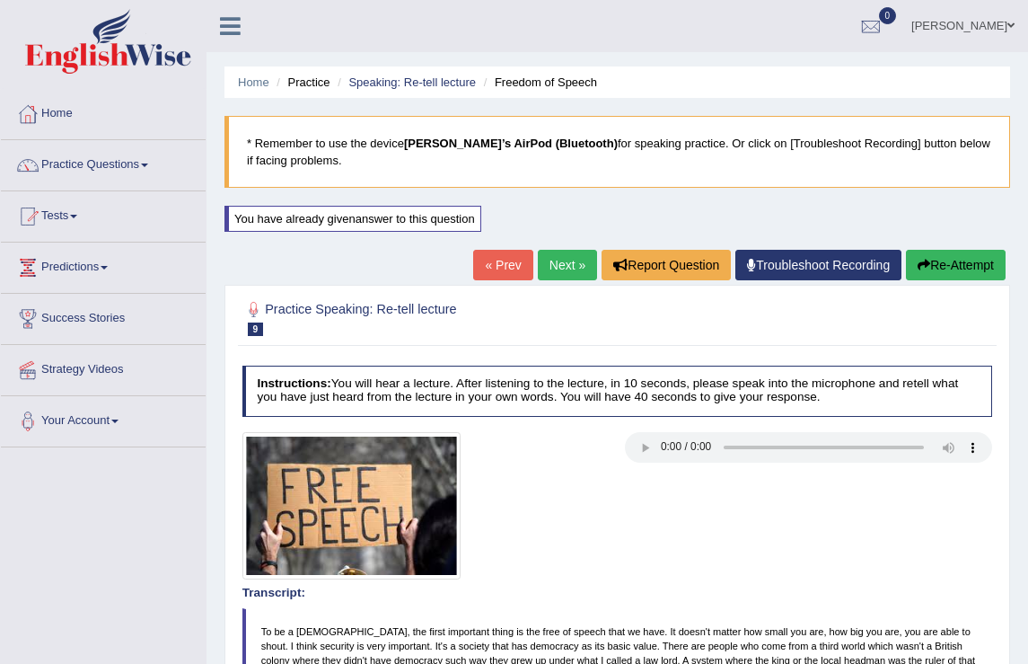
click at [906, 250] on button "Re-Attempt" at bounding box center [956, 265] width 100 height 31
click at [927, 266] on button "Re-Attempt" at bounding box center [956, 265] width 100 height 31
click at [906, 250] on button "Re-Attempt" at bounding box center [956, 265] width 100 height 31
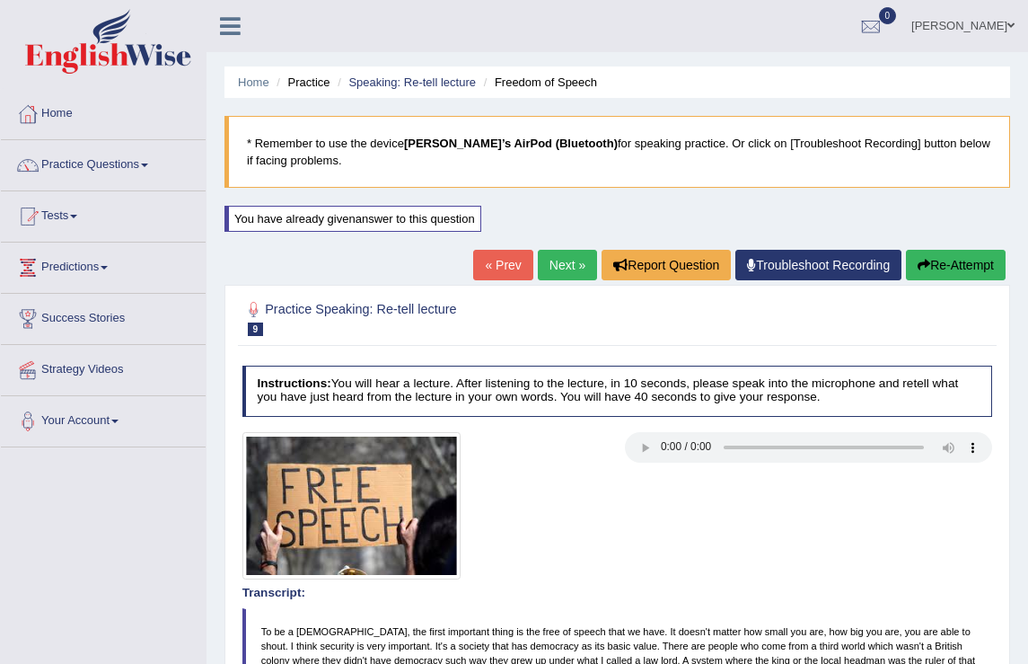
click at [906, 250] on button "Re-Attempt" at bounding box center [956, 265] width 100 height 31
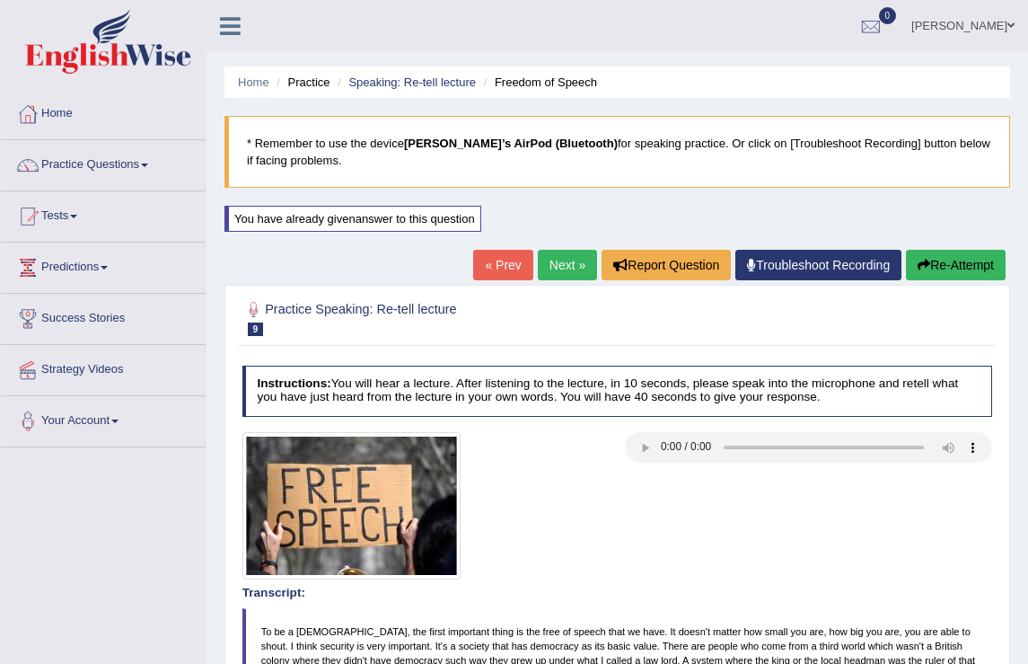
click at [906, 250] on button "Re-Attempt" at bounding box center [956, 265] width 100 height 31
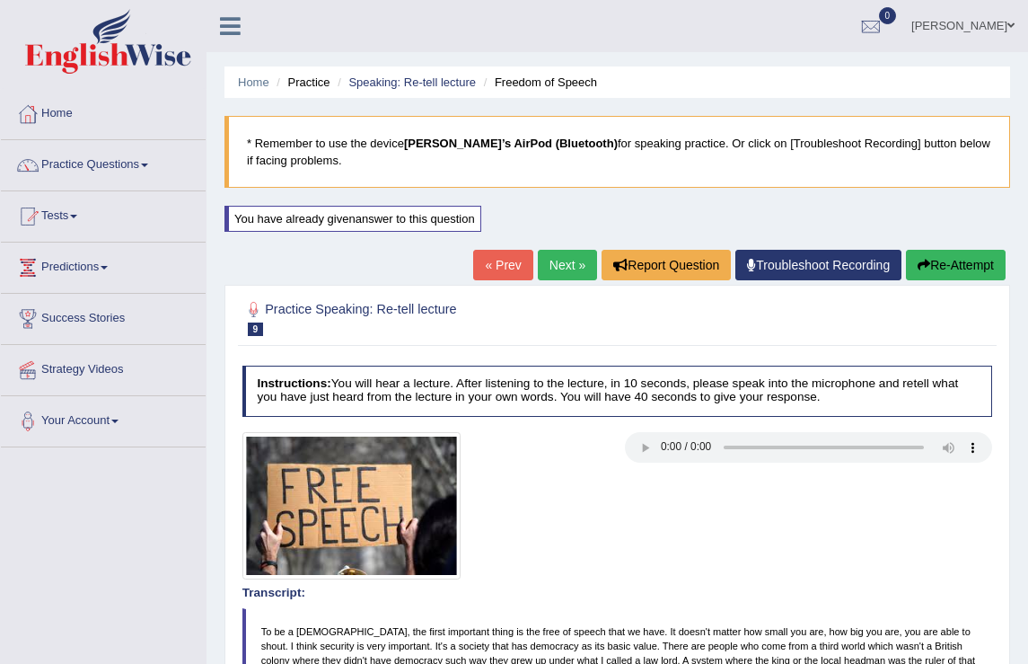
click at [906, 250] on button "Re-Attempt" at bounding box center [956, 265] width 100 height 31
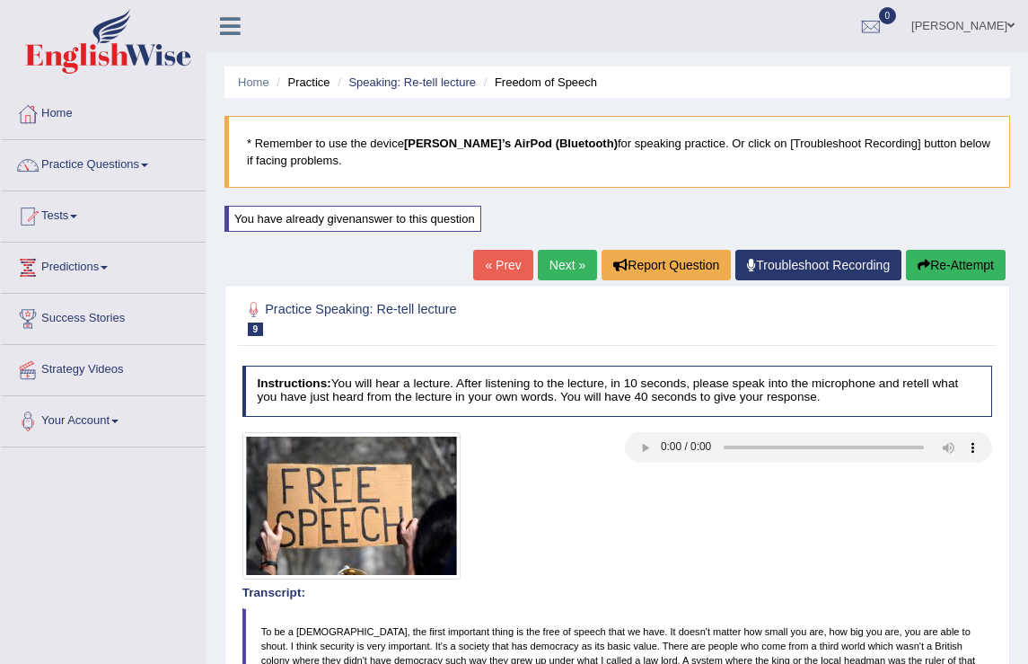
click at [906, 250] on button "Re-Attempt" at bounding box center [956, 265] width 100 height 31
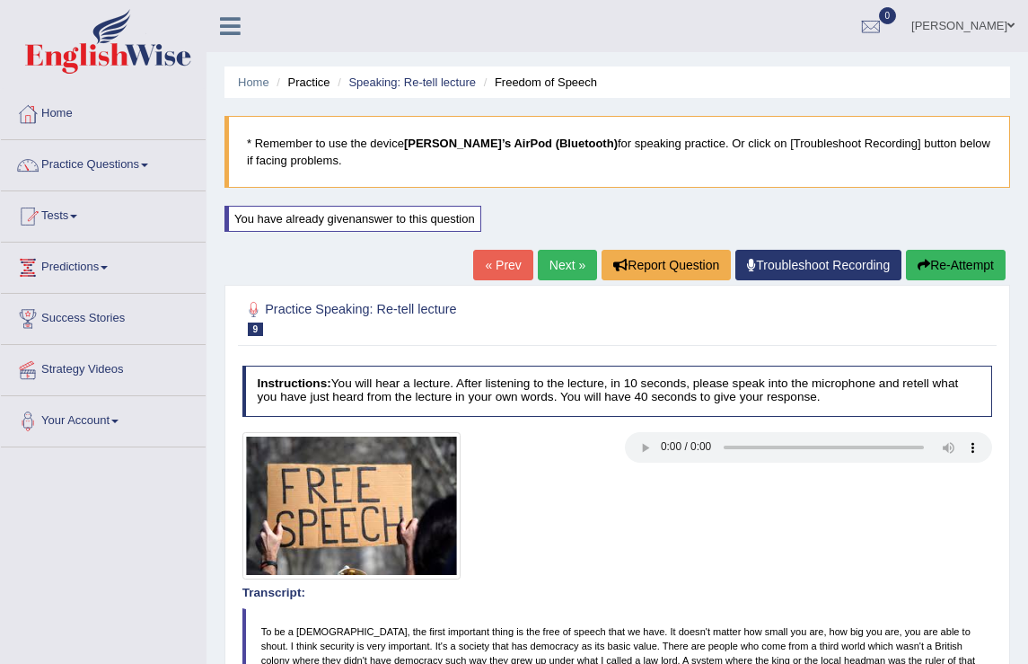
click at [906, 250] on button "Re-Attempt" at bounding box center [956, 265] width 100 height 31
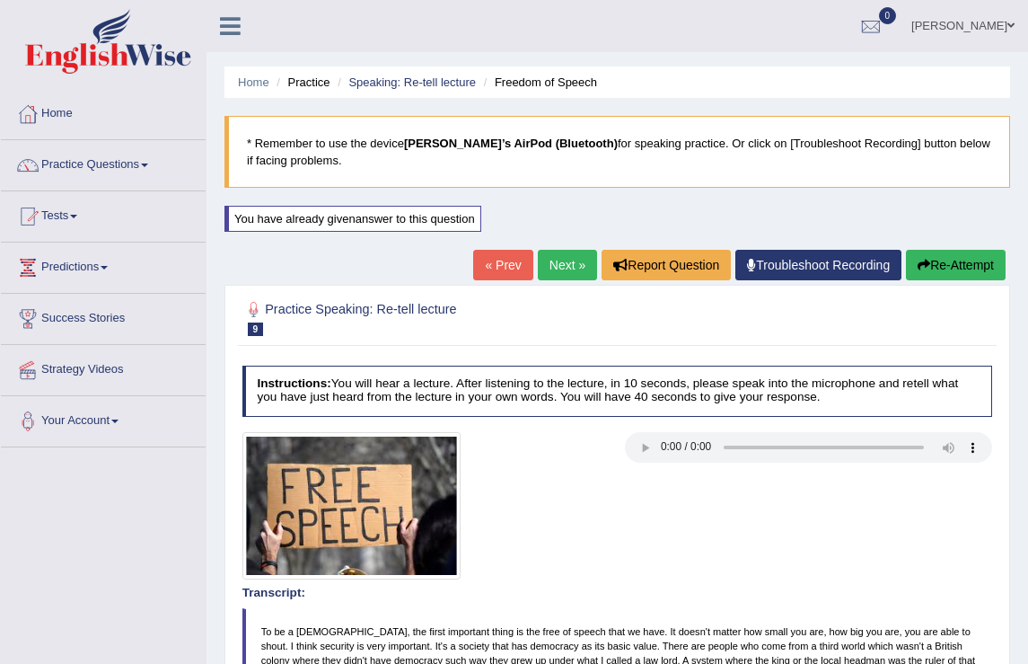
click at [906, 250] on button "Re-Attempt" at bounding box center [956, 265] width 100 height 31
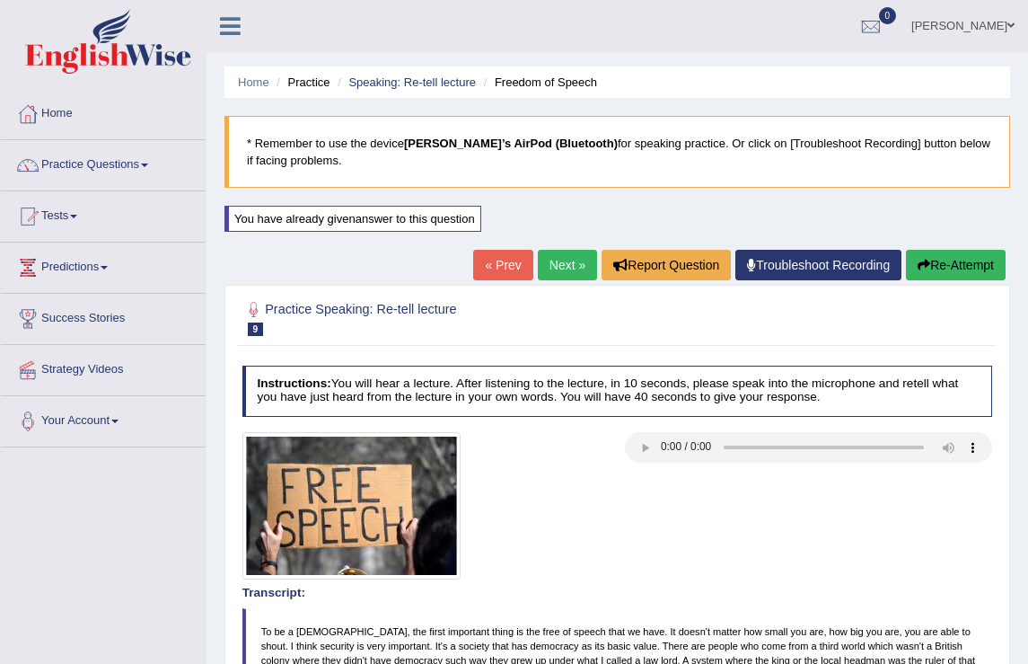
click at [906, 250] on button "Re-Attempt" at bounding box center [956, 265] width 100 height 31
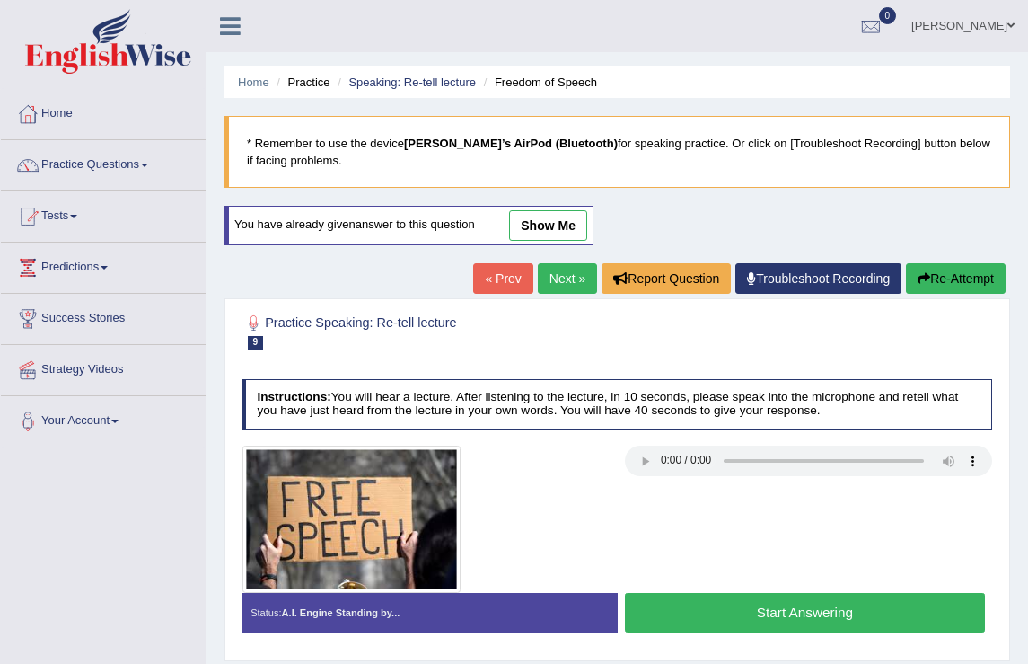
scroll to position [4, 0]
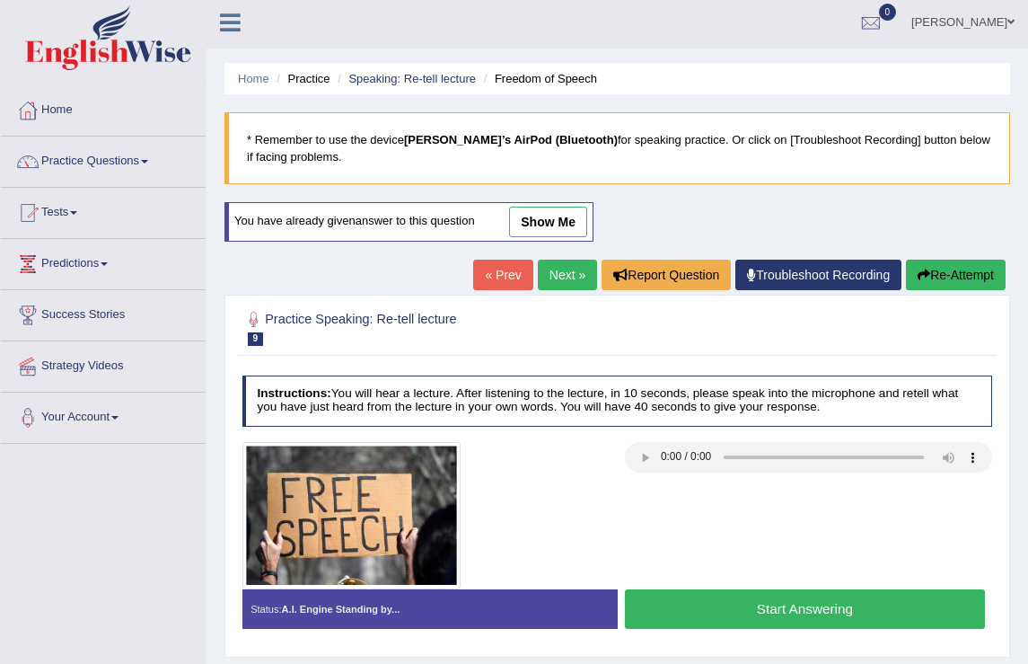
click at [570, 279] on link "Next »" at bounding box center [567, 275] width 59 height 31
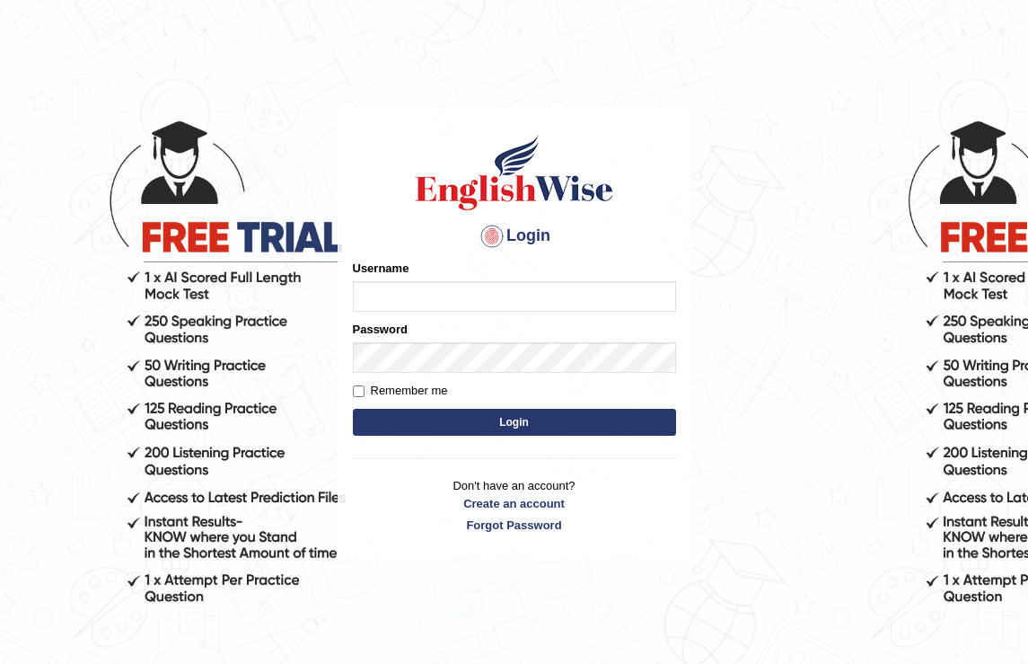
type input "KanchanY"
click at [365, 394] on label "Remember me" at bounding box center [400, 391] width 95 height 18
click at [365, 394] on input "Remember me" at bounding box center [359, 391] width 12 height 12
checkbox input "true"
type input "KanchanY"
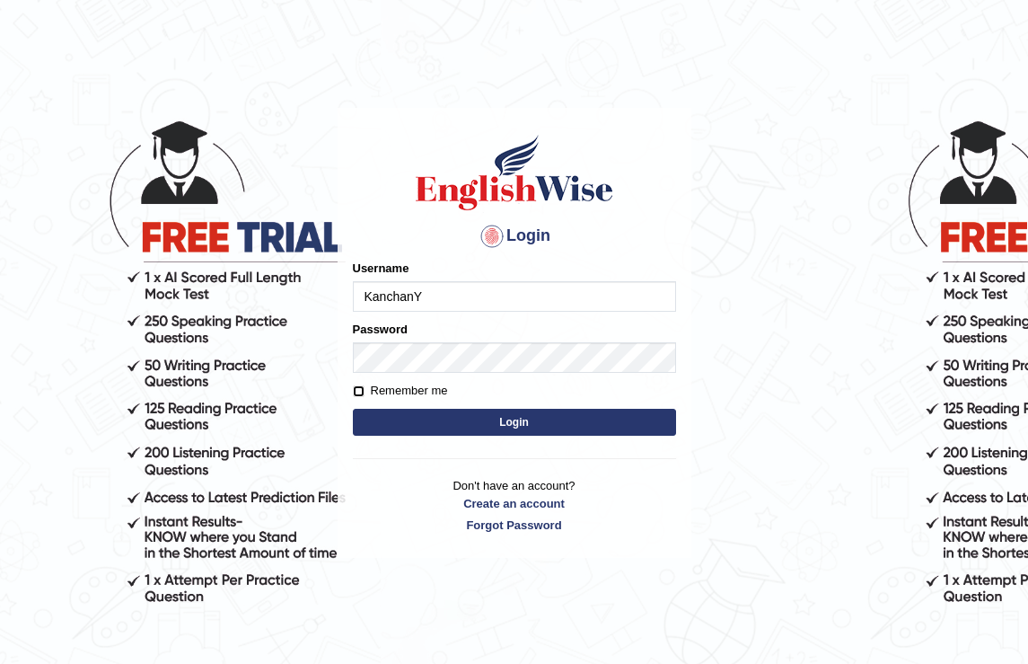
click at [361, 395] on input "Remember me" at bounding box center [359, 391] width 12 height 12
checkbox input "true"
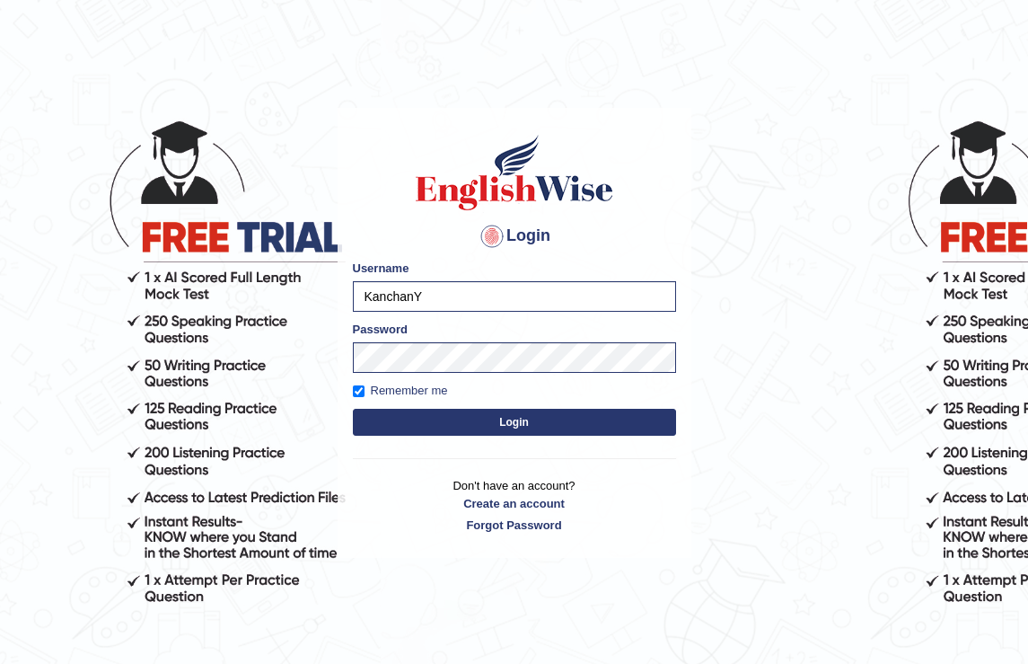
click at [463, 435] on button "Login" at bounding box center [514, 422] width 323 height 27
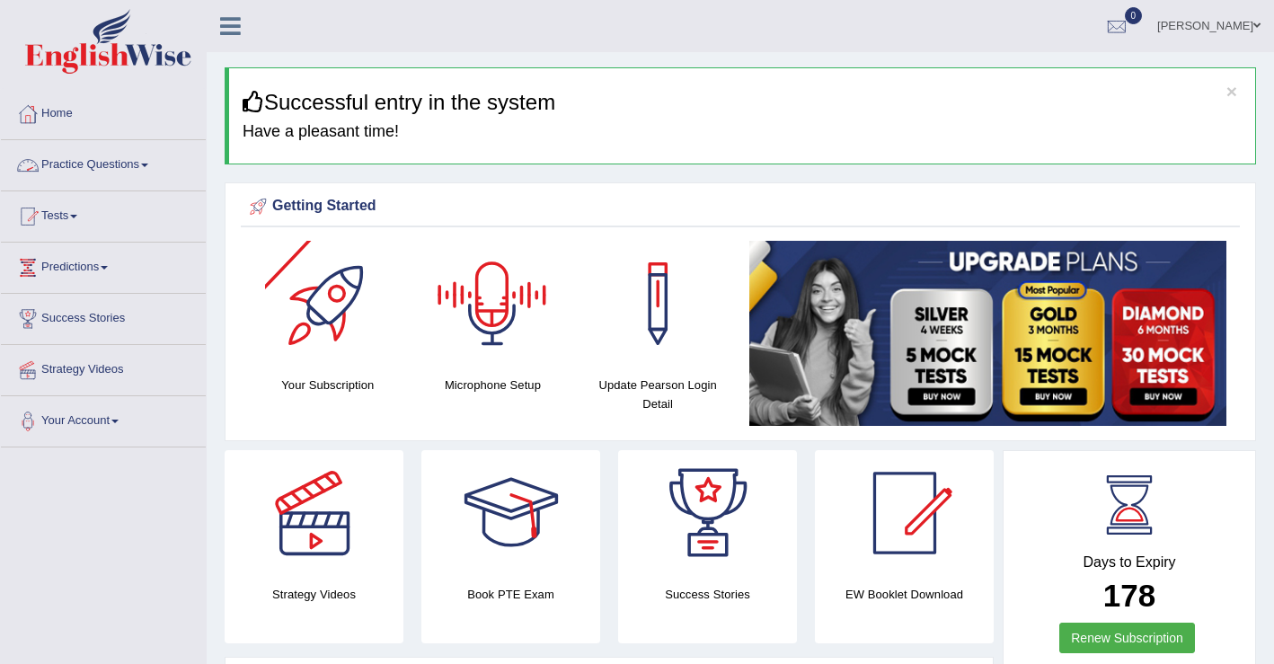
click at [146, 166] on link "Practice Questions" at bounding box center [103, 162] width 205 height 45
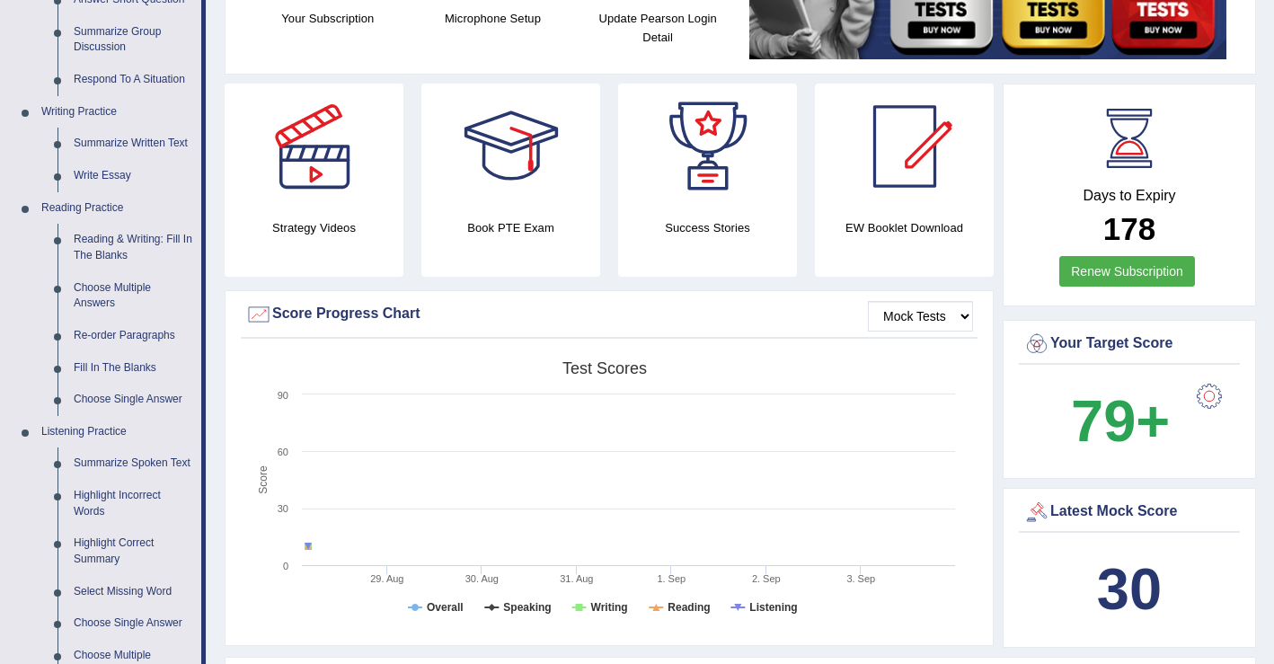
scroll to position [272, 0]
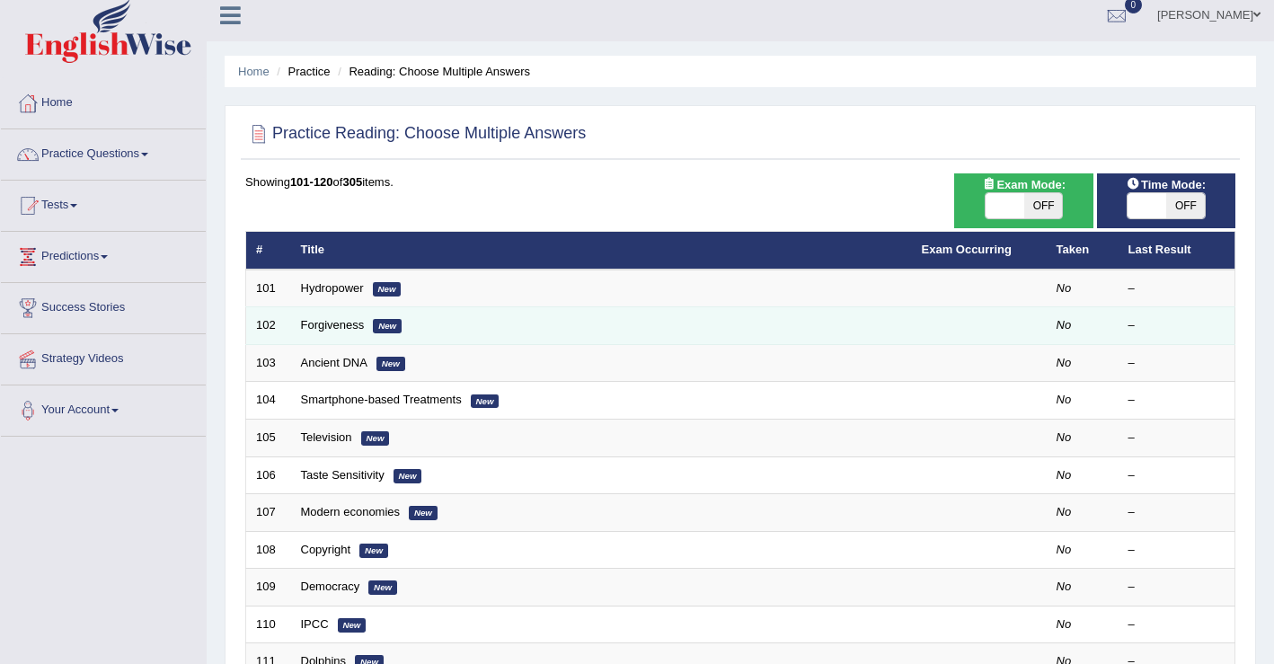
scroll to position [16, 0]
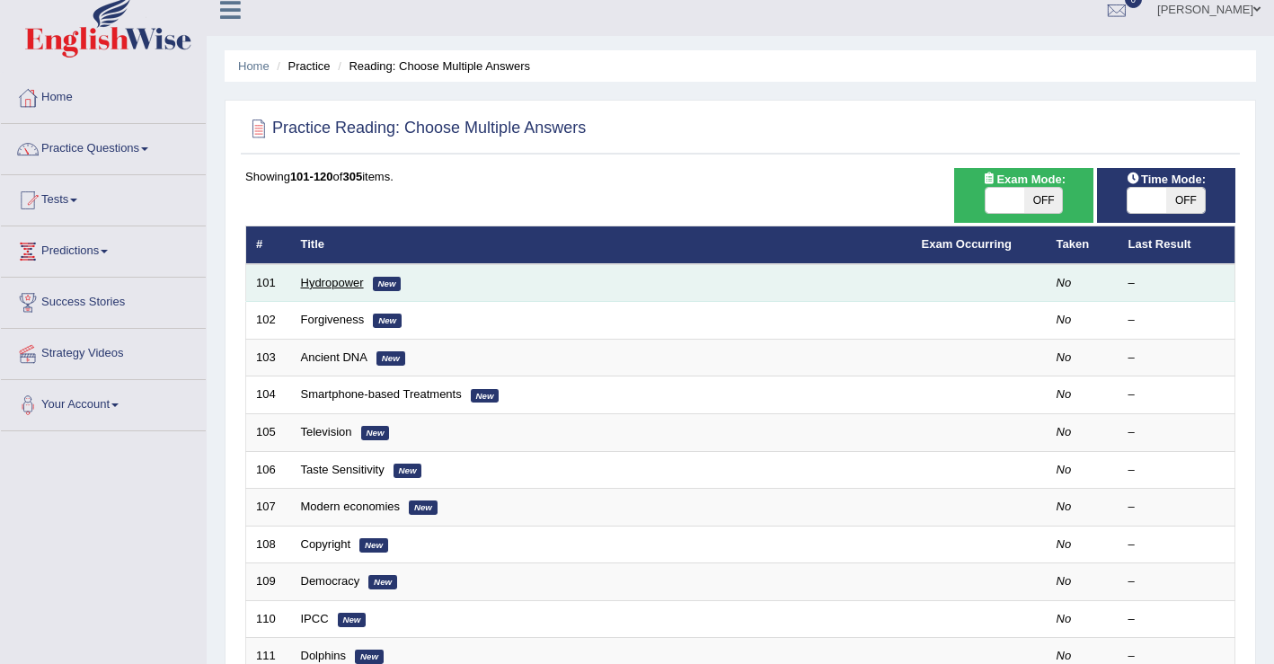
click at [351, 282] on link "Hydropower" at bounding box center [332, 282] width 63 height 13
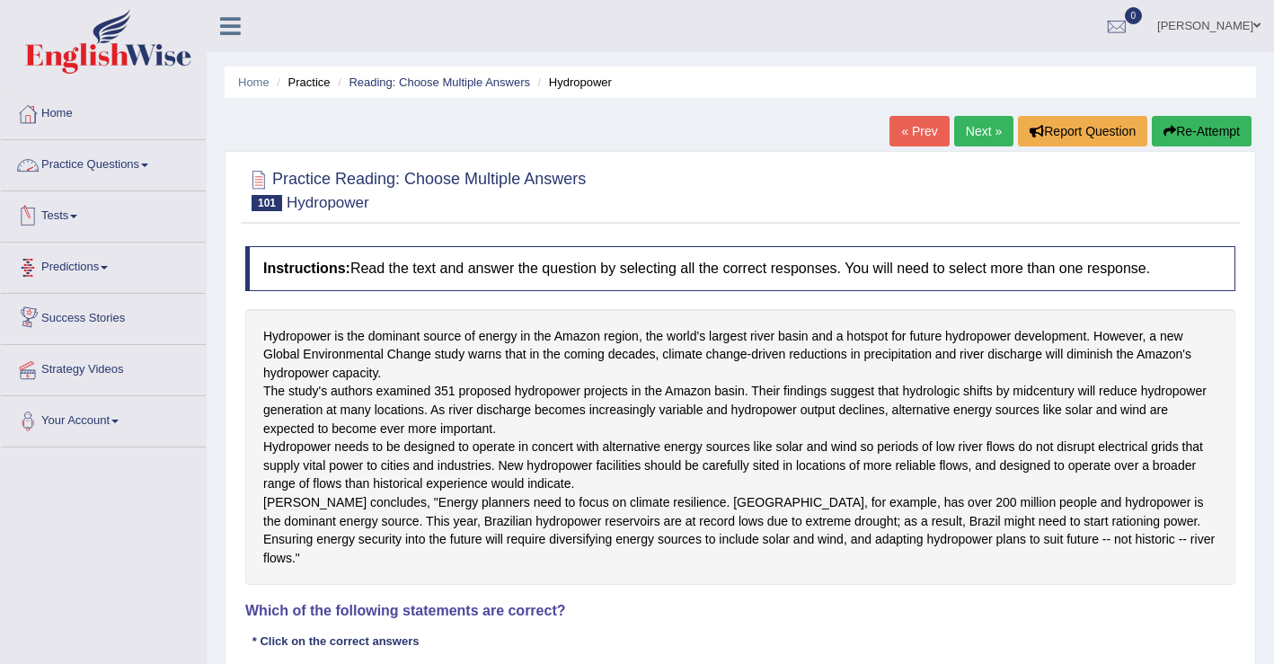
click at [155, 168] on link "Practice Questions" at bounding box center [103, 162] width 205 height 45
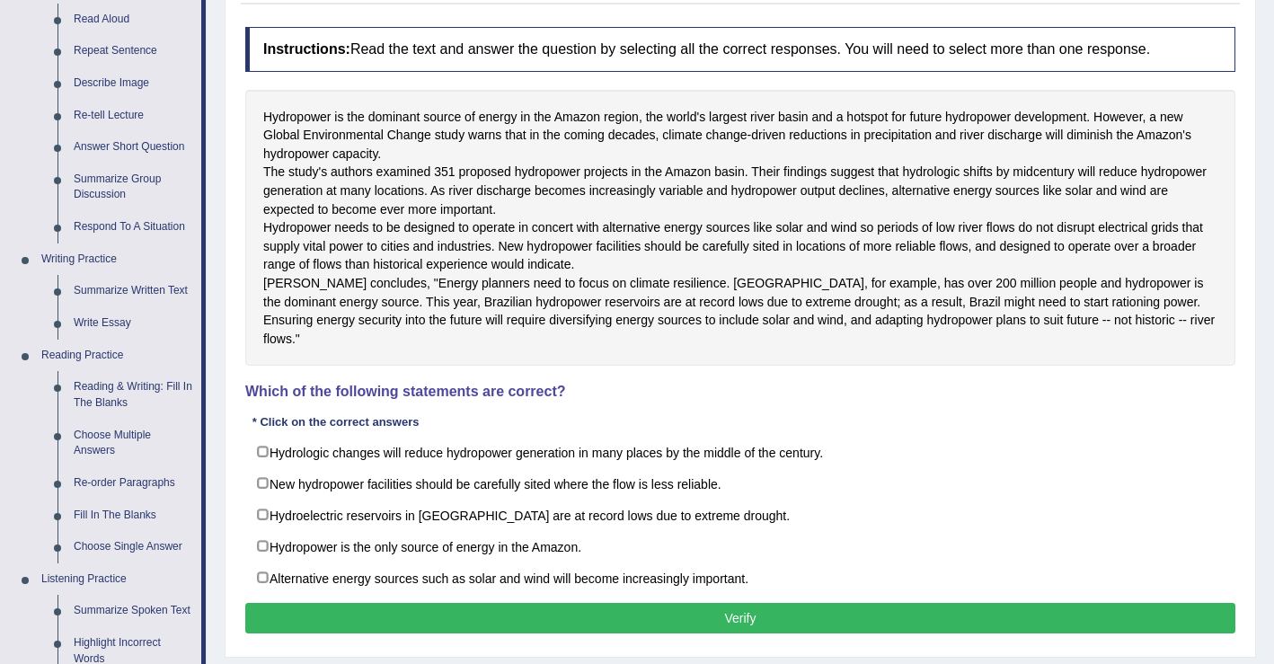
scroll to position [220, 0]
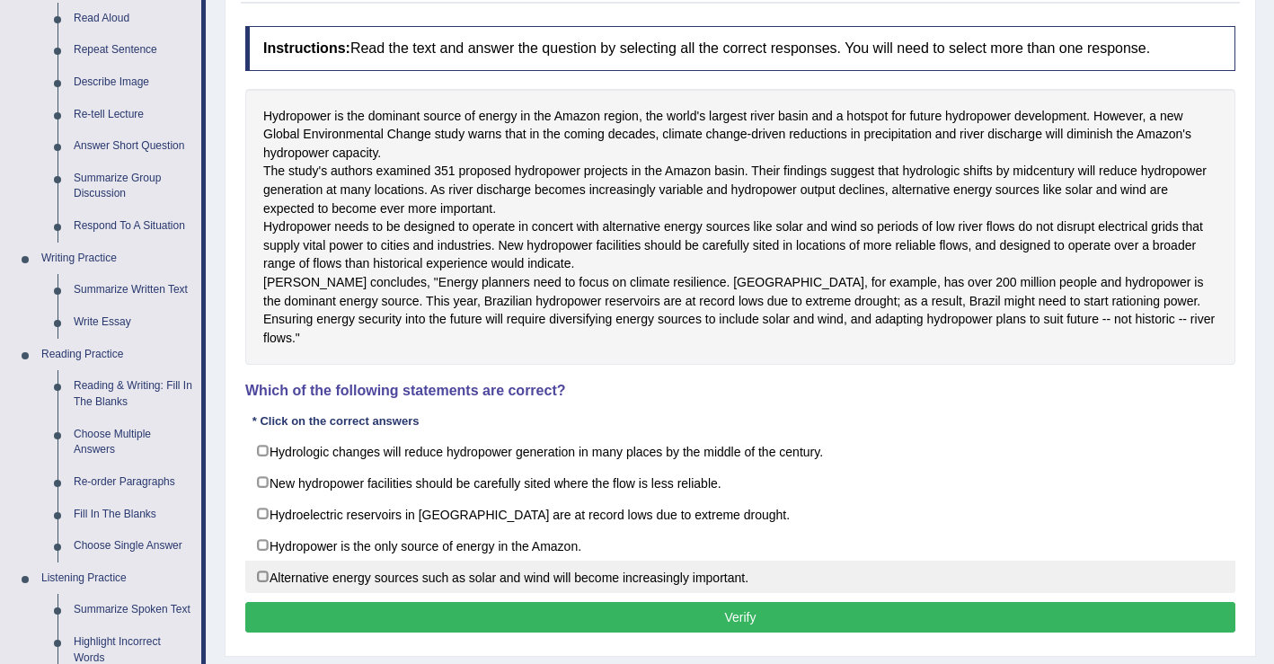
click at [262, 593] on label "Alternative energy sources such as solar and wind will become increasingly impo…" at bounding box center [740, 576] width 990 height 32
checkbox input "true"
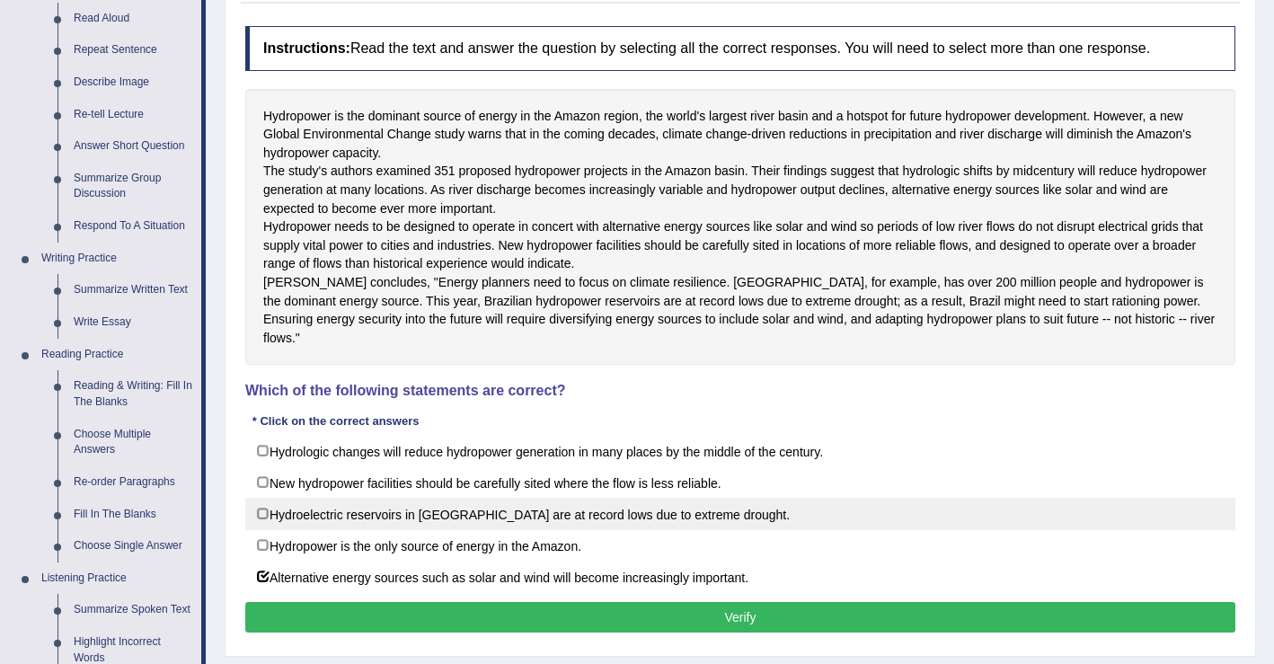
click at [261, 530] on label "Hydroelectric reservoirs in Brazil are at record lows due to extreme drought." at bounding box center [740, 514] width 990 height 32
checkbox input "true"
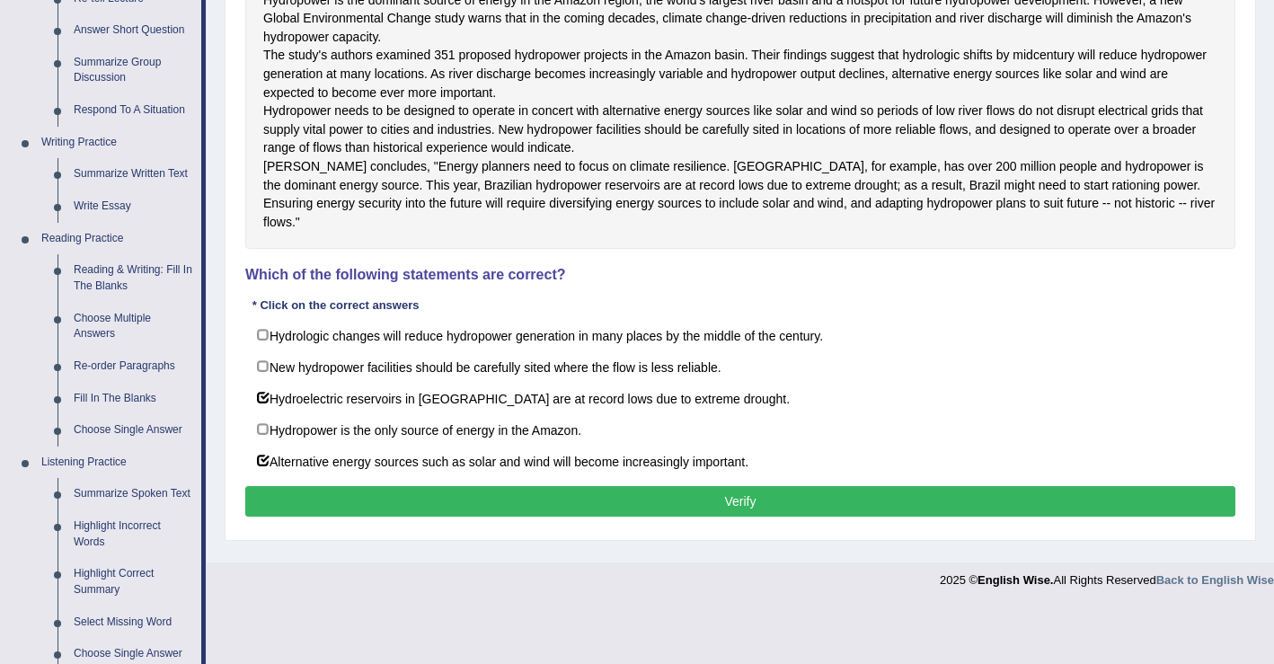
scroll to position [339, 0]
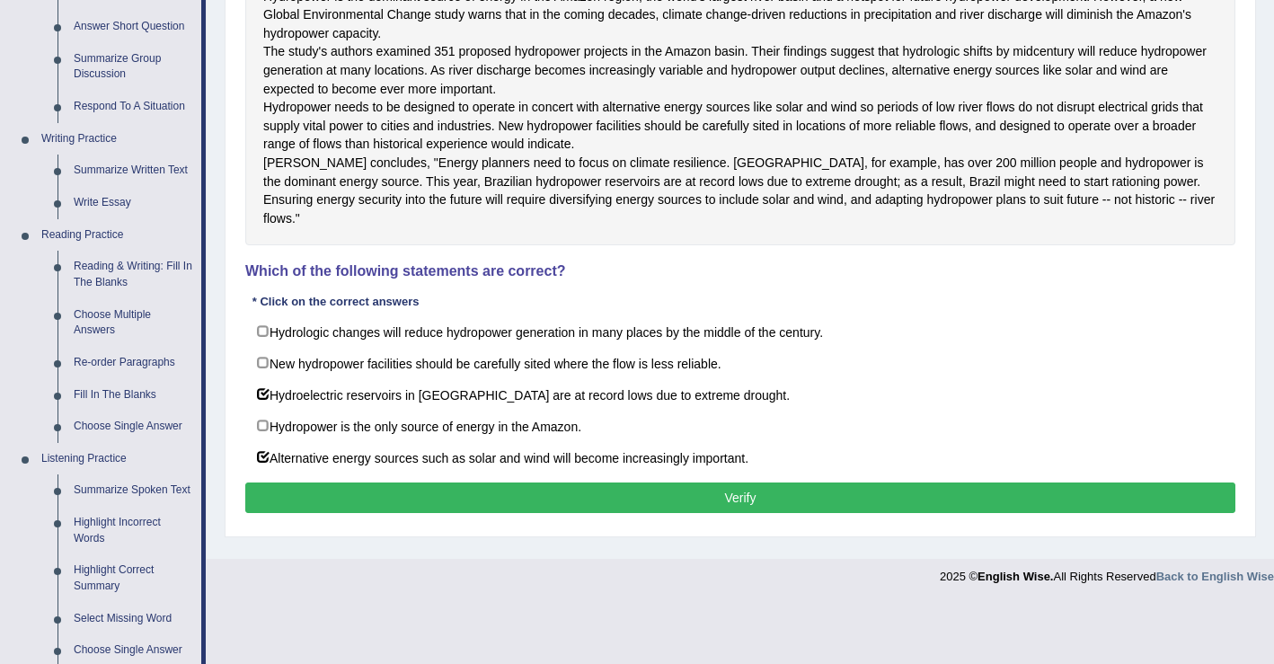
click at [320, 238] on div "Hydropower is the dominant source of energy in the Amazon region, the world's l…" at bounding box center [740, 107] width 990 height 277
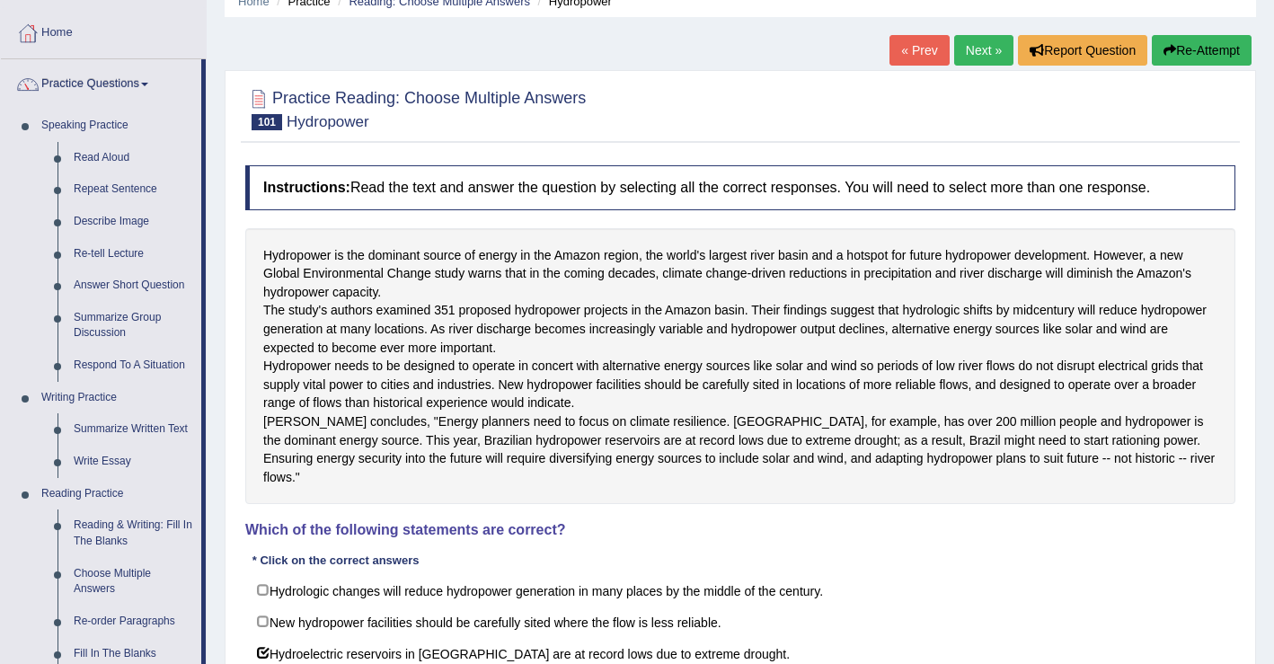
scroll to position [0, 0]
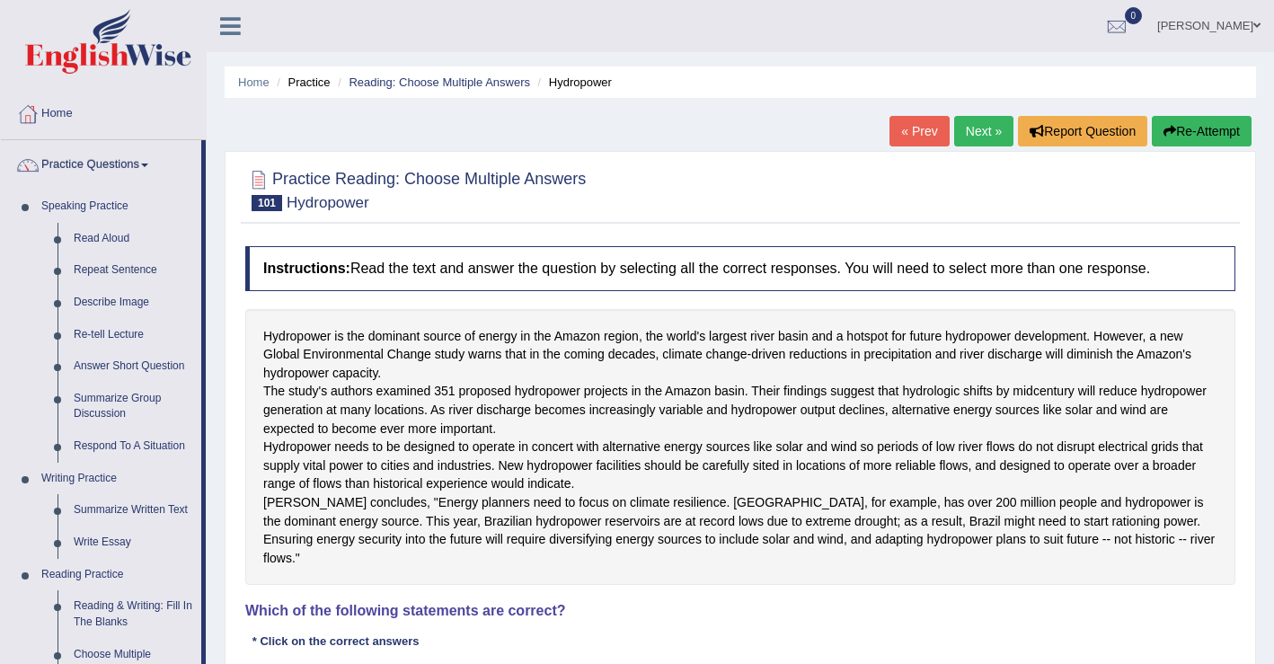
click at [970, 132] on link "Next »" at bounding box center [983, 131] width 59 height 31
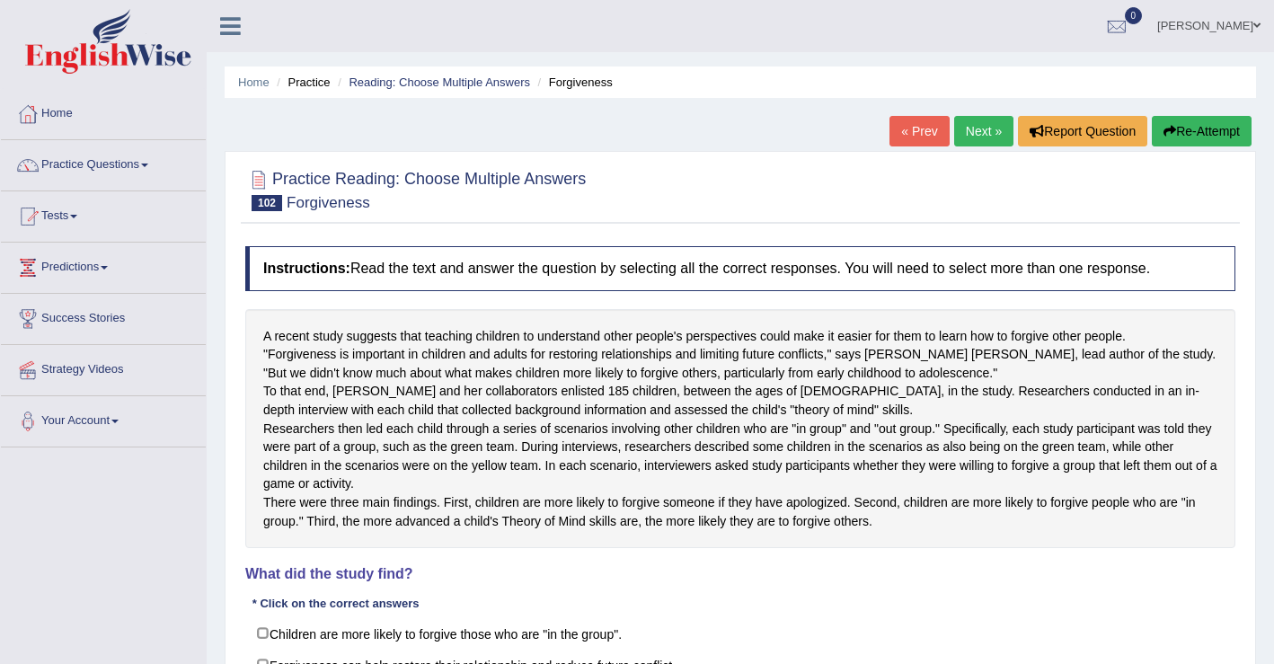
click at [921, 132] on link "« Prev" at bounding box center [918, 131] width 59 height 31
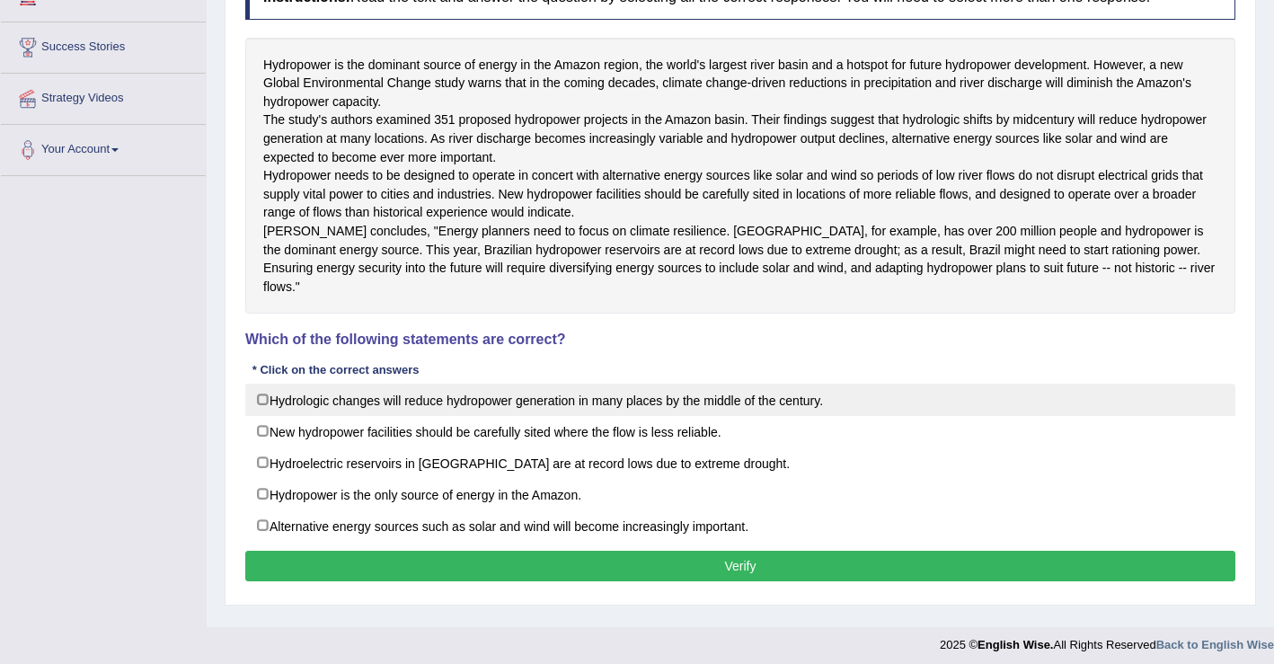
scroll to position [306, 0]
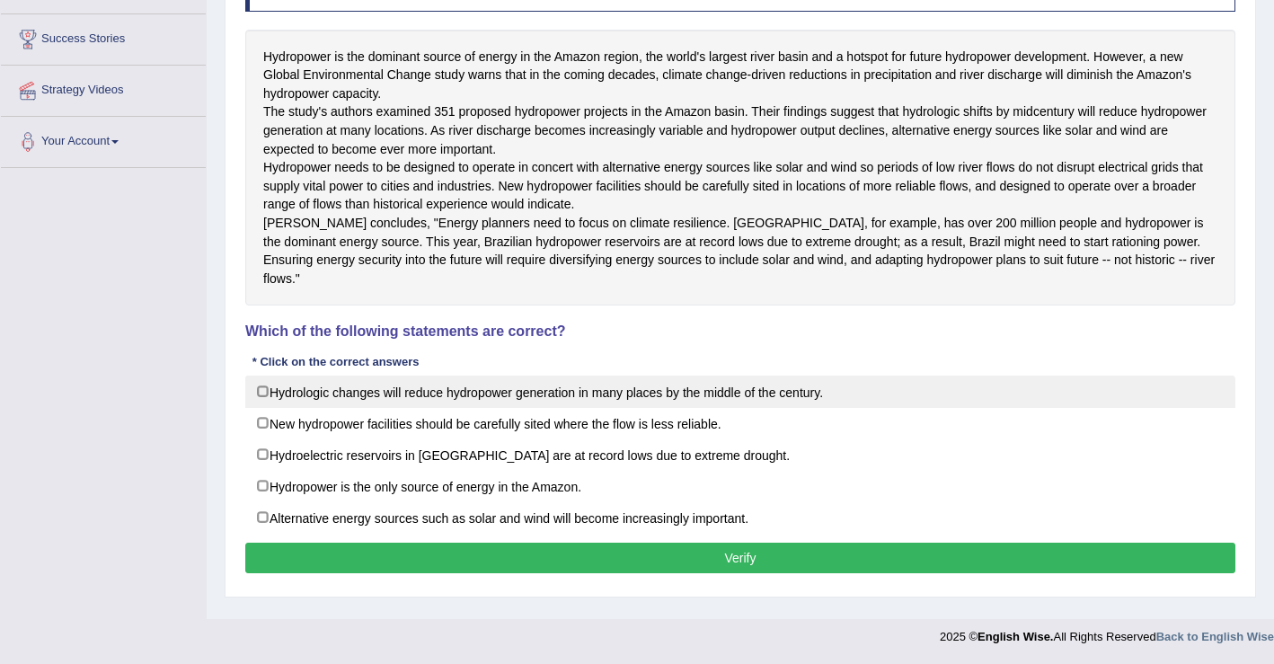
click at [262, 402] on label "Hydrologic changes will reduce hydropower generation in many places by the midd…" at bounding box center [740, 391] width 990 height 32
checkbox input "true"
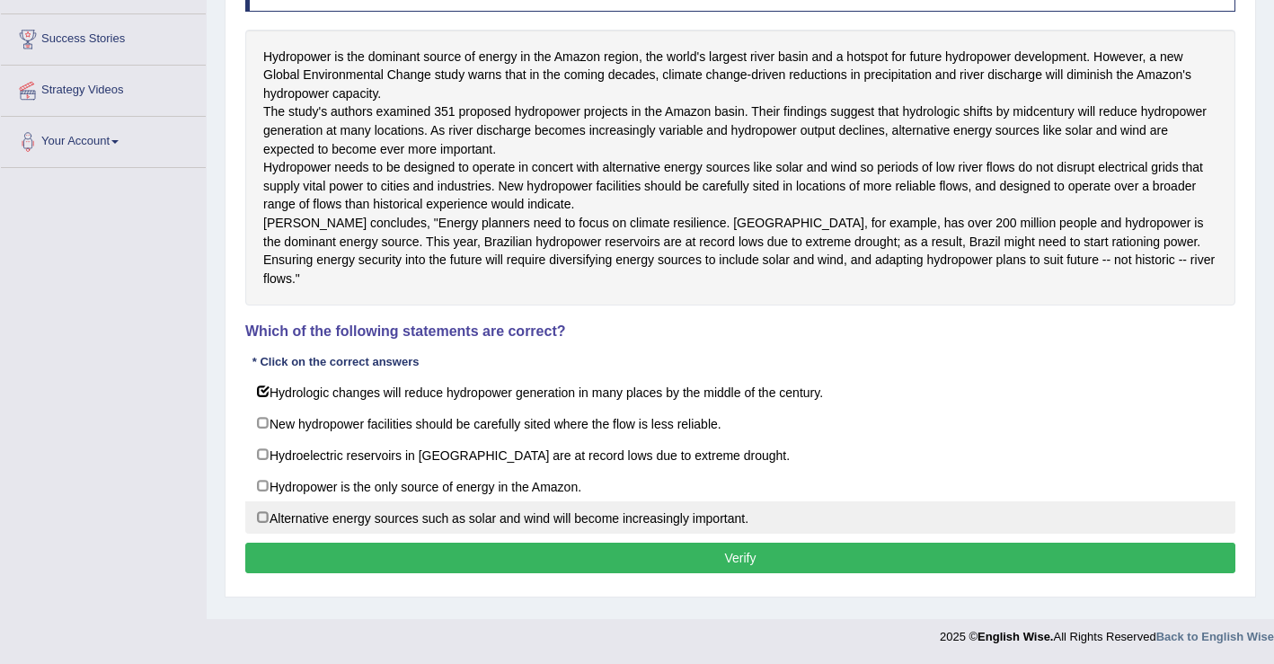
click at [264, 526] on label "Alternative energy sources such as solar and wind will become increasingly impo…" at bounding box center [740, 517] width 990 height 32
checkbox input "true"
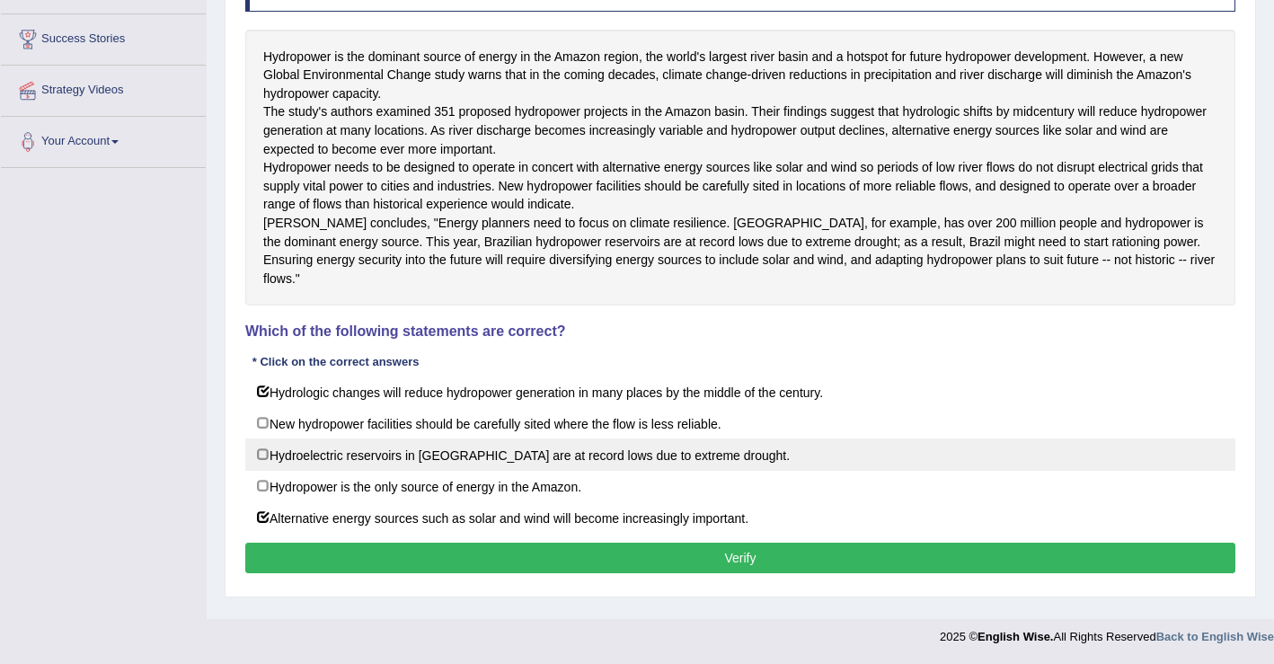
click at [266, 462] on label "Hydroelectric reservoirs in Brazil are at record lows due to extreme drought." at bounding box center [740, 454] width 990 height 32
checkbox input "true"
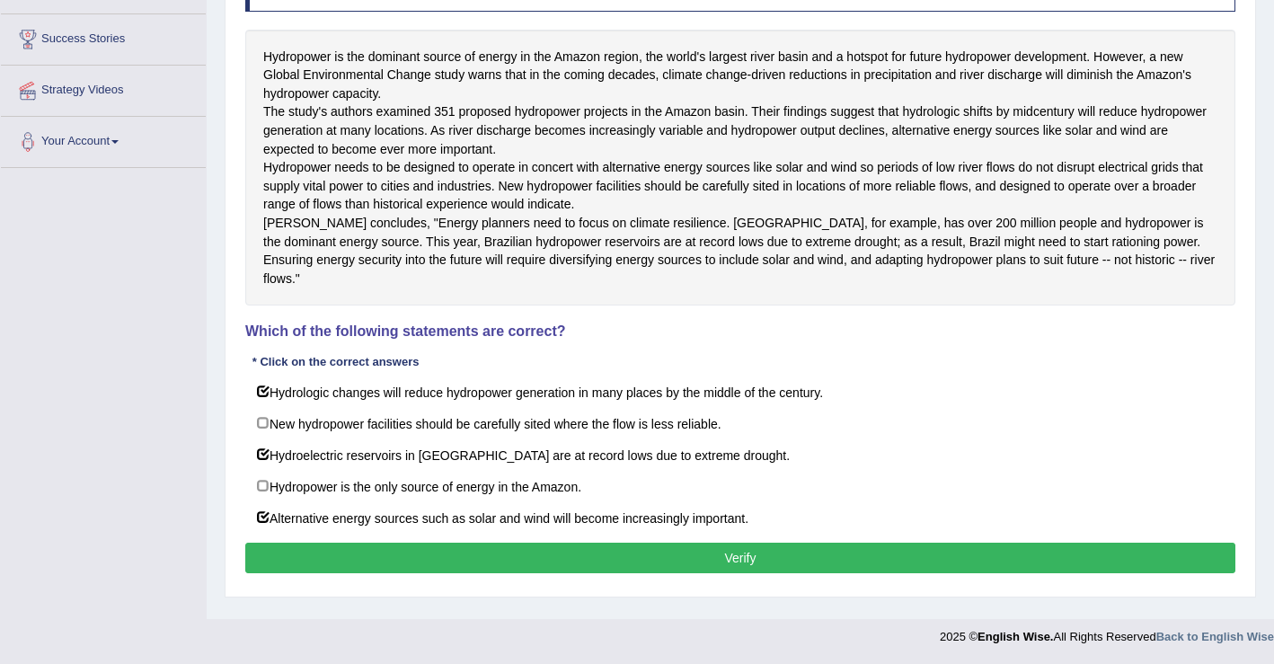
click at [598, 569] on button "Verify" at bounding box center [740, 557] width 990 height 31
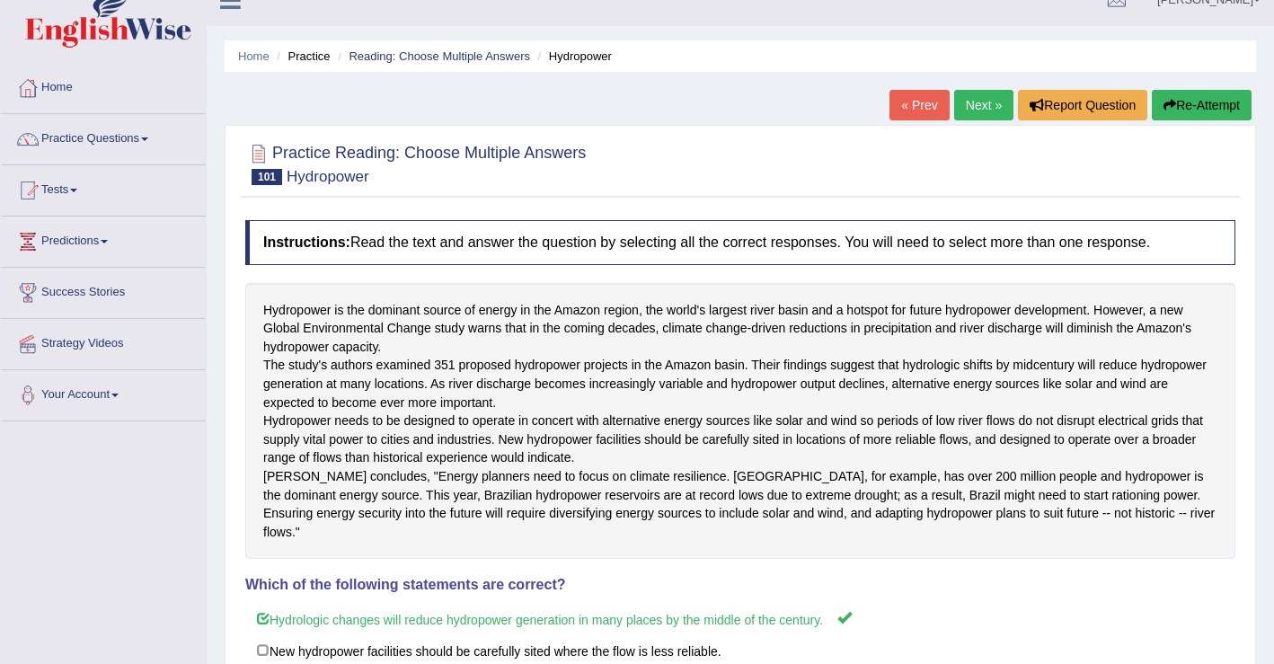
scroll to position [0, 0]
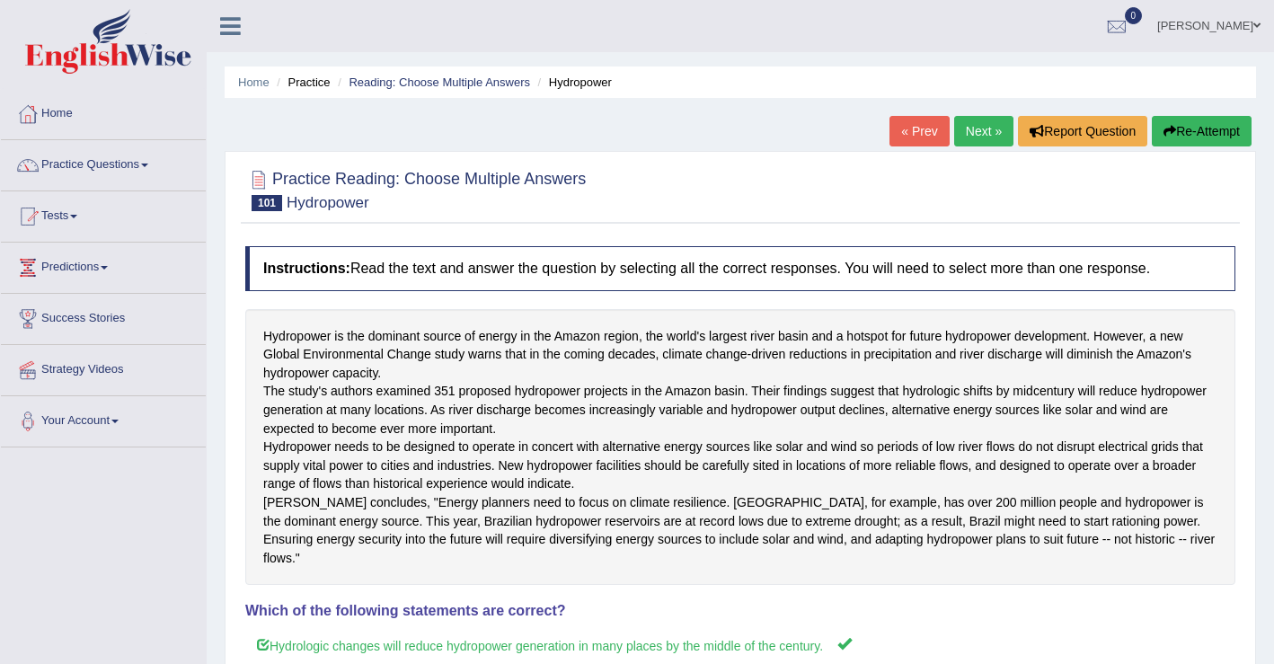
click at [981, 138] on link "Next »" at bounding box center [983, 131] width 59 height 31
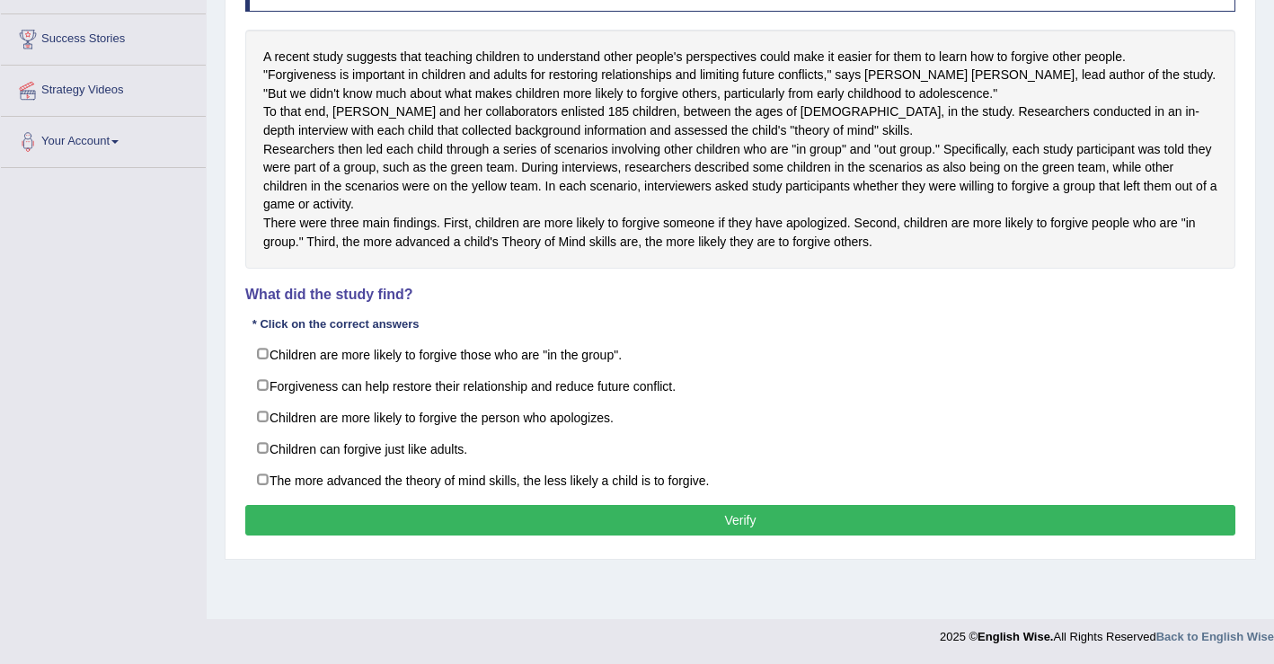
scroll to position [306, 0]
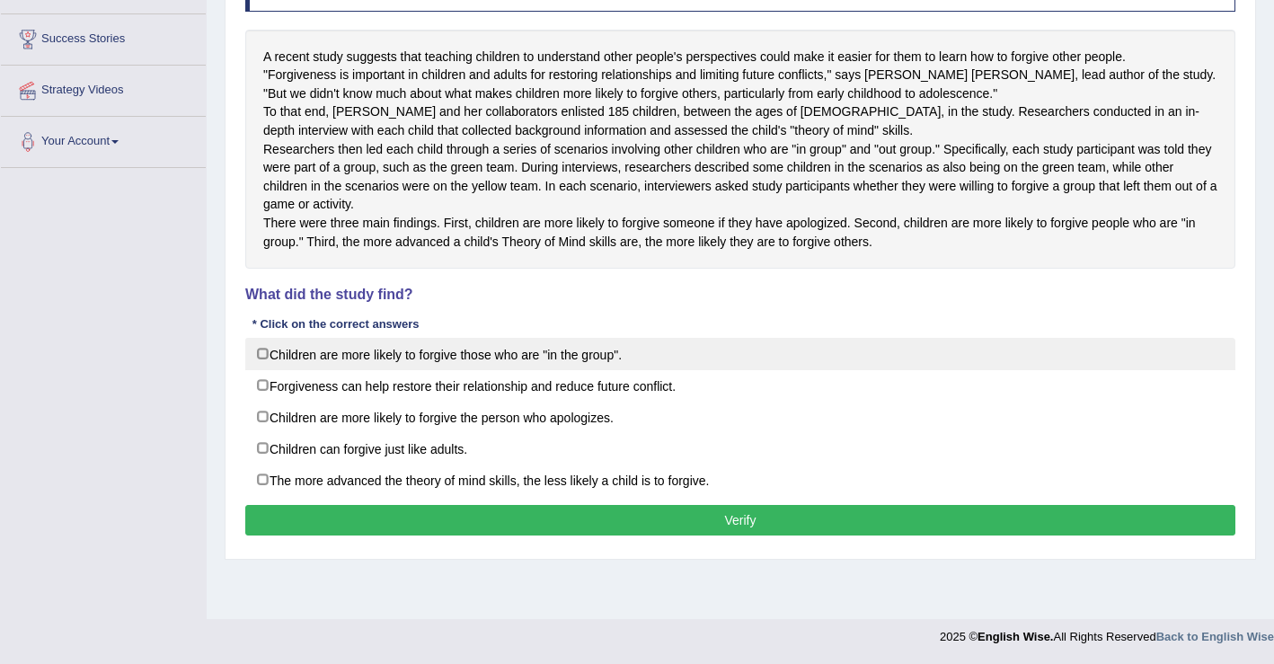
click at [275, 370] on label "Children are more likely to forgive those who are "in the group"." at bounding box center [740, 354] width 990 height 32
checkbox input "true"
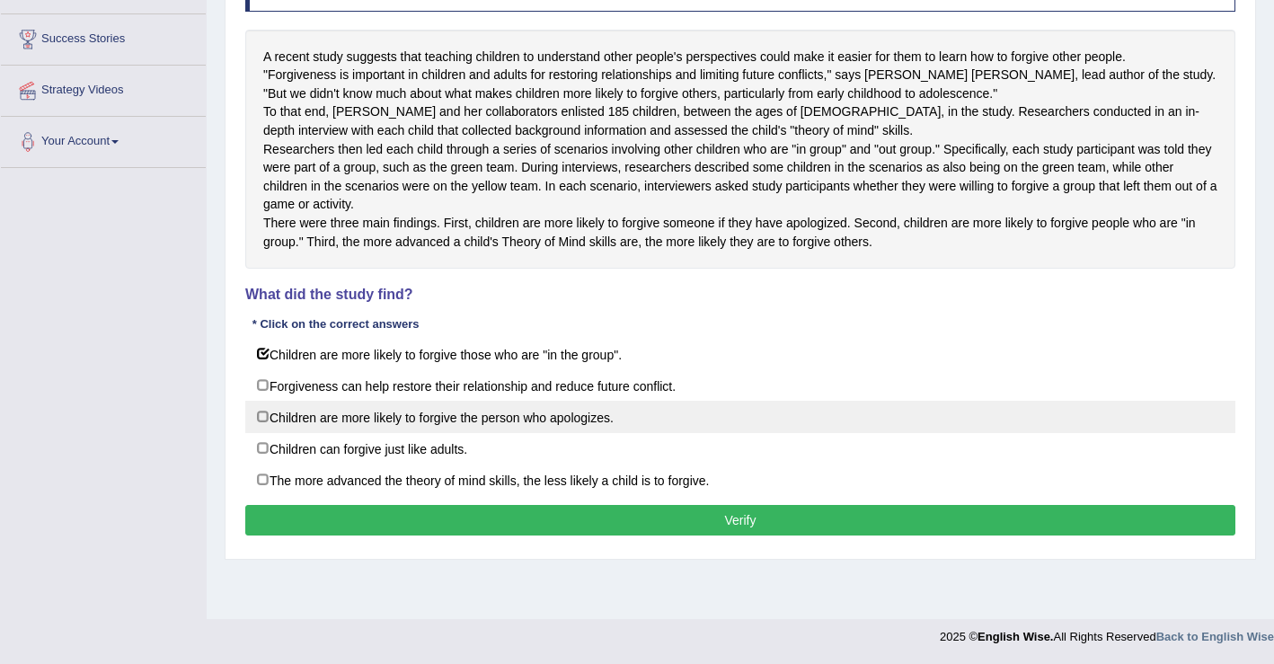
click at [267, 433] on label "Children are more likely to forgive the person who apologizes." at bounding box center [740, 417] width 990 height 32
checkbox input "true"
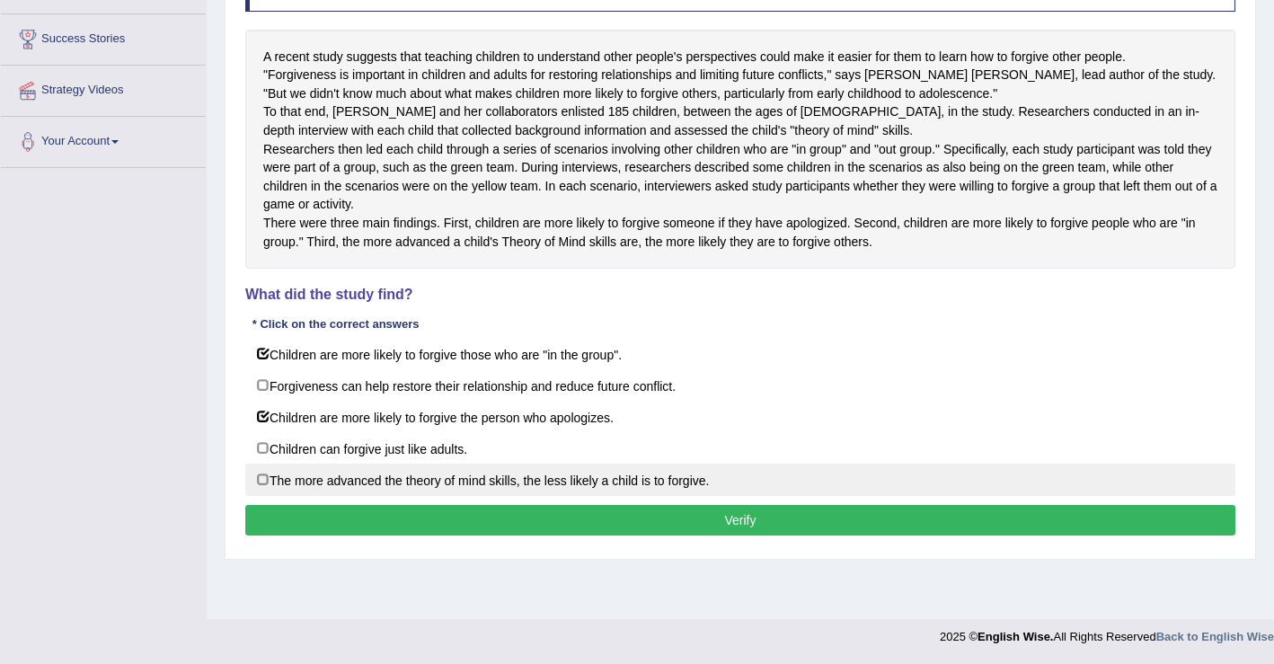
click at [266, 496] on label "The more advanced the theory of mind skills, the less likely a child is to forg…" at bounding box center [740, 479] width 990 height 32
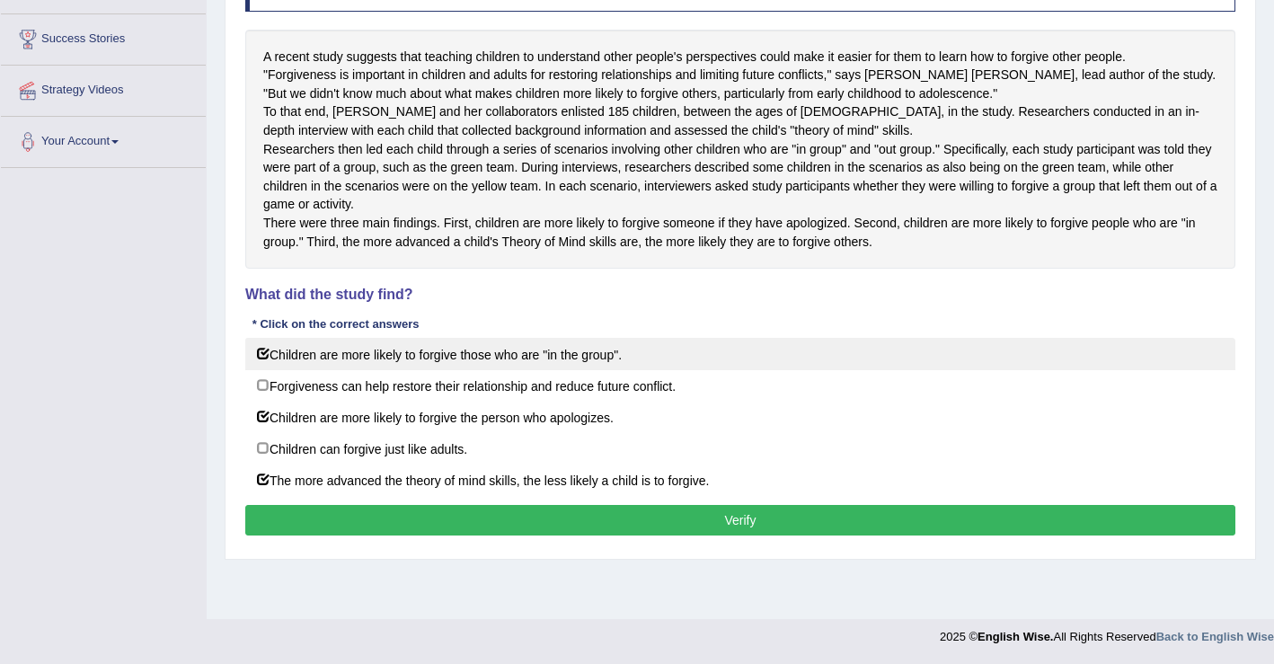
scroll to position [303, 0]
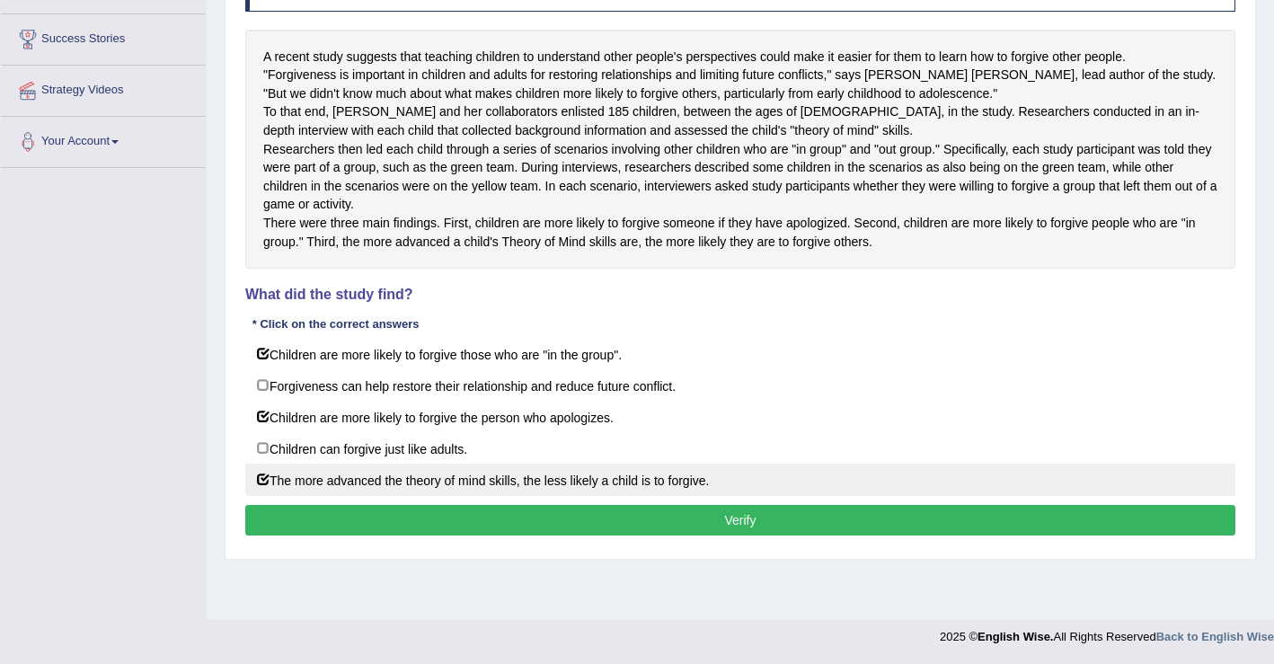
click at [262, 496] on label "The more advanced the theory of mind skills, the less likely a child is to forg…" at bounding box center [740, 479] width 990 height 32
checkbox input "false"
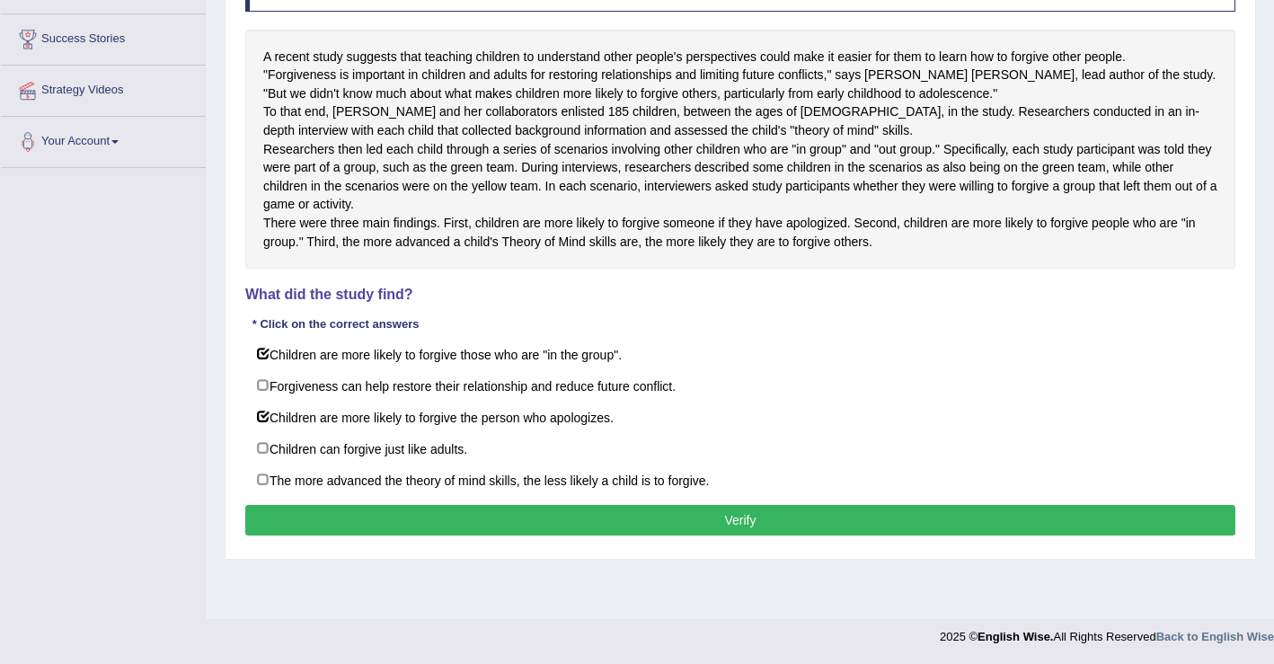
click at [773, 535] on button "Verify" at bounding box center [740, 520] width 990 height 31
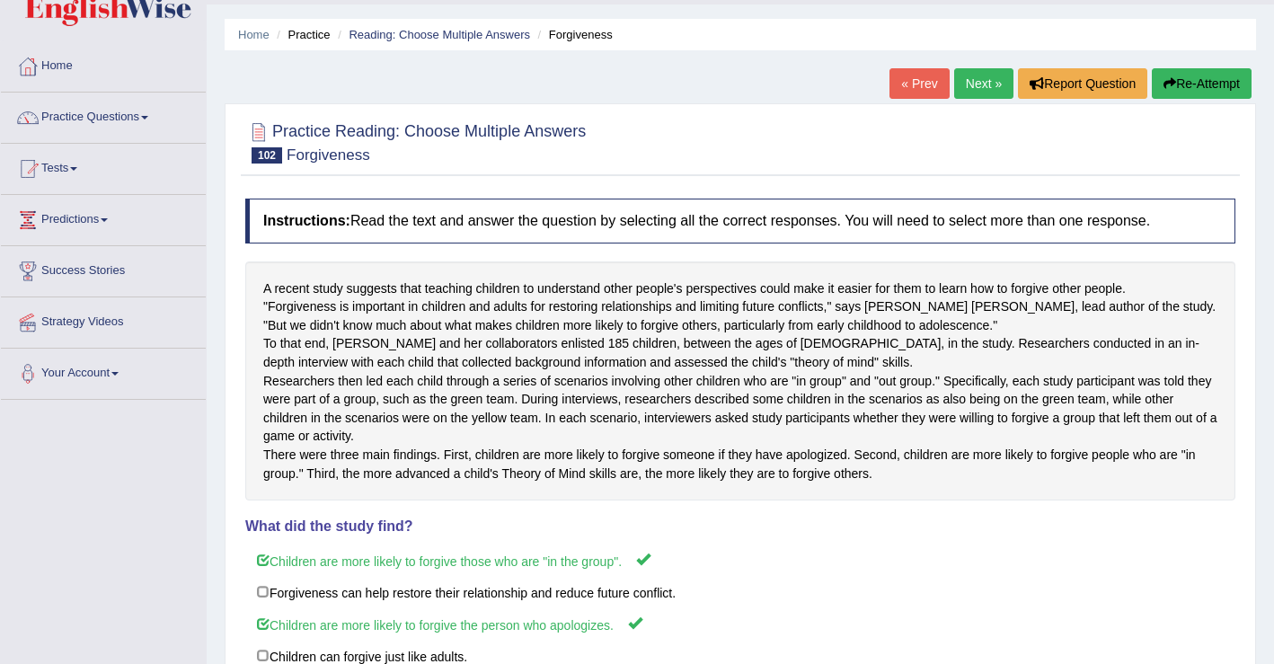
scroll to position [0, 0]
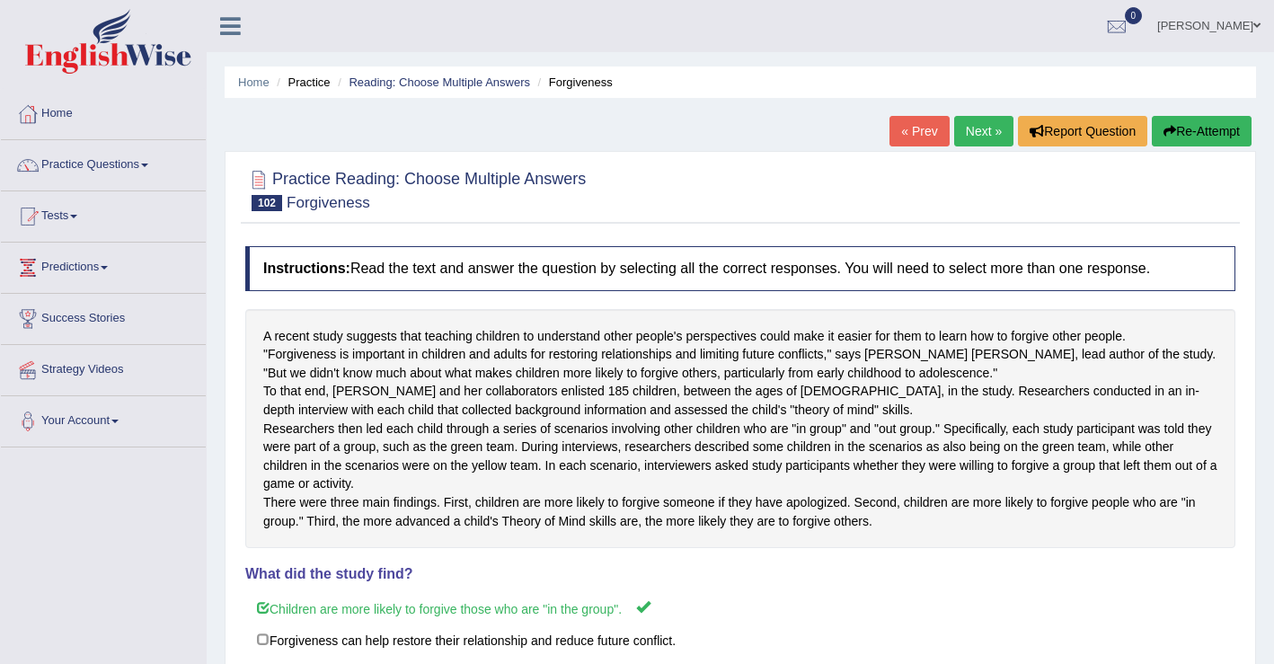
click at [970, 131] on link "Next »" at bounding box center [983, 131] width 59 height 31
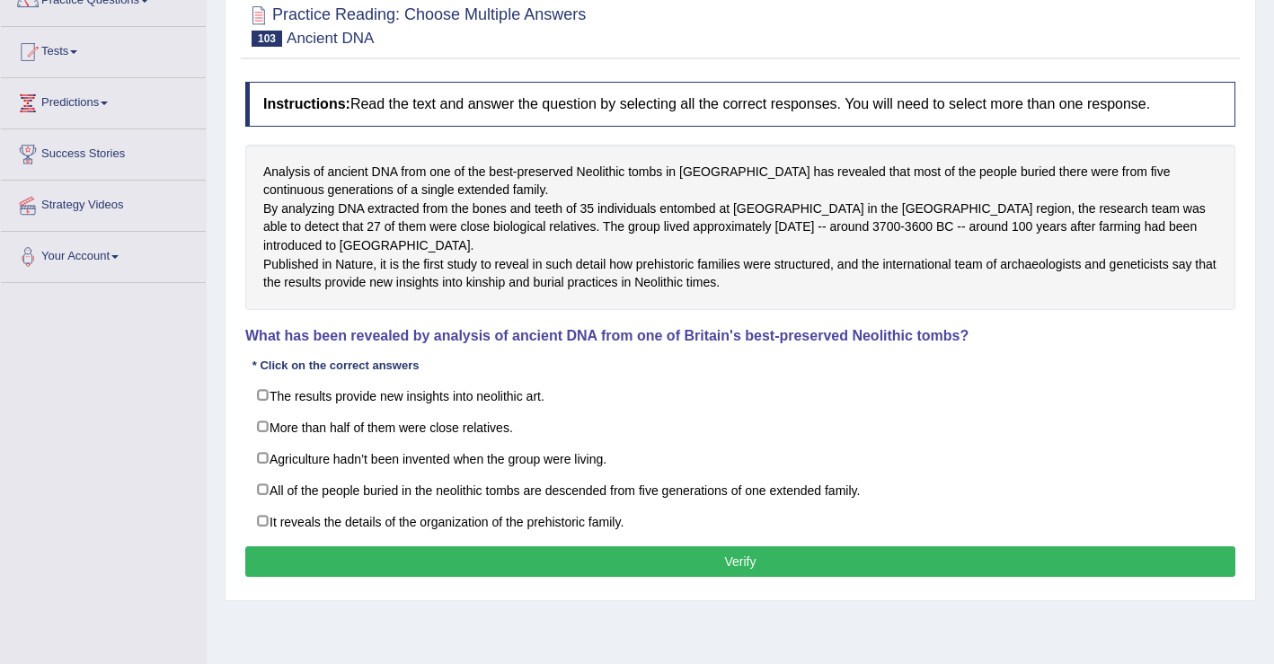
scroll to position [166, 0]
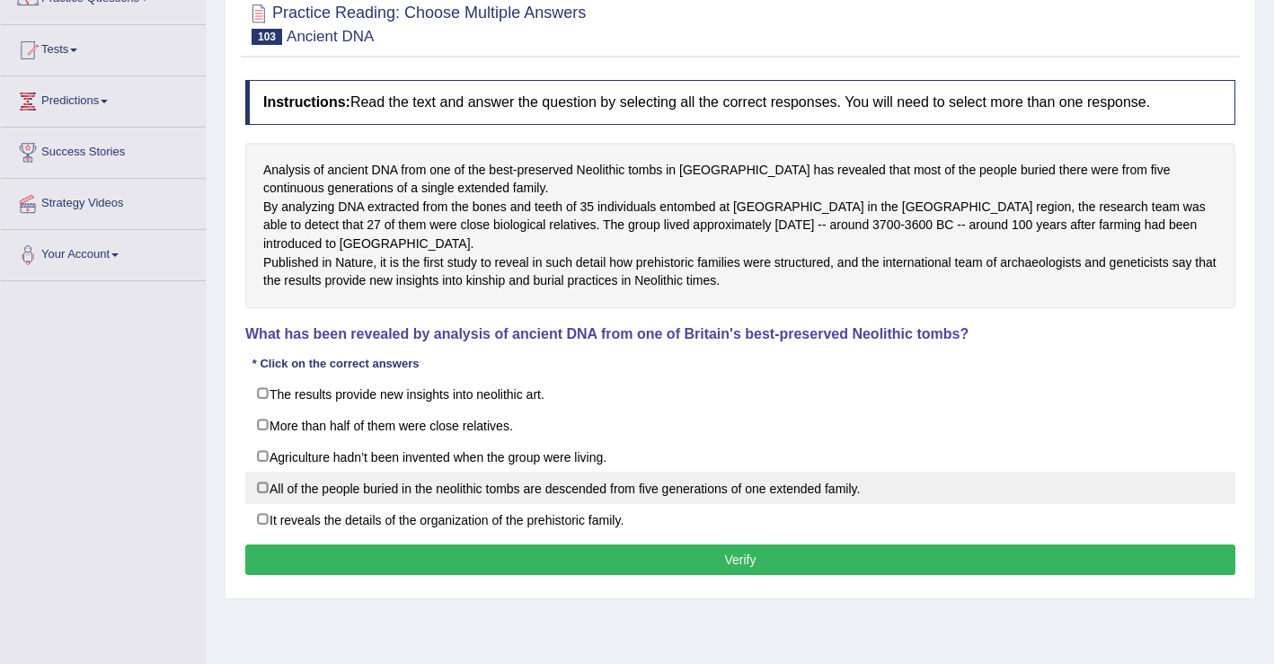
click at [266, 504] on label "All of the people buried in the neolithic tombs are descended from five generat…" at bounding box center [740, 488] width 990 height 32
checkbox input "true"
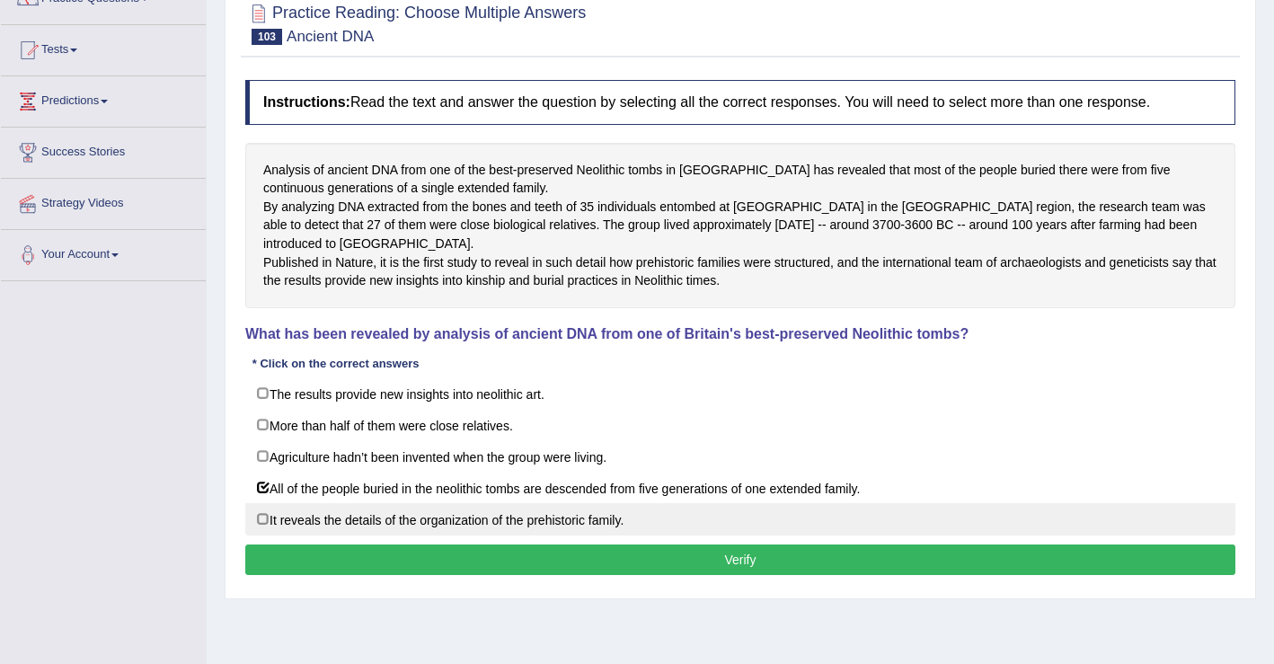
click at [271, 535] on label "It reveals the details of the organization of the prehistoric family." at bounding box center [740, 519] width 990 height 32
checkbox input "true"
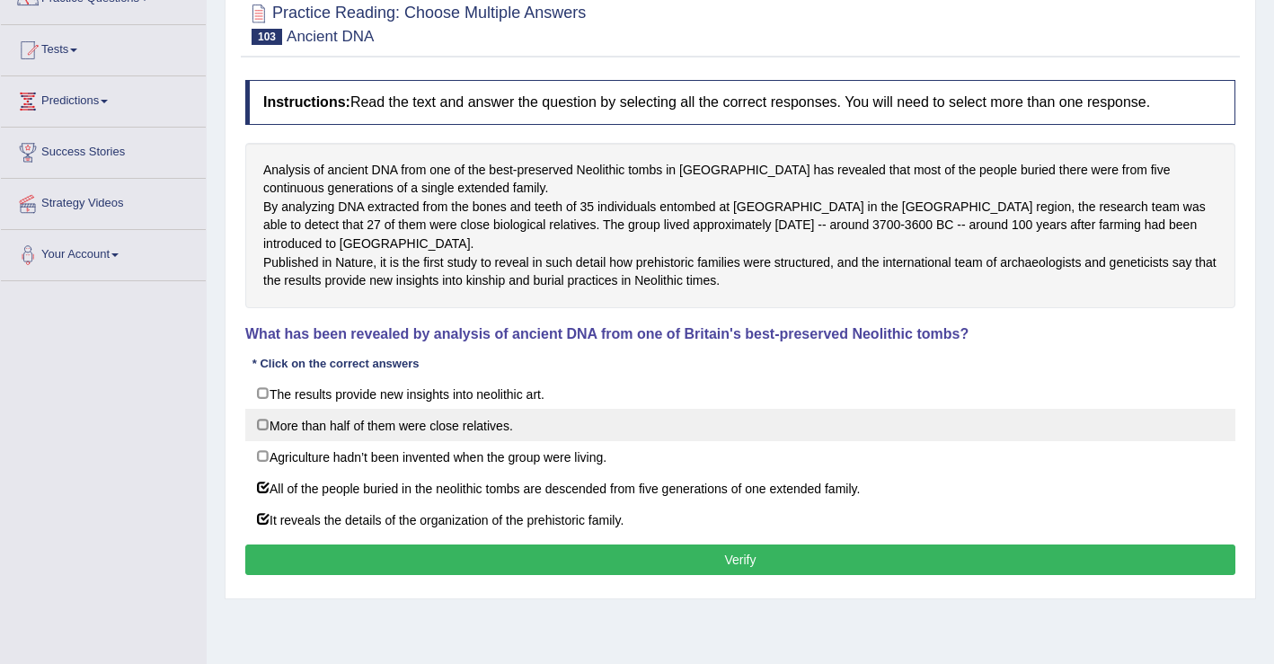
click at [268, 441] on label "More than half of them were close relatives." at bounding box center [740, 425] width 990 height 32
checkbox input "true"
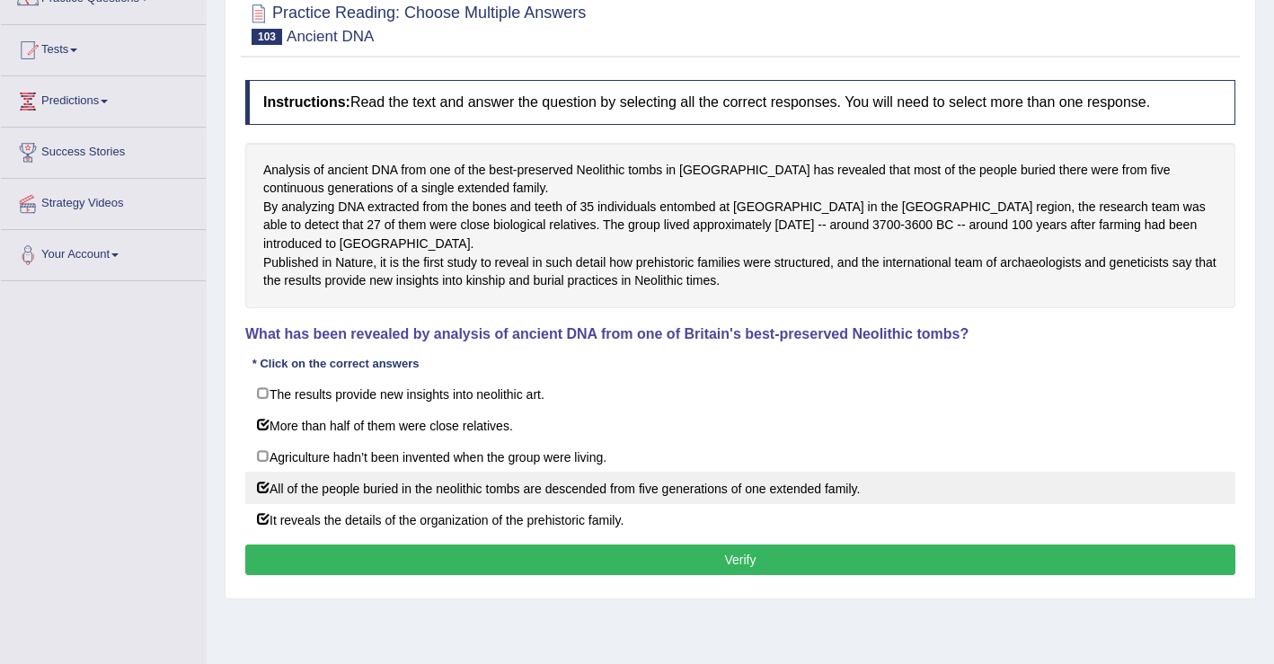
click at [269, 504] on label "All of the people buried in the neolithic tombs are descended from five generat…" at bounding box center [740, 488] width 990 height 32
checkbox input "false"
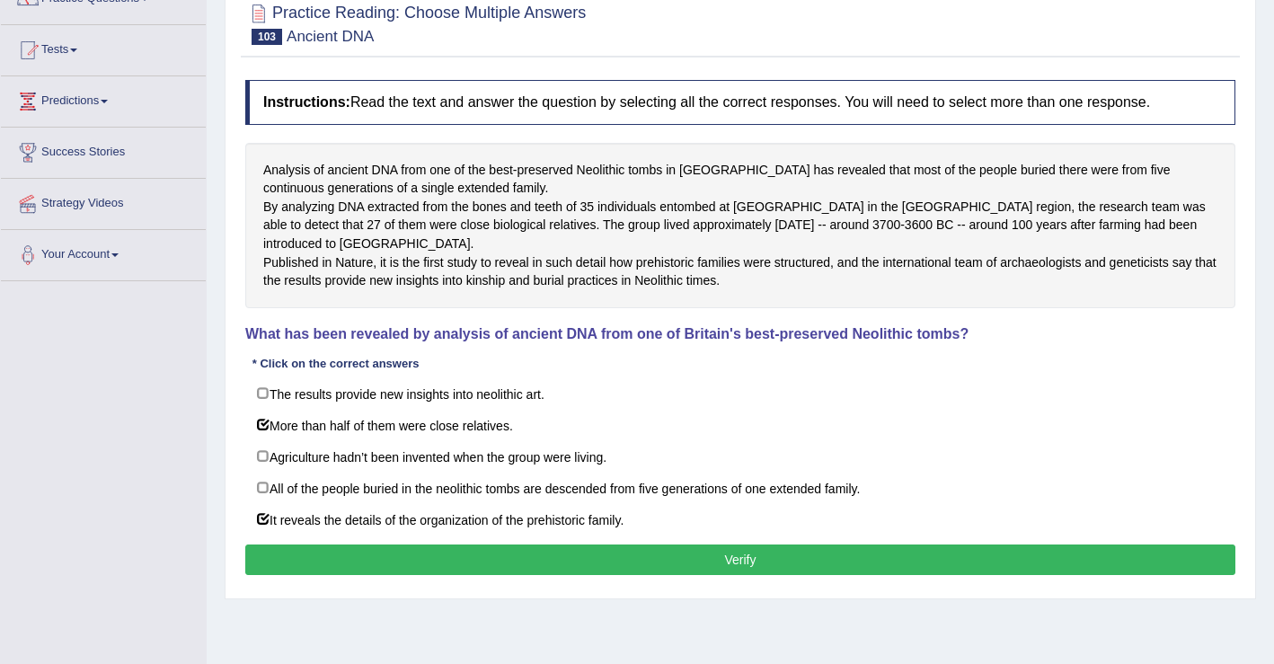
click at [648, 299] on div "Analysis of ancient DNA from one of the best-preserved Neolithic tombs in Brita…" at bounding box center [740, 225] width 990 height 165
click at [736, 575] on button "Verify" at bounding box center [740, 559] width 990 height 31
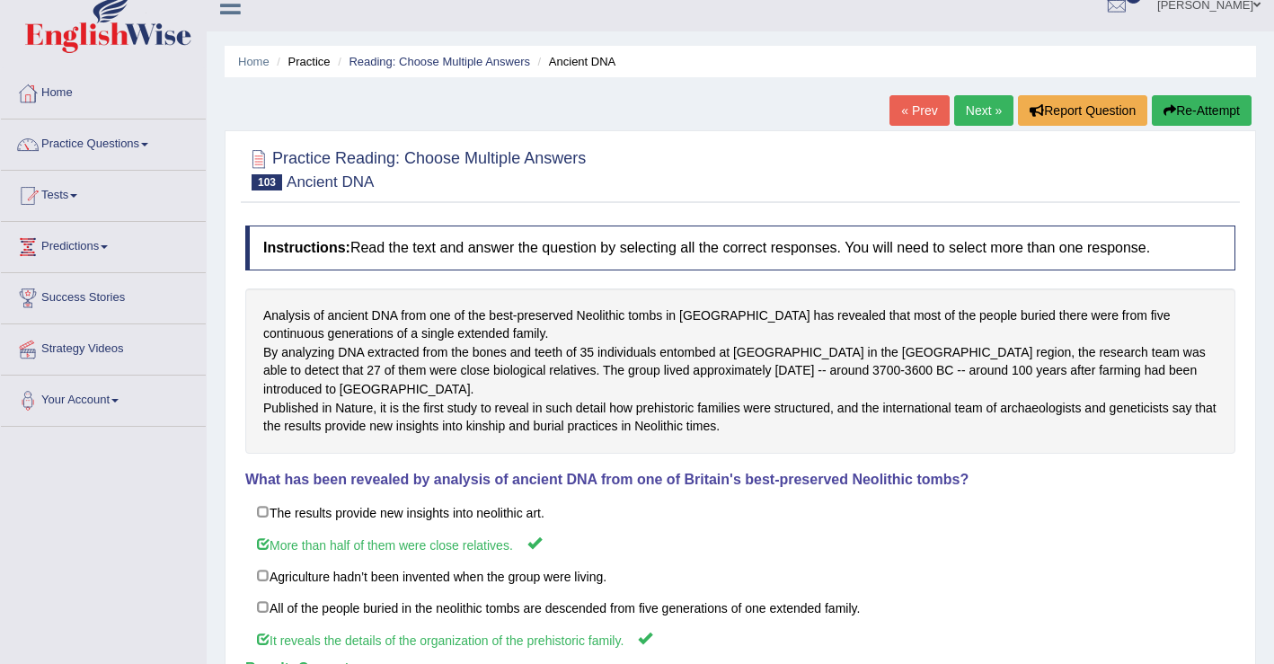
scroll to position [0, 0]
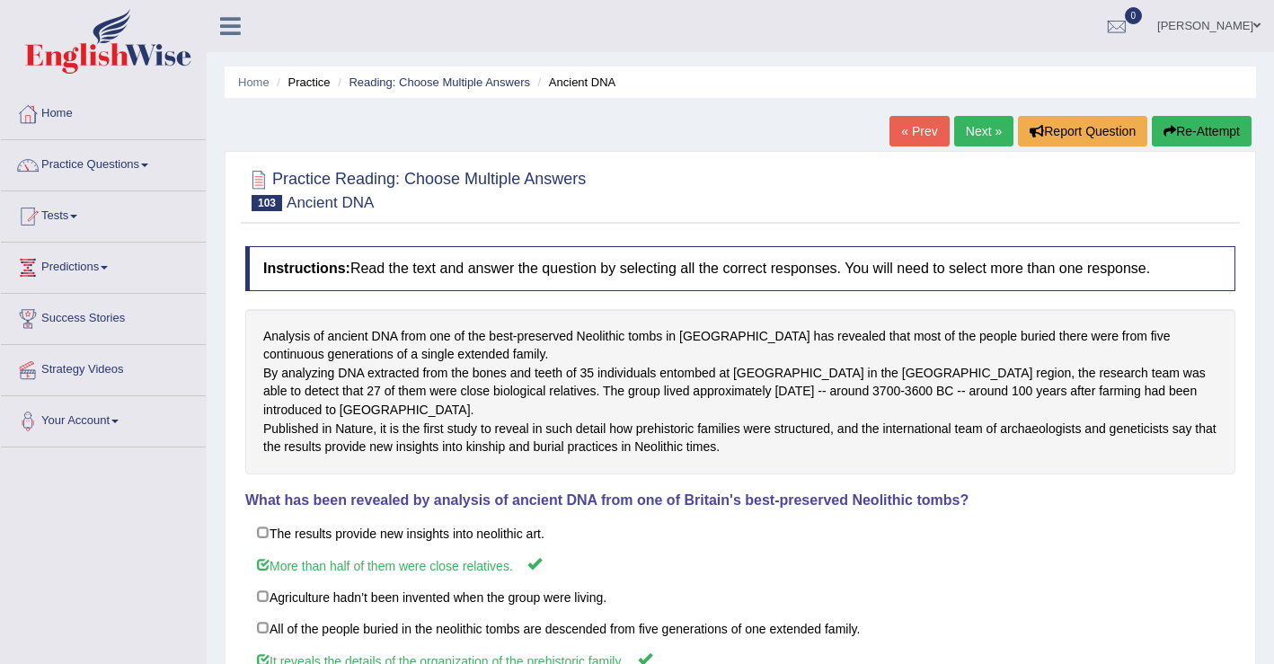
click at [976, 137] on link "Next »" at bounding box center [983, 131] width 59 height 31
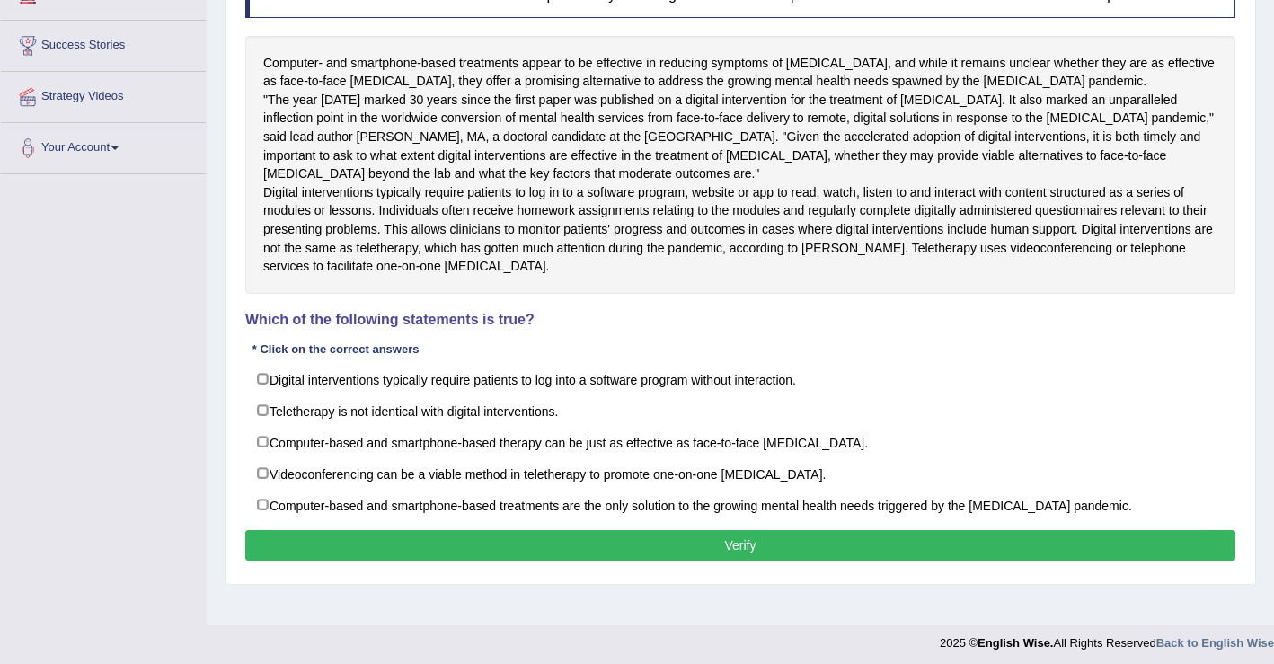
scroll to position [287, 0]
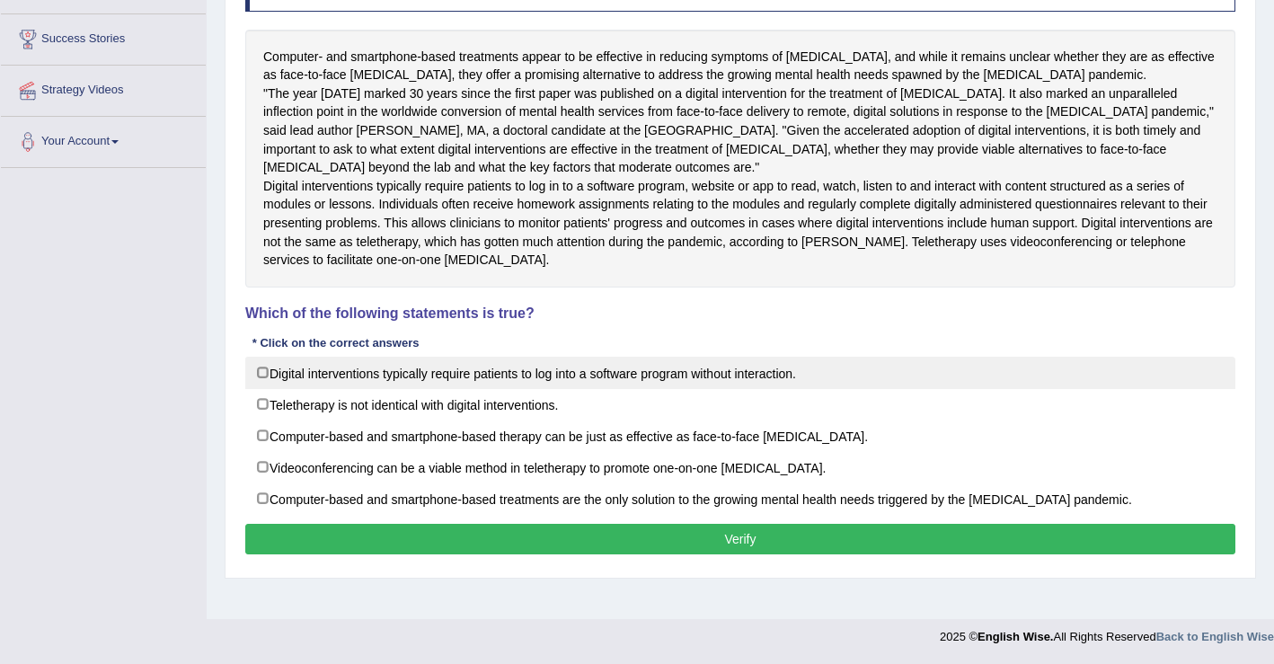
click at [260, 389] on label "Digital interventions typically require patients to log into a software program…" at bounding box center [740, 373] width 990 height 32
checkbox input "true"
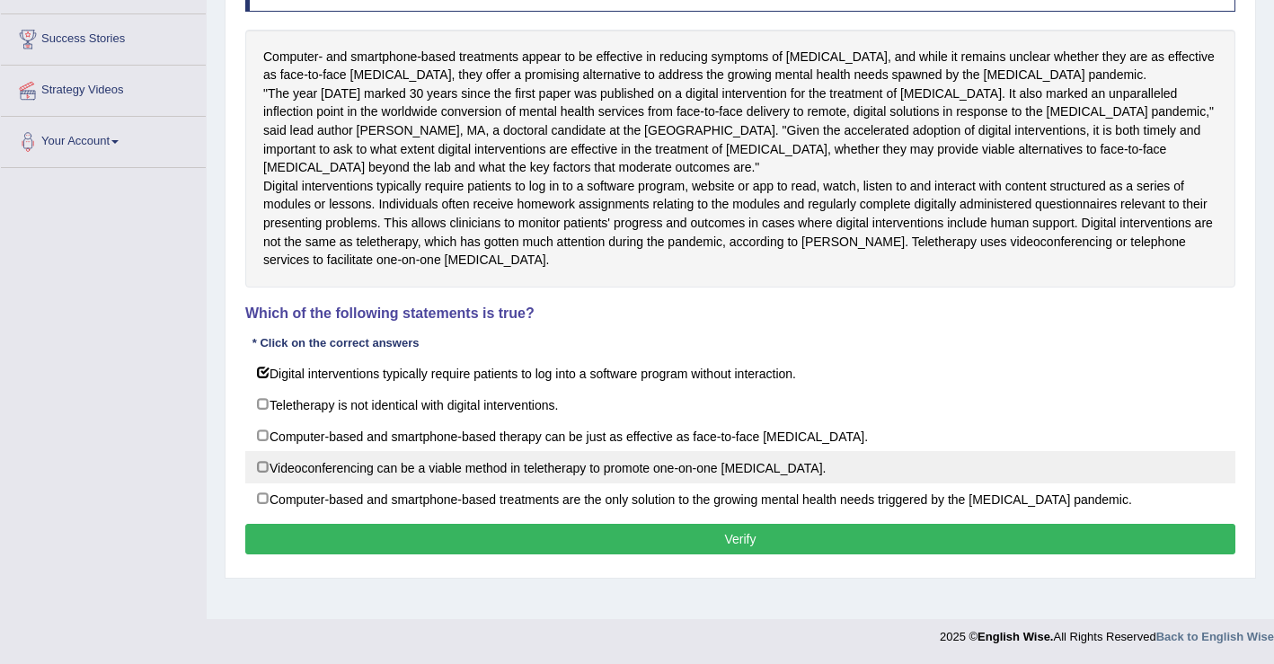
click at [266, 483] on label "Videoconferencing can be a viable method in teletherapy to promote one-on-one […" at bounding box center [740, 467] width 990 height 32
checkbox input "true"
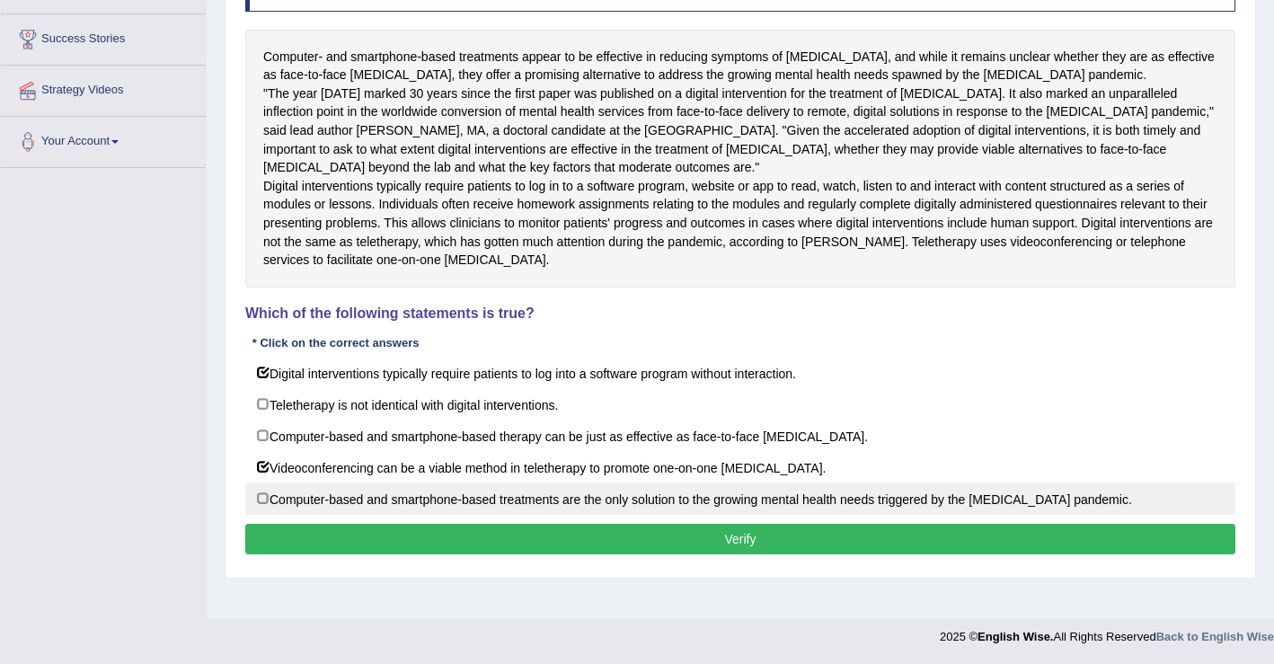
click at [259, 515] on label "Computer-based and smartphone-based treatments are the only solution to the gro…" at bounding box center [740, 498] width 990 height 32
checkbox input "true"
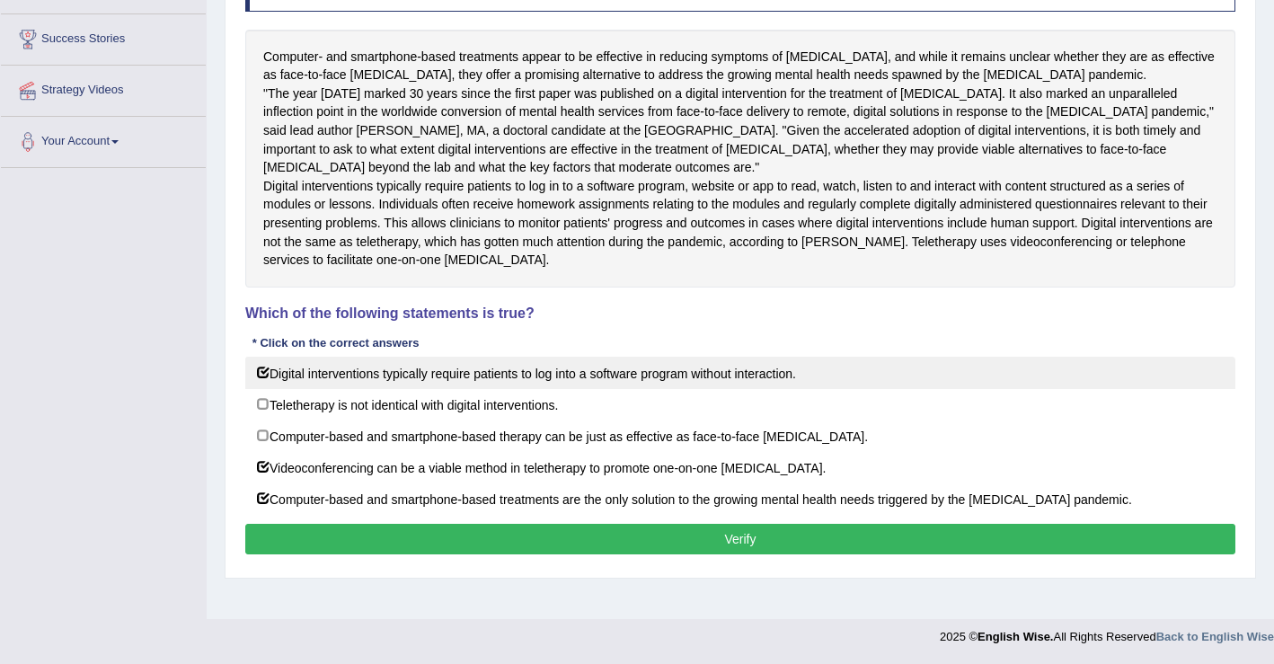
click at [265, 389] on label "Digital interventions typically require patients to log into a software program…" at bounding box center [740, 373] width 990 height 32
checkbox input "false"
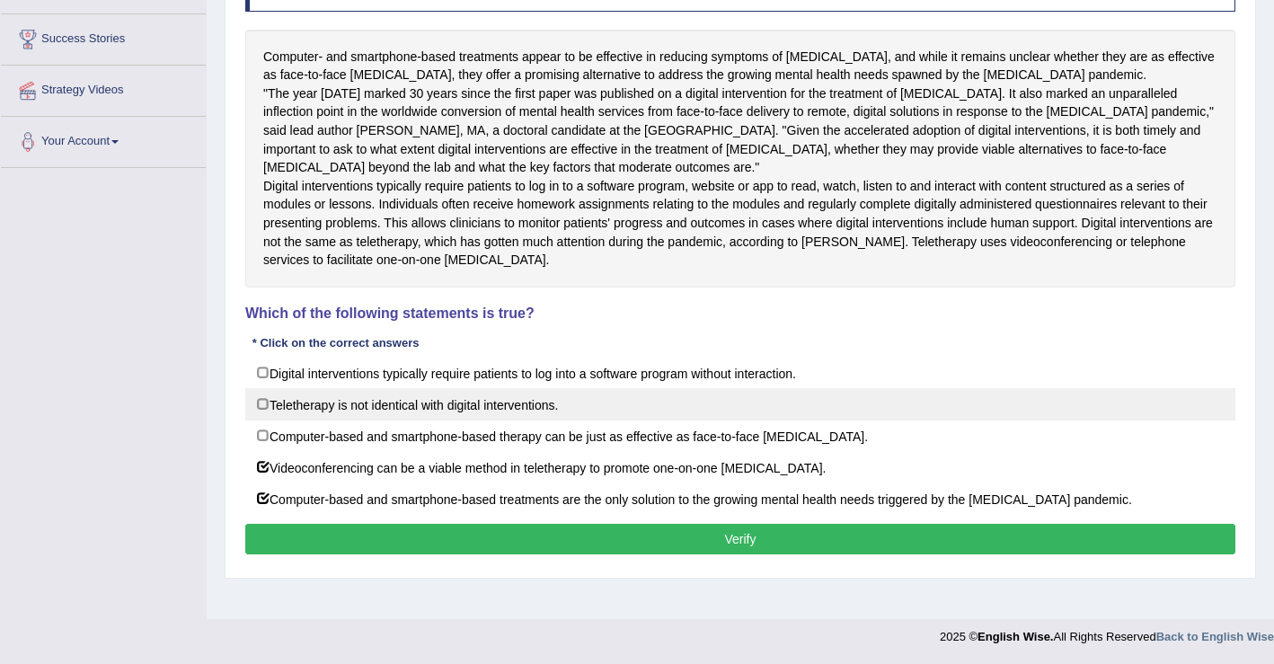
click at [264, 420] on label "Teletherapy is not identical with digital interventions." at bounding box center [740, 404] width 990 height 32
checkbox input "true"
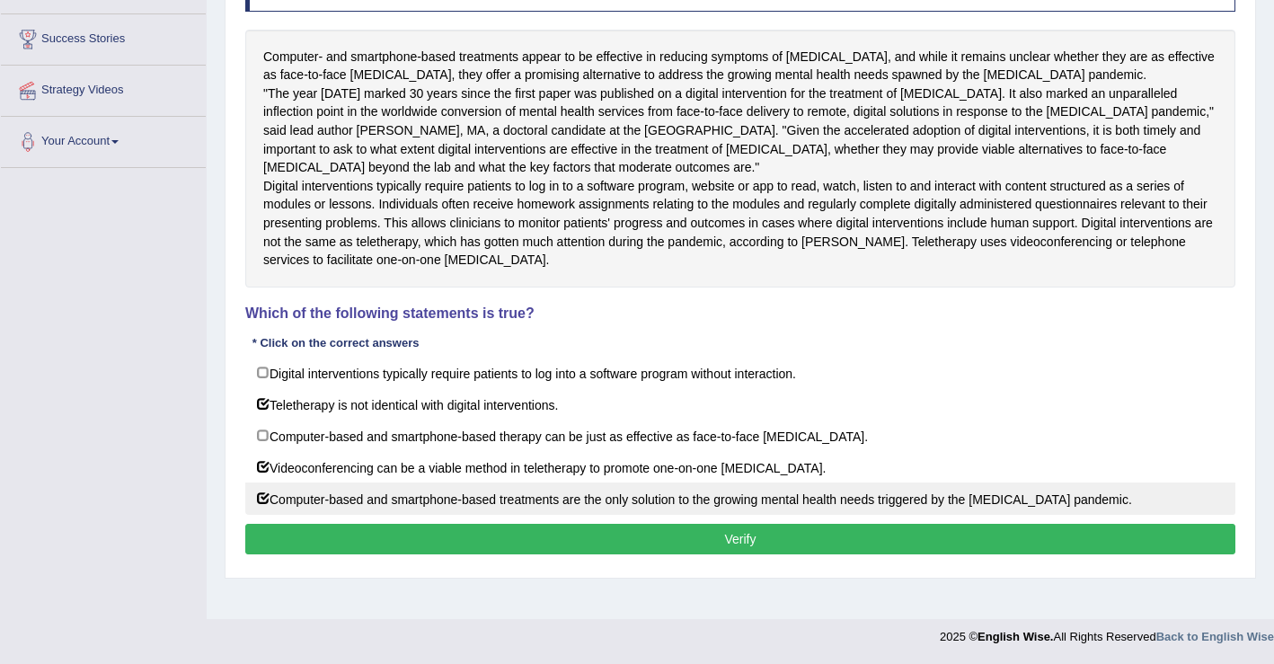
click at [264, 515] on label "Computer-based and smartphone-based treatments are the only solution to the gro…" at bounding box center [740, 498] width 990 height 32
checkbox input "false"
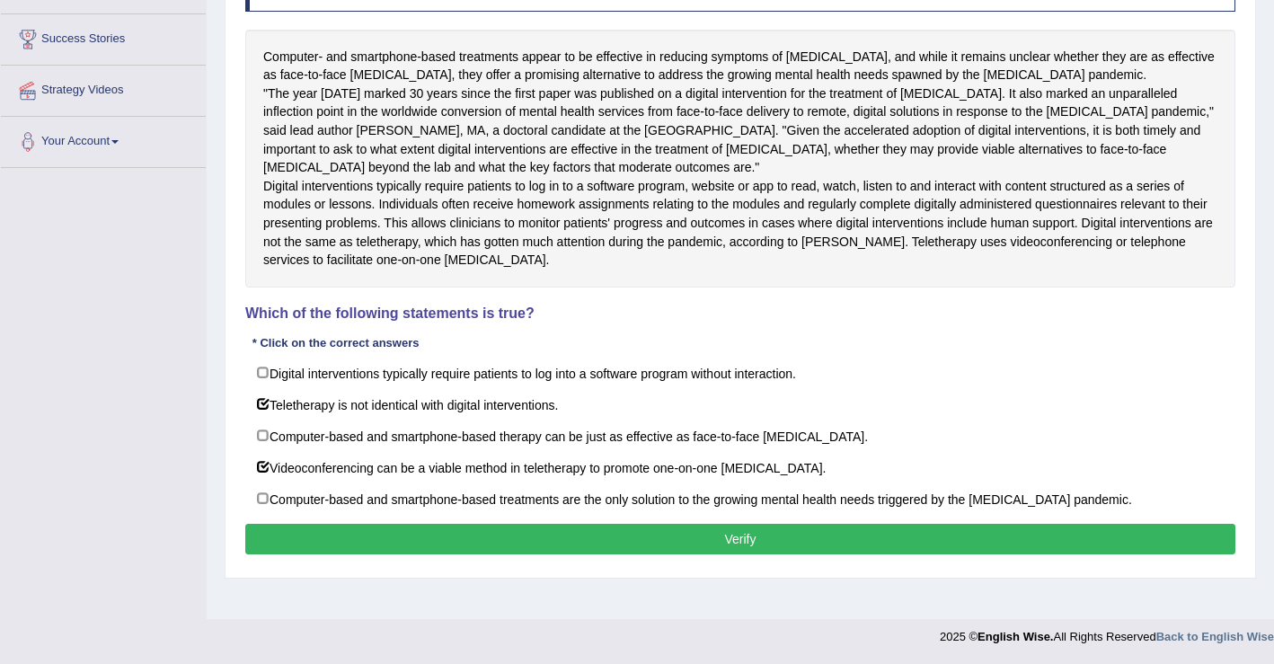
click at [733, 554] on button "Verify" at bounding box center [740, 539] width 990 height 31
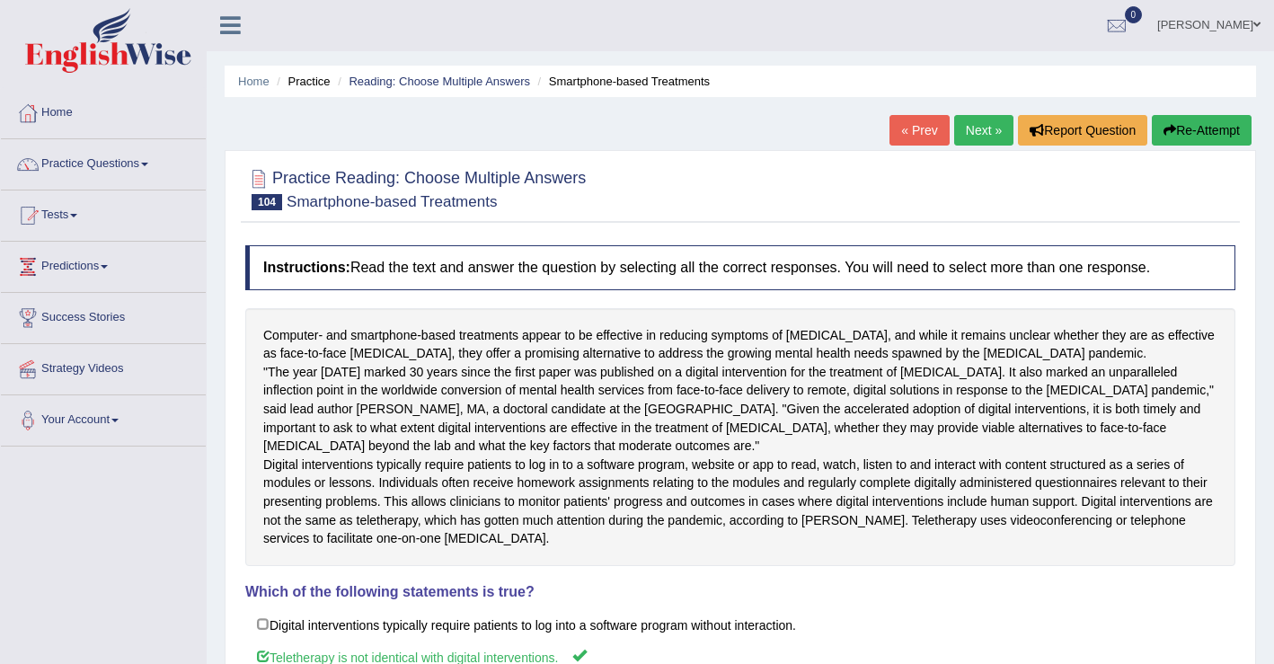
scroll to position [0, 0]
click at [145, 175] on link "Practice Questions" at bounding box center [103, 162] width 205 height 45
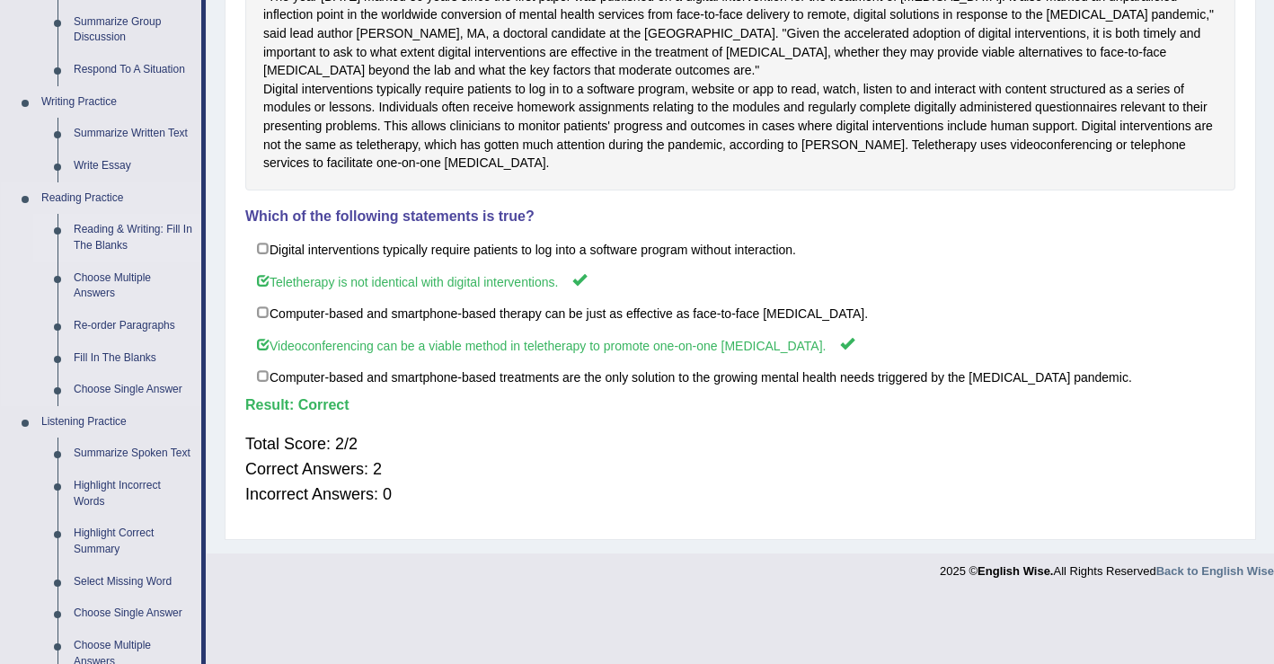
scroll to position [380, 0]
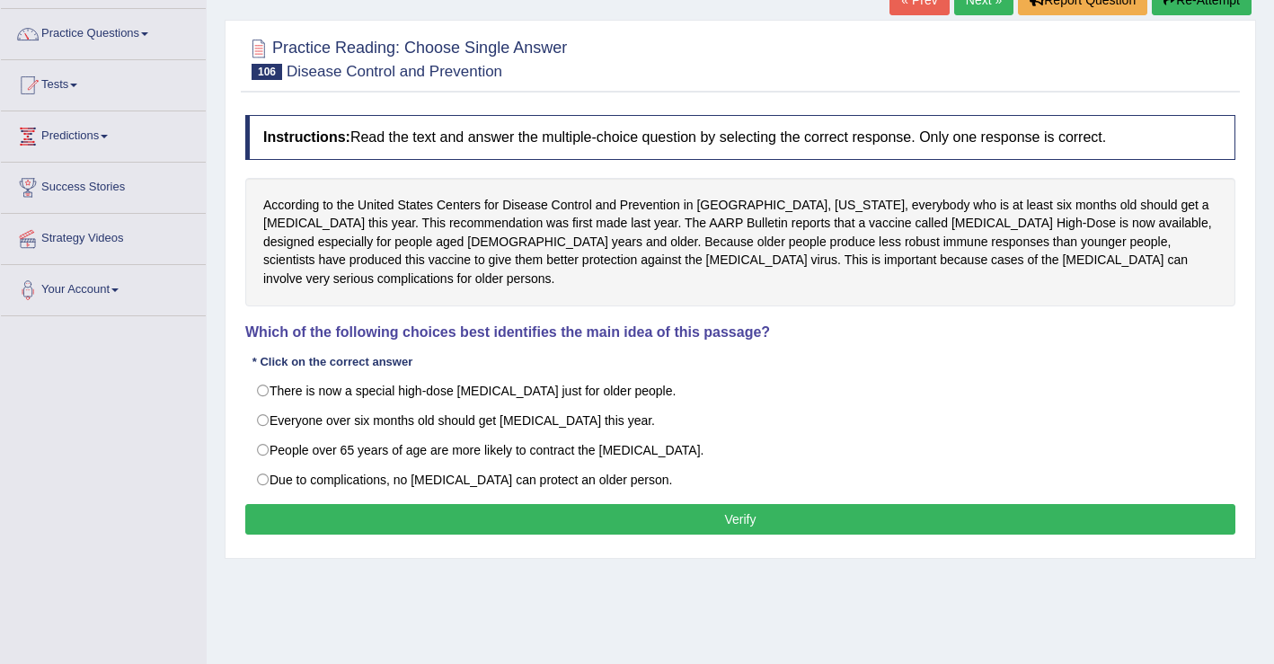
scroll to position [132, 0]
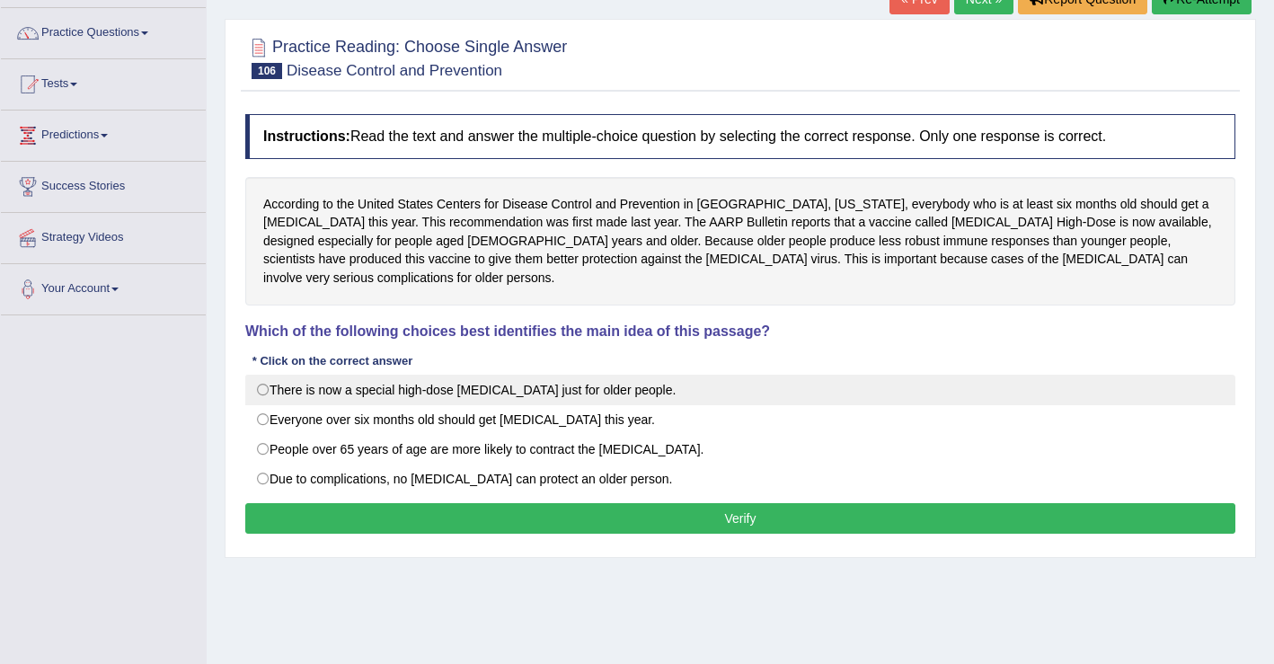
click at [255, 375] on label "There is now a special high-dose flu shot just for older people." at bounding box center [740, 390] width 990 height 31
radio input "true"
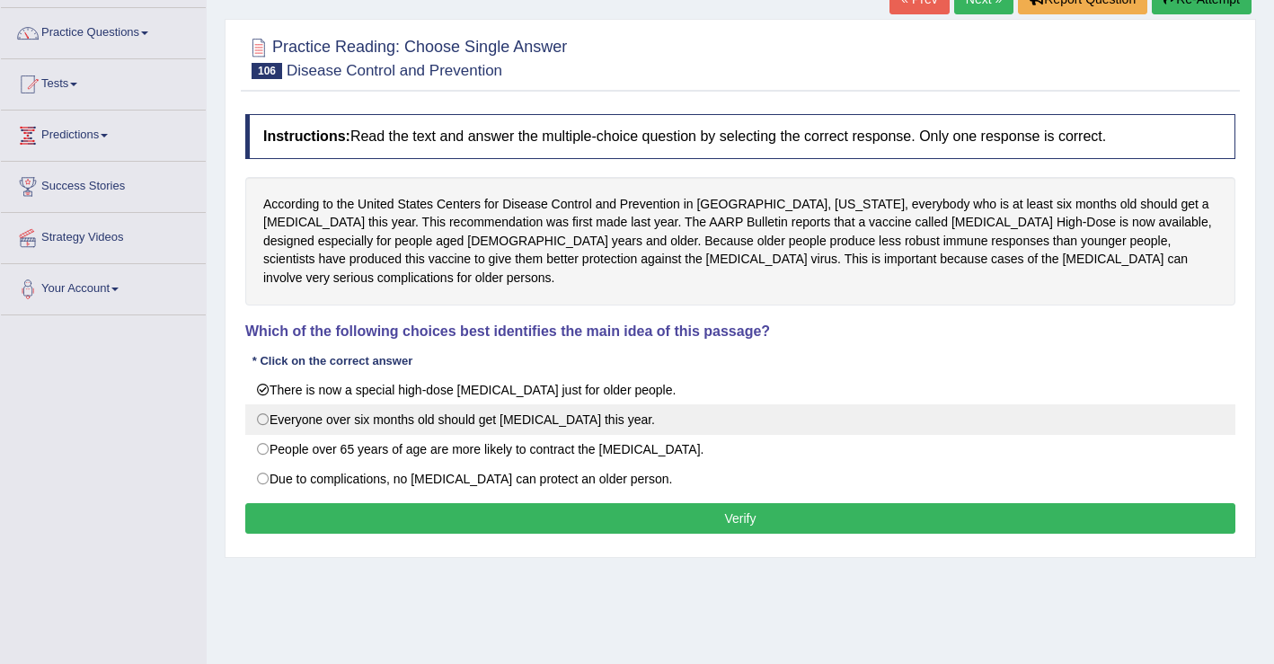
click at [268, 404] on label "Everyone over six months old should get flu shots this year." at bounding box center [740, 419] width 990 height 31
radio input "true"
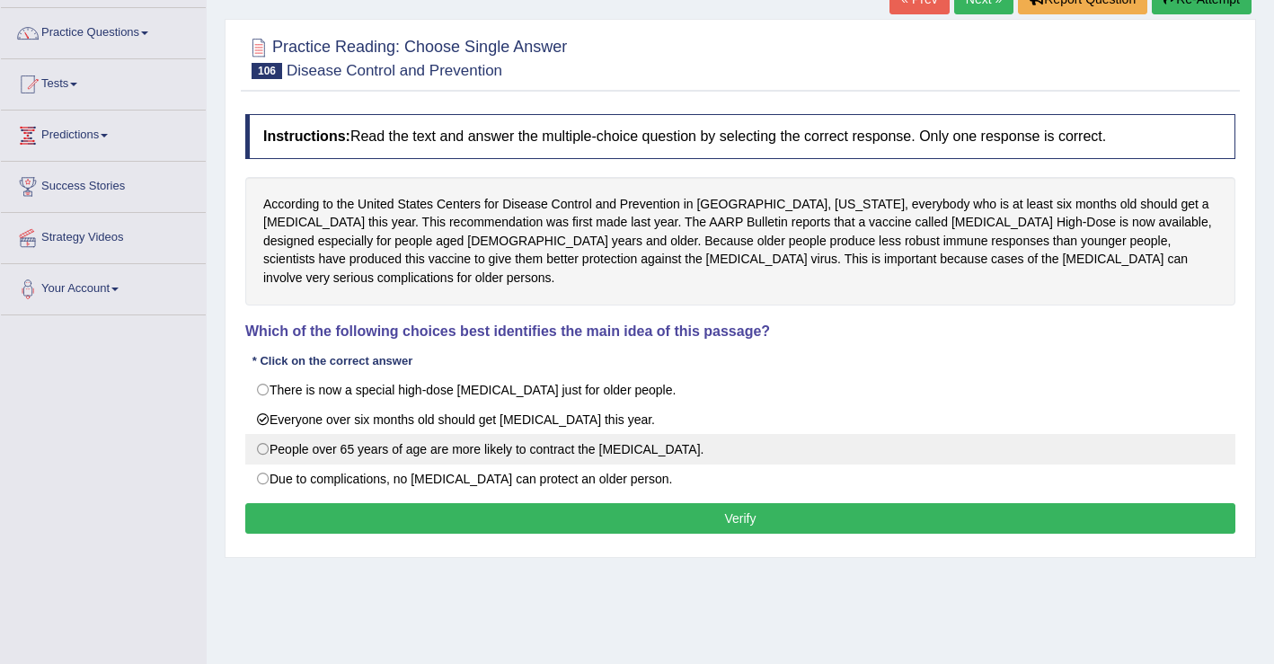
click at [269, 434] on label "People over 65 years of age are more likely to contract the flu." at bounding box center [740, 449] width 990 height 31
radio input "true"
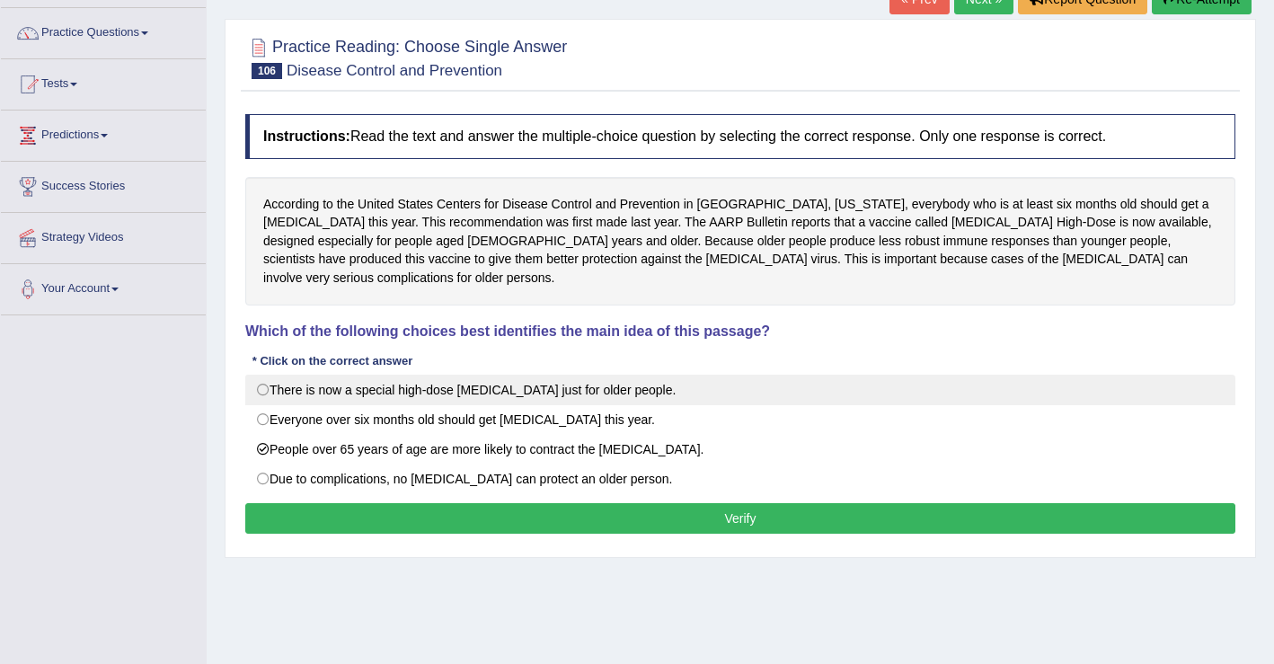
click at [268, 375] on label "There is now a special high-dose flu shot just for older people." at bounding box center [740, 390] width 990 height 31
radio input "true"
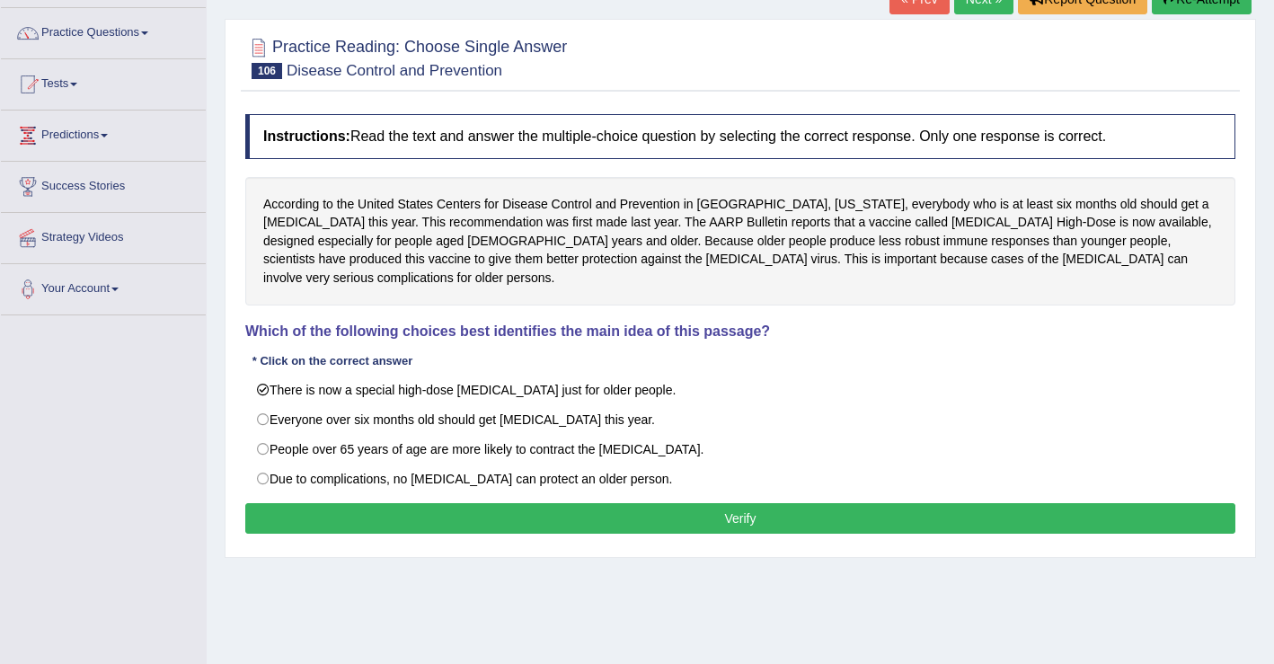
click at [732, 505] on button "Verify" at bounding box center [740, 518] width 990 height 31
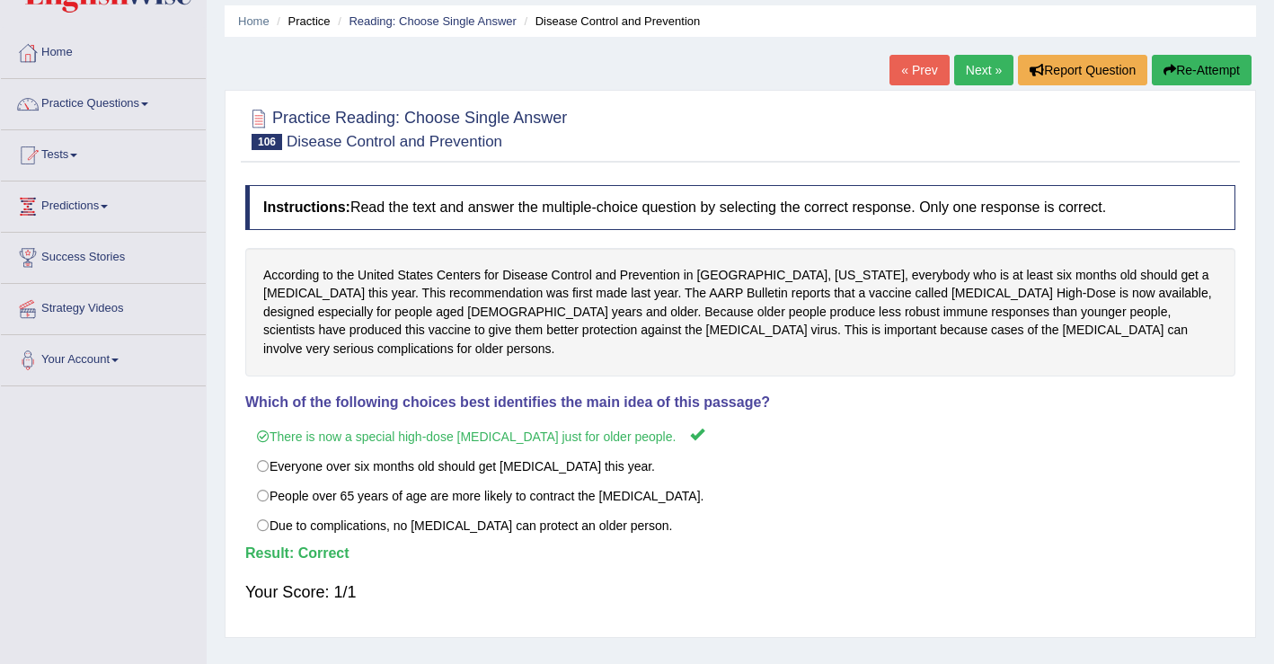
scroll to position [0, 0]
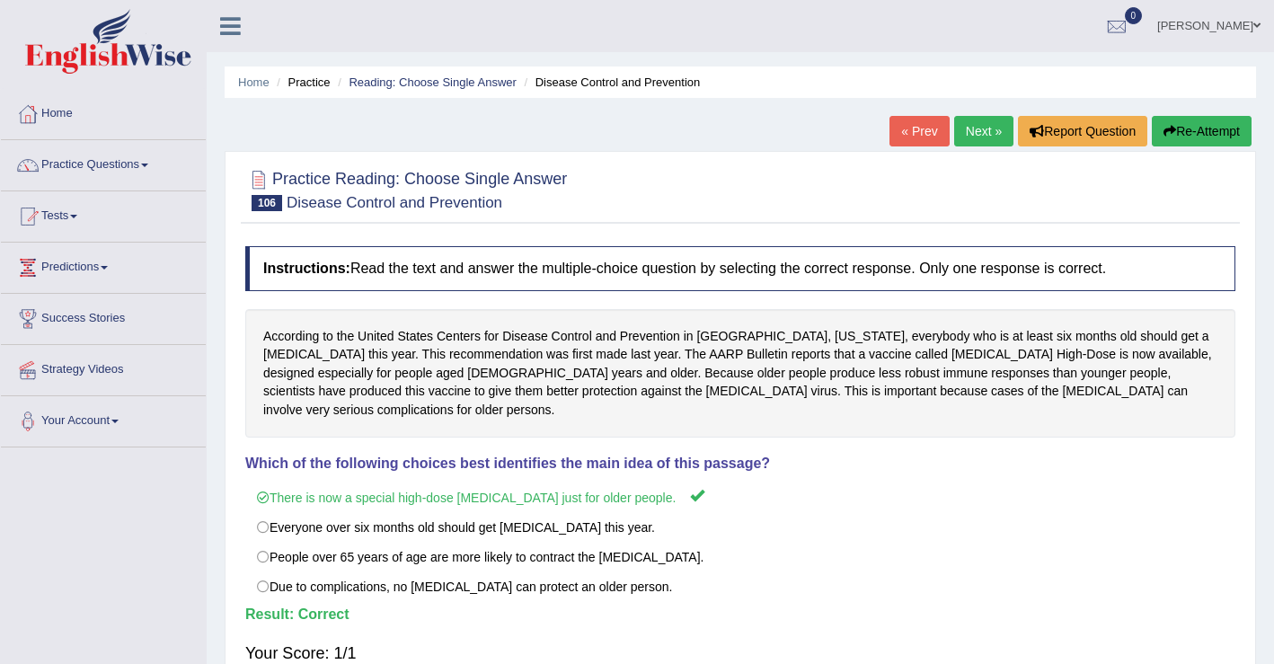
click at [974, 133] on link "Next »" at bounding box center [983, 131] width 59 height 31
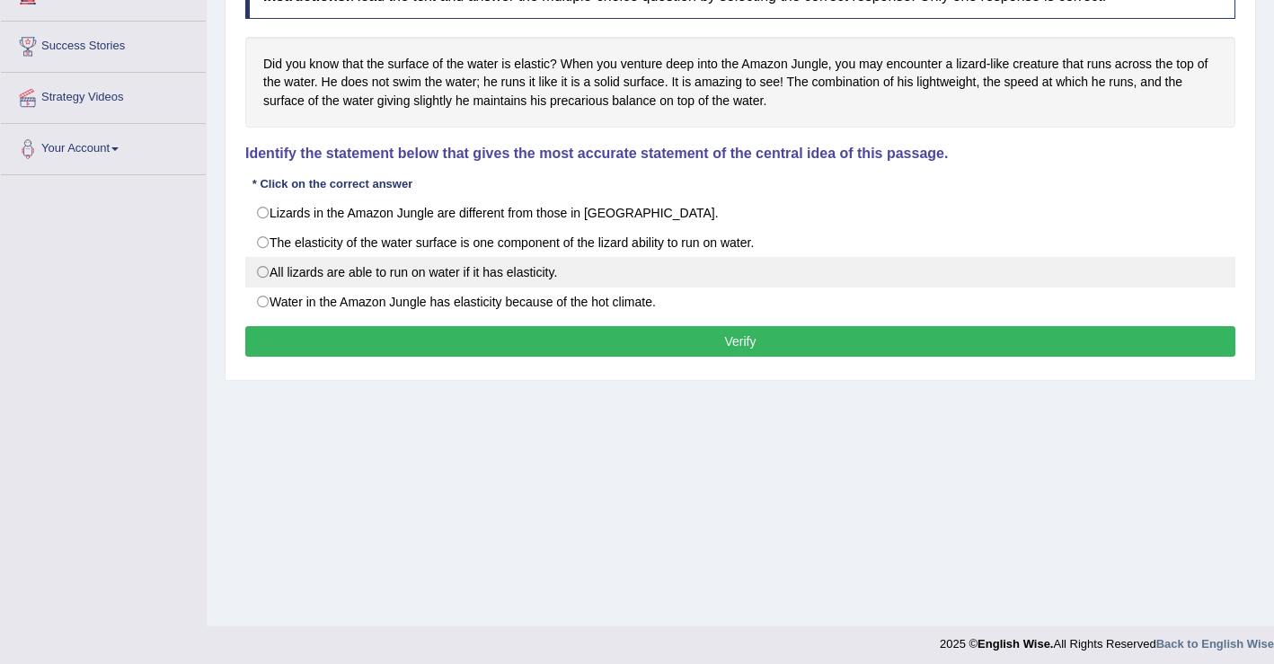
scroll to position [101, 0]
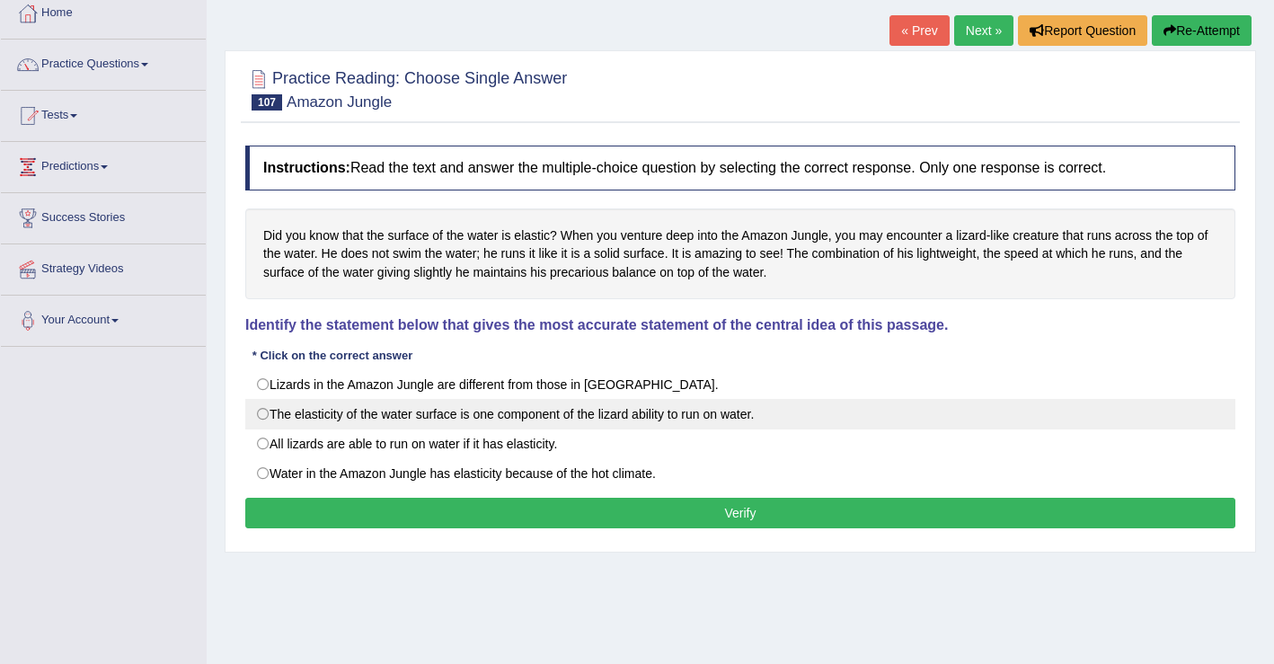
click at [261, 418] on label "The elasticity of the water surface is one component of the lizard ability to r…" at bounding box center [740, 414] width 990 height 31
radio input "true"
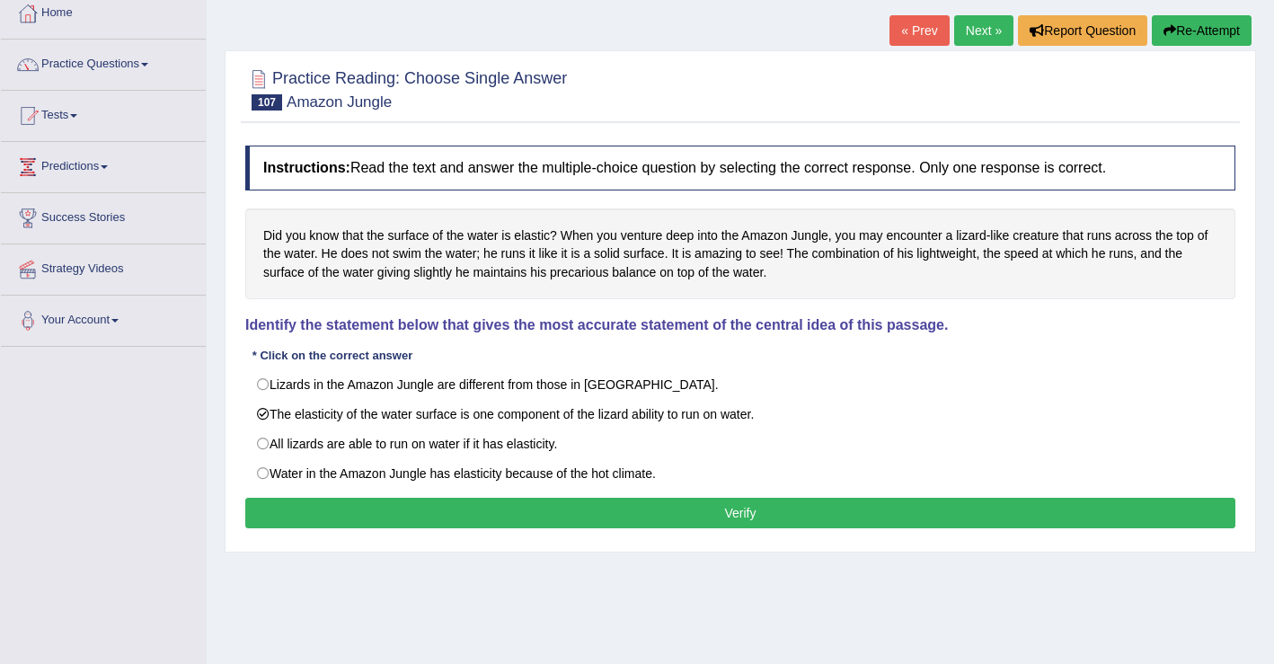
click at [654, 515] on button "Verify" at bounding box center [740, 513] width 990 height 31
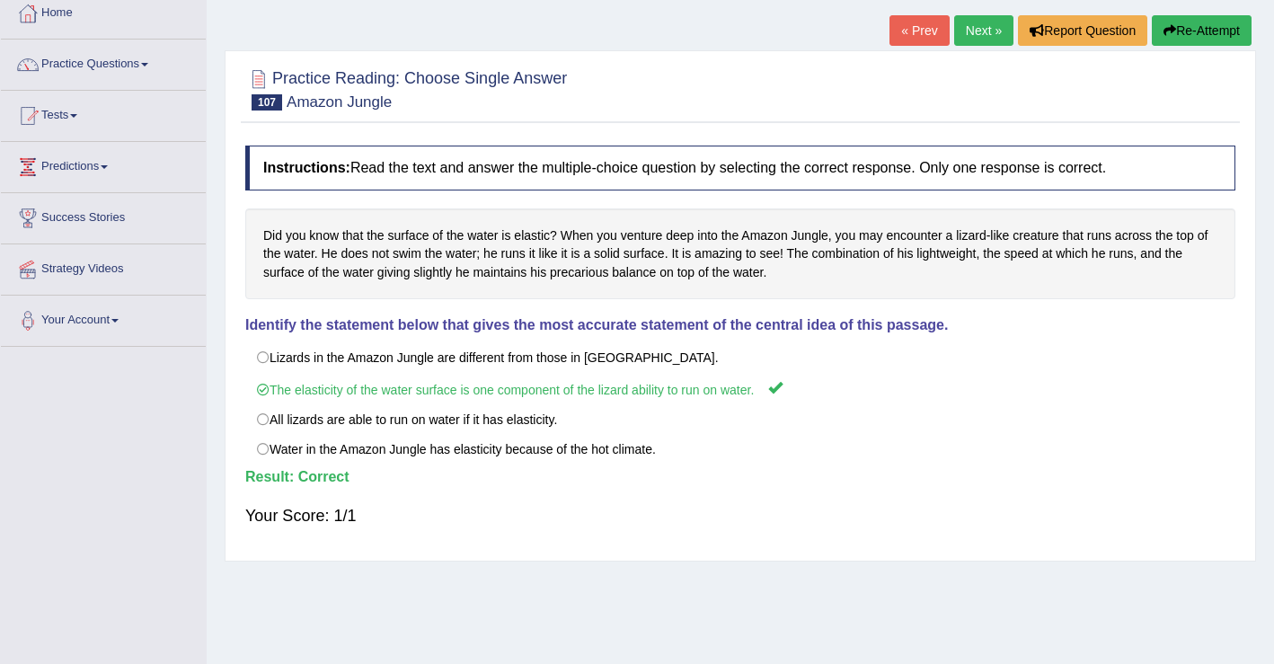
click at [977, 40] on link "Next »" at bounding box center [983, 30] width 59 height 31
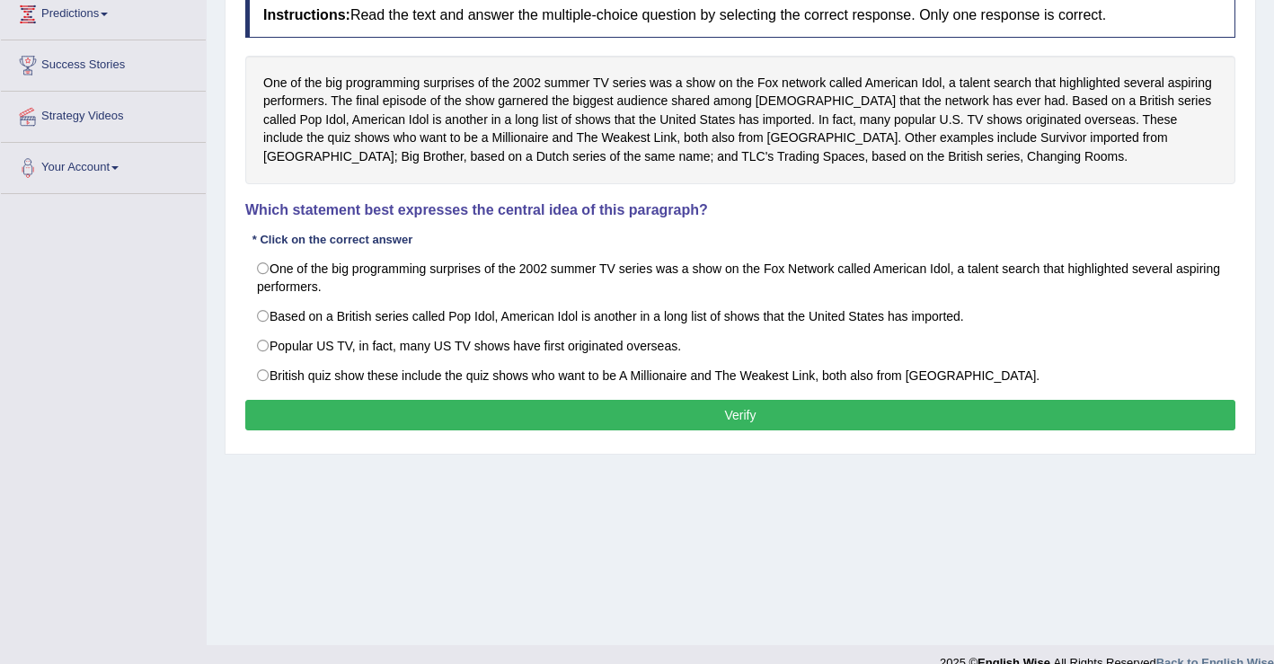
scroll to position [279, 0]
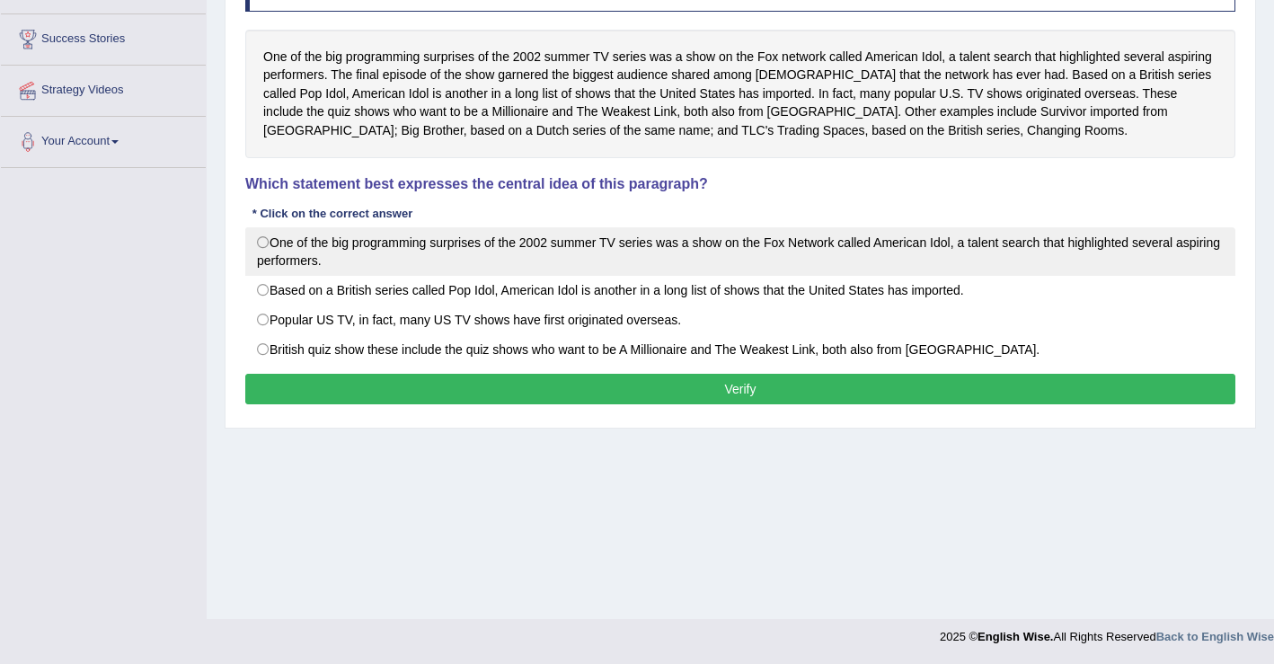
click at [267, 256] on label "One of the big programming surprises of the 2002 summer TV series was a show on…" at bounding box center [740, 251] width 990 height 48
radio input "true"
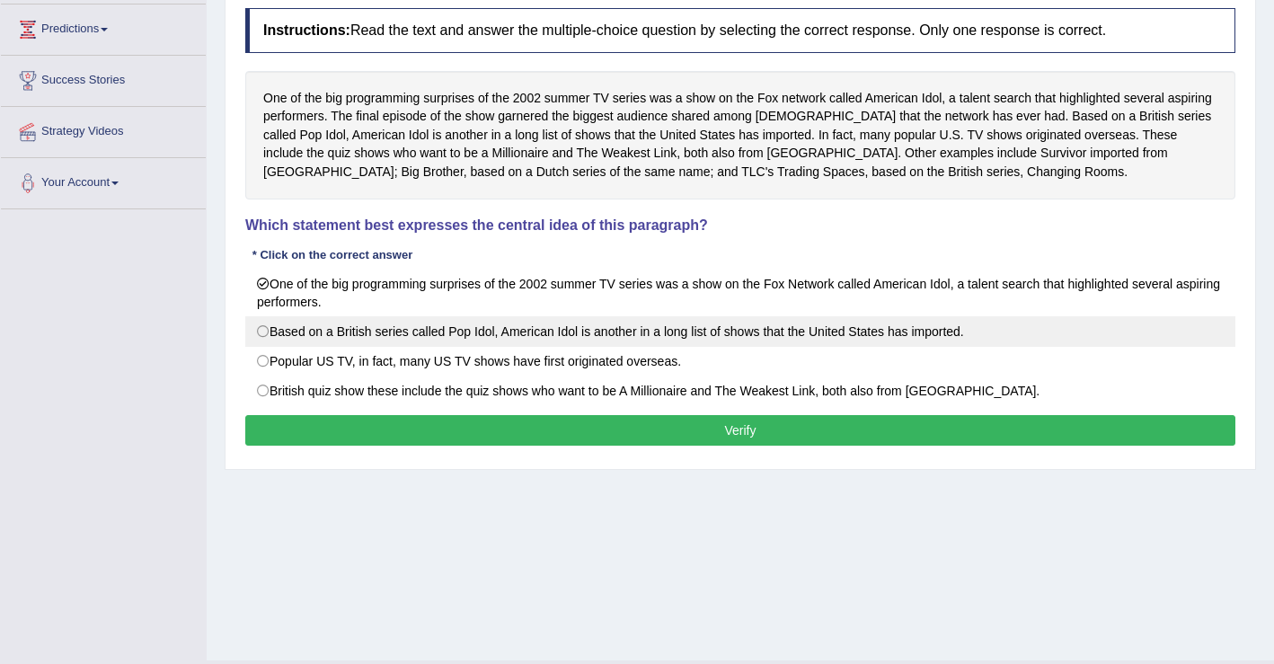
scroll to position [238, 0]
click at [268, 332] on label "Based on a British series called Pop Idol, American Idol is another in a long l…" at bounding box center [740, 331] width 990 height 31
radio input "true"
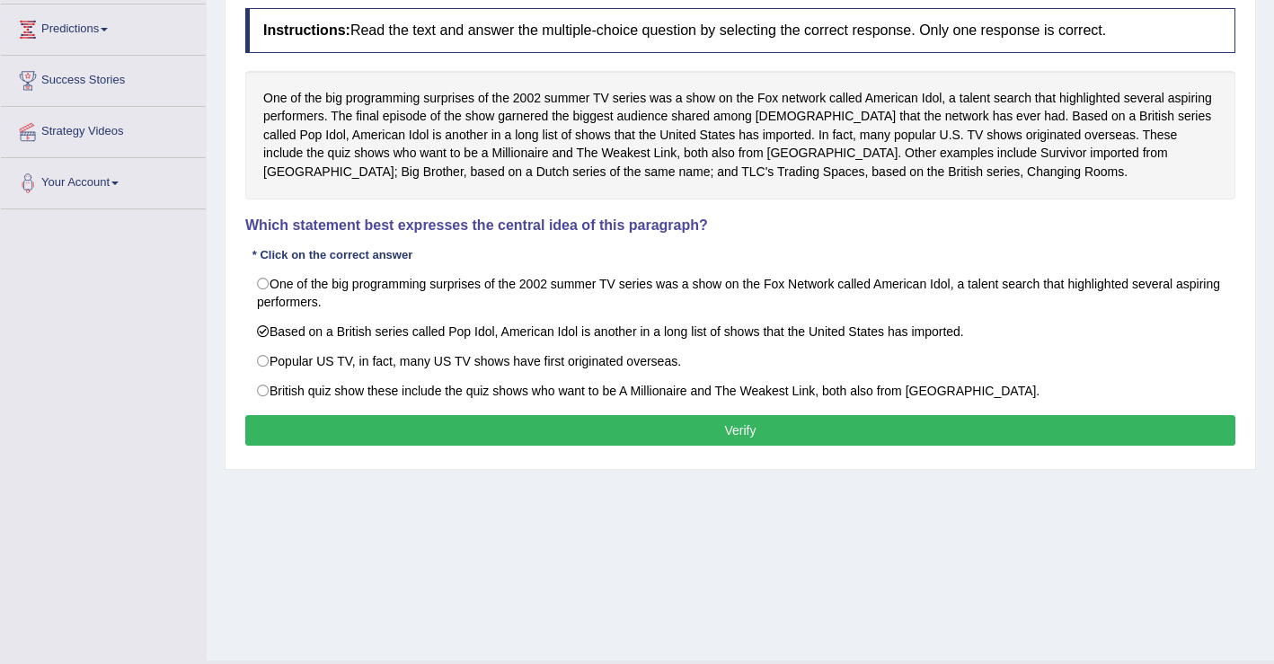
click at [597, 439] on button "Verify" at bounding box center [740, 430] width 990 height 31
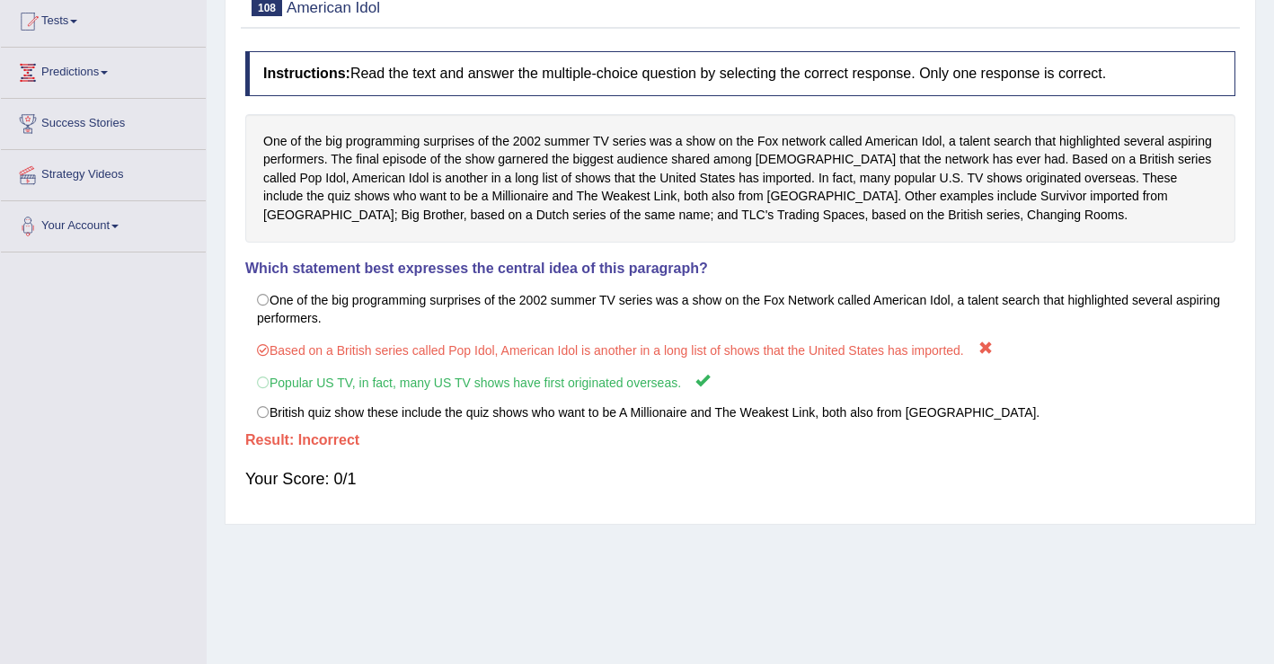
scroll to position [92, 0]
